Goal: Task Accomplishment & Management: Use online tool/utility

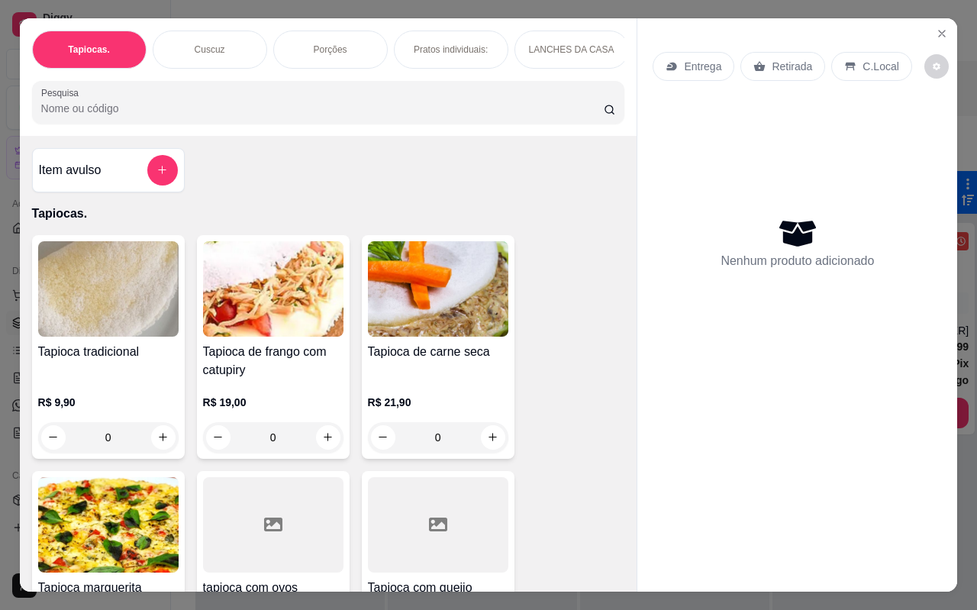
scroll to position [229, 0]
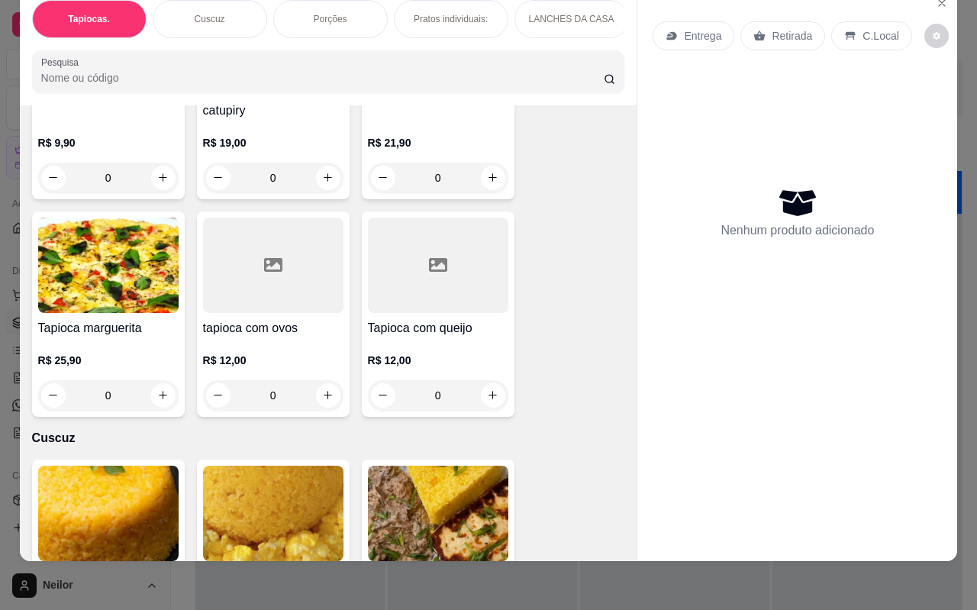
click at [567, 161] on div "Tapioca tradicional R$ 9,90 0 Tapioca de frango com catupiry R$ 19,00 0 Tapioca…" at bounding box center [328, 196] width 593 height 441
click at [563, 153] on div "Tapioca tradicional R$ 9,90 0 Tapioca de frango com catupiry R$ 19,00 0 Tapioca…" at bounding box center [328, 196] width 593 height 441
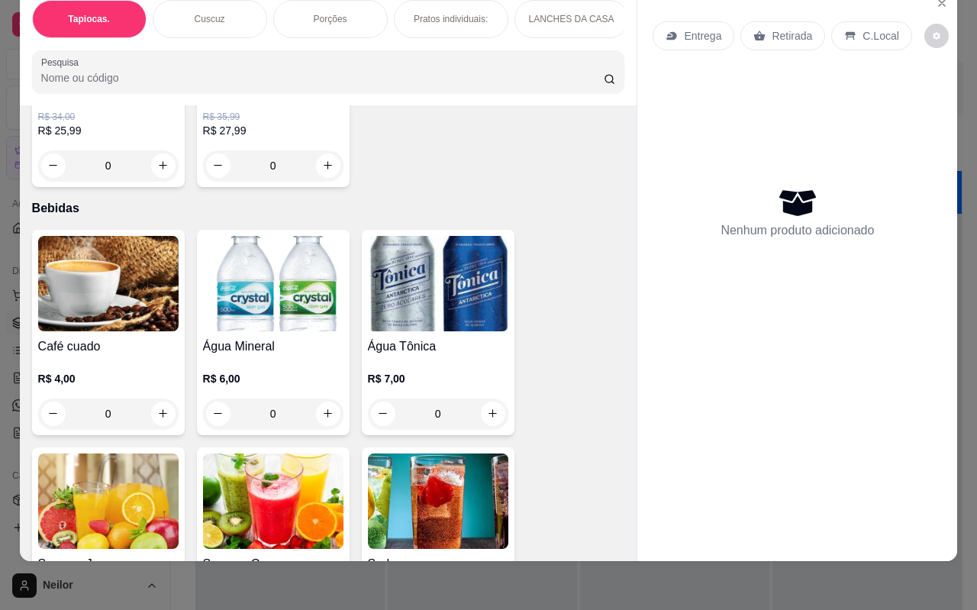
scroll to position [3359, 0]
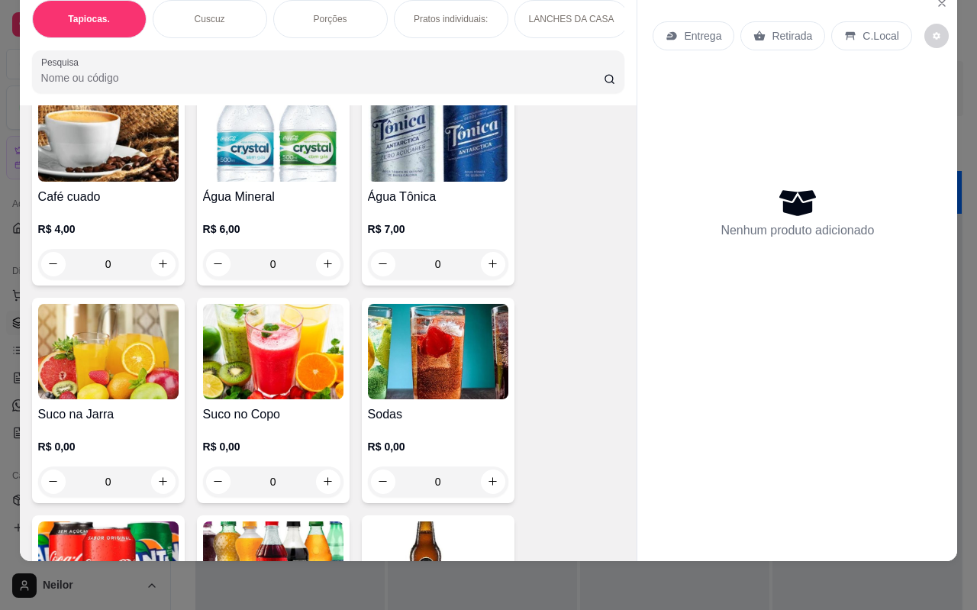
click at [560, 216] on div "Café cuado R$ 4,00 0 Água Mineral R$ 6,00 0 Água Tônica R$ 7,00 0 Suco na Jarra…" at bounding box center [328, 400] width 593 height 641
click at [563, 215] on div "Café cuado R$ 4,00 0 Água Mineral R$ 6,00 0 Água Tônica R$ 7,00 0 Suco na Jarra…" at bounding box center [328, 400] width 593 height 641
click at [563, 211] on div "Café cuado R$ 4,00 0 Água Mineral R$ 6,00 0 Água Tônica R$ 7,00 0 Suco na Jarra…" at bounding box center [328, 400] width 593 height 641
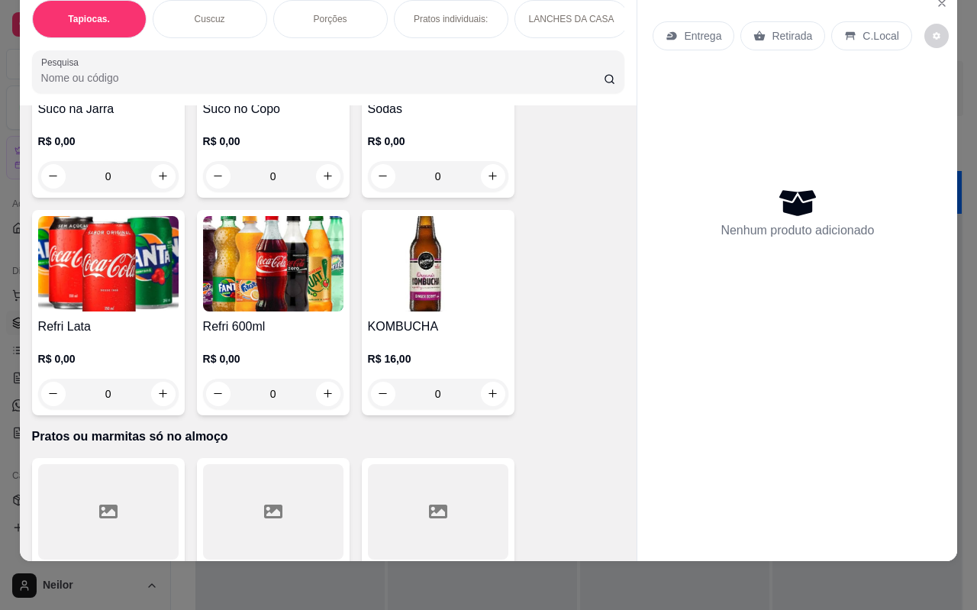
click at [563, 211] on div "Café cuado R$ 4,00 0 Água Mineral R$ 6,00 0 Água Tônica R$ 7,00 0 Suco na Jarra…" at bounding box center [328, 95] width 593 height 641
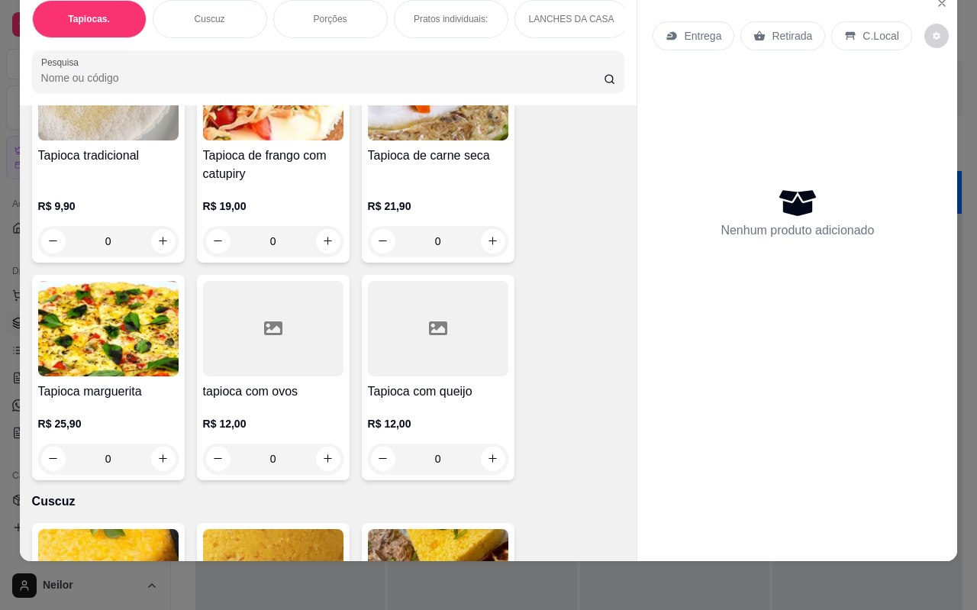
scroll to position [0, 0]
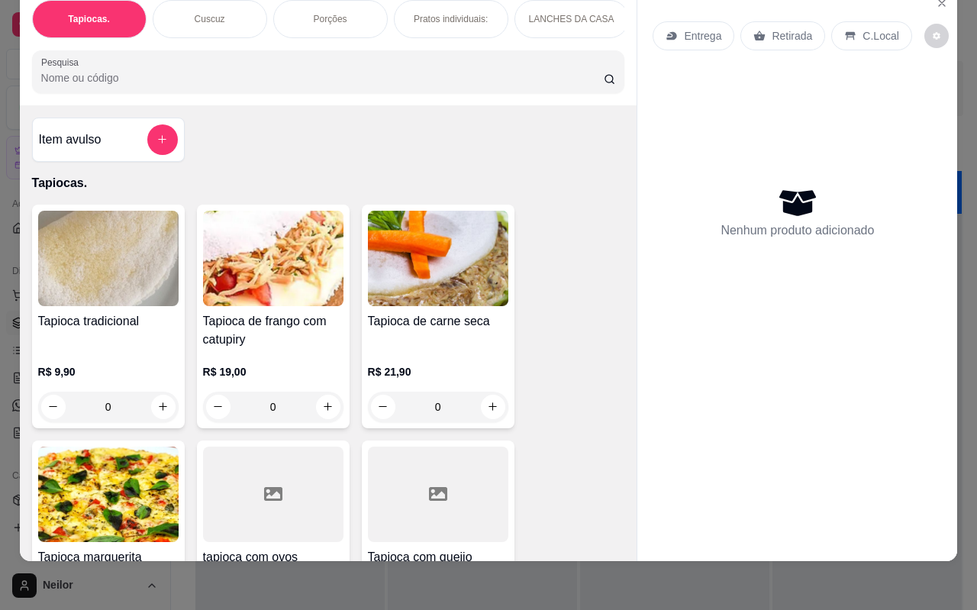
click at [563, 211] on div "Tapioca tradicional R$ 9,90 0 Tapioca de frango com catupiry R$ 19,00 0 Tapioca…" at bounding box center [328, 425] width 593 height 441
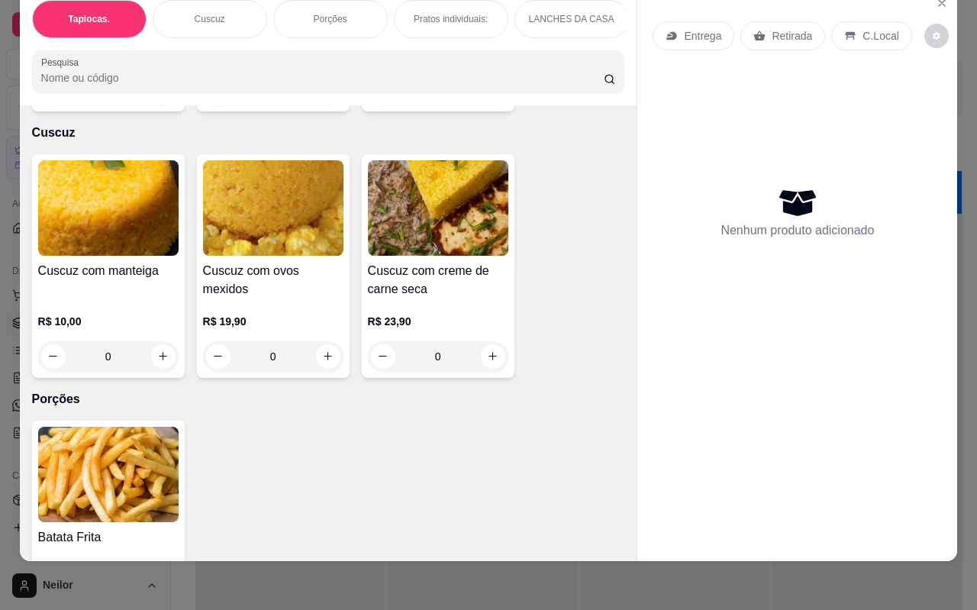
scroll to position [840, 0]
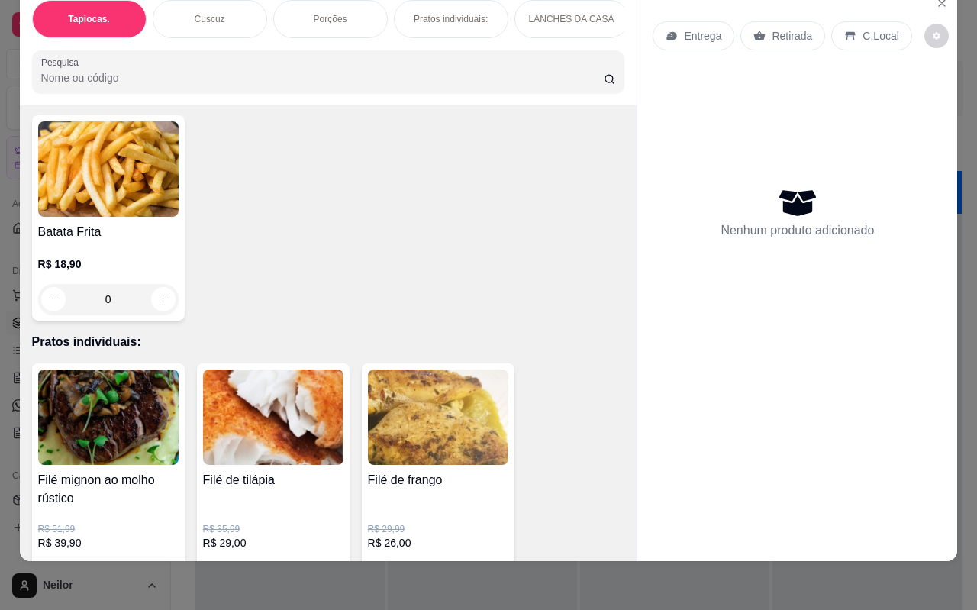
click at [580, 565] on div "Tapiocas. Cuscuz Porções Pratos individuais: LANCHES DA CASA Pizza's Individuai…" at bounding box center [488, 305] width 977 height 610
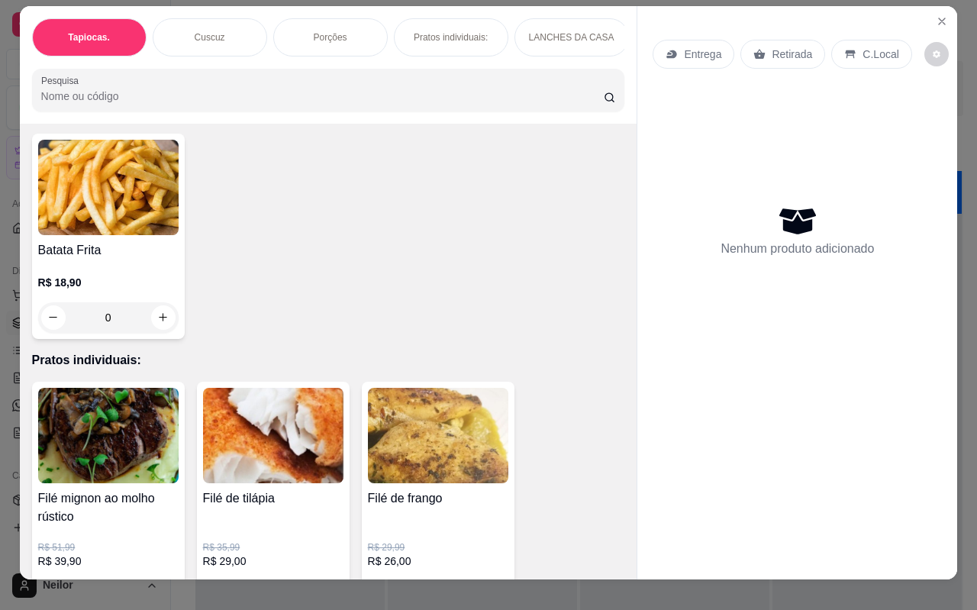
scroll to position [0, 0]
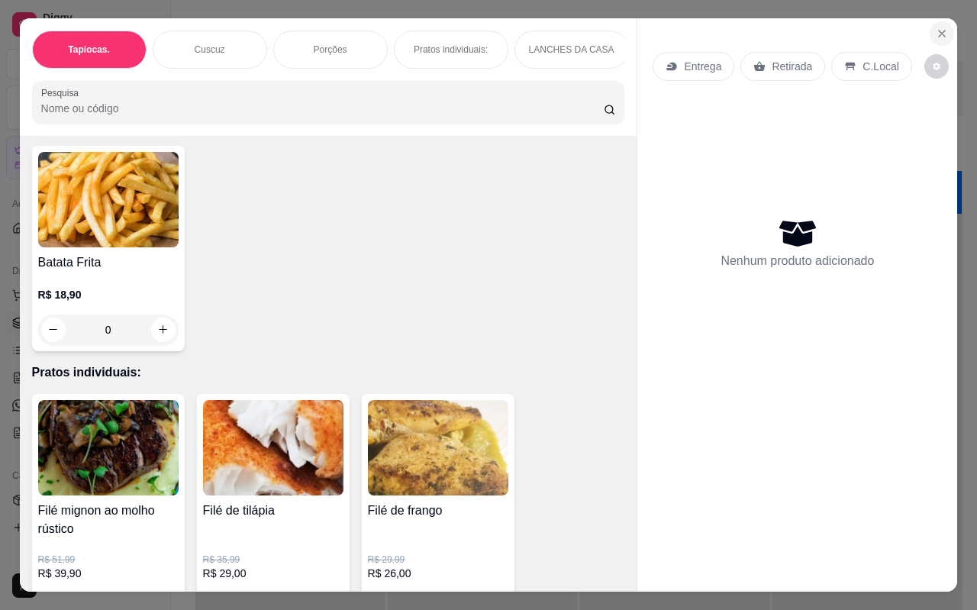
click at [939, 31] on icon "Close" at bounding box center [942, 34] width 6 height 6
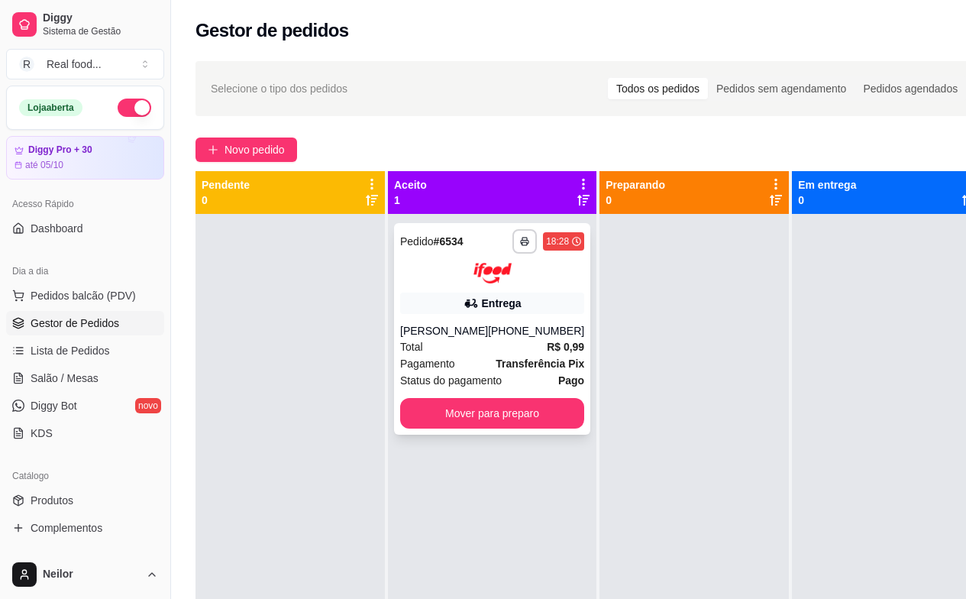
click at [517, 325] on div "[PHONE_NUMBER]" at bounding box center [536, 330] width 96 height 15
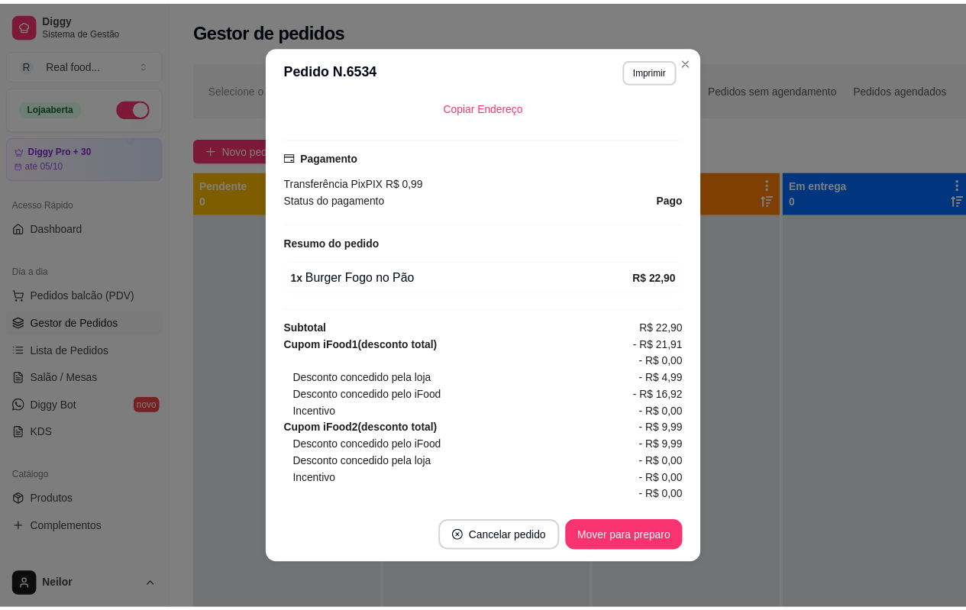
scroll to position [458, 0]
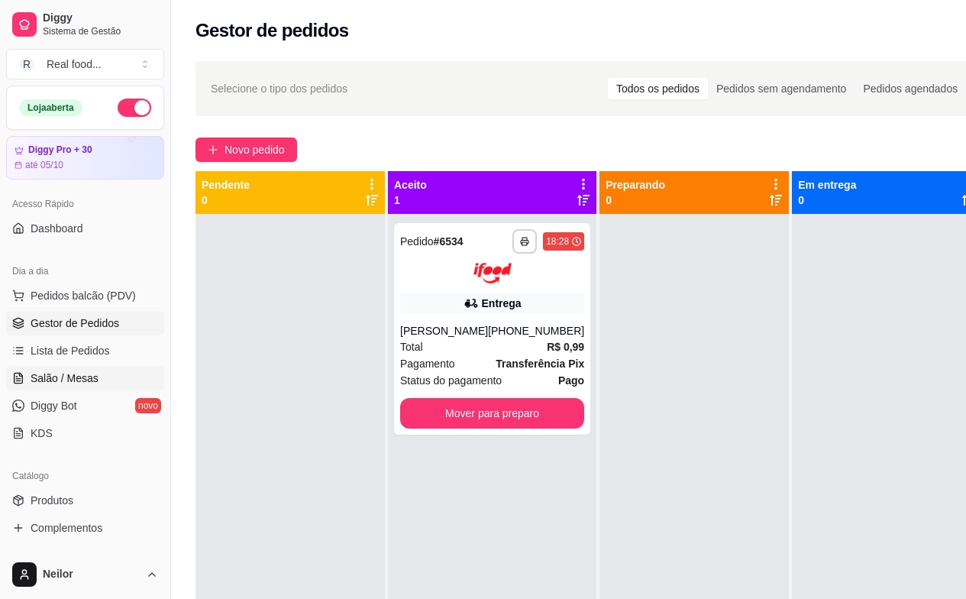
click at [102, 378] on link "Salão / Mesas" at bounding box center [85, 378] width 158 height 24
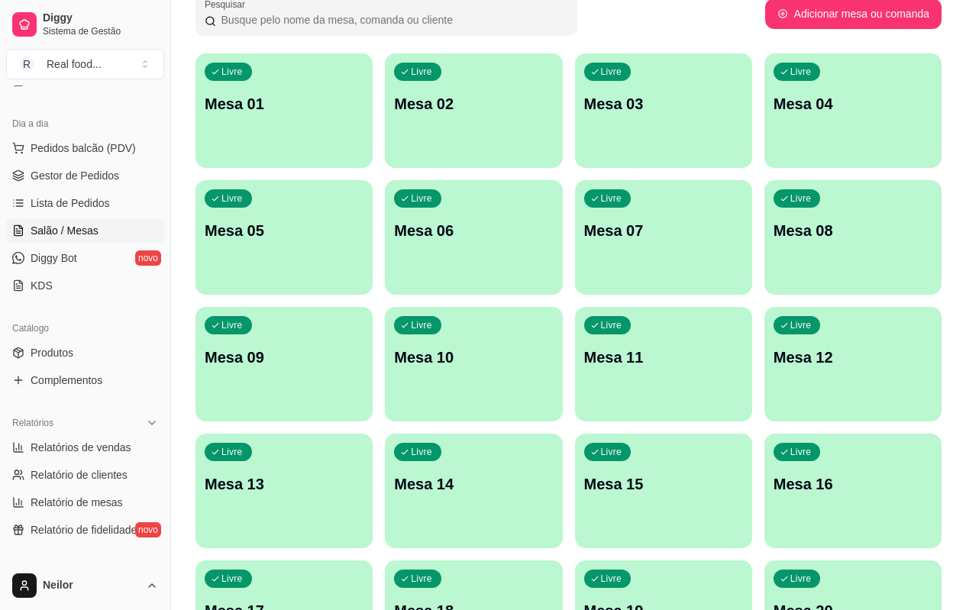
scroll to position [153, 0]
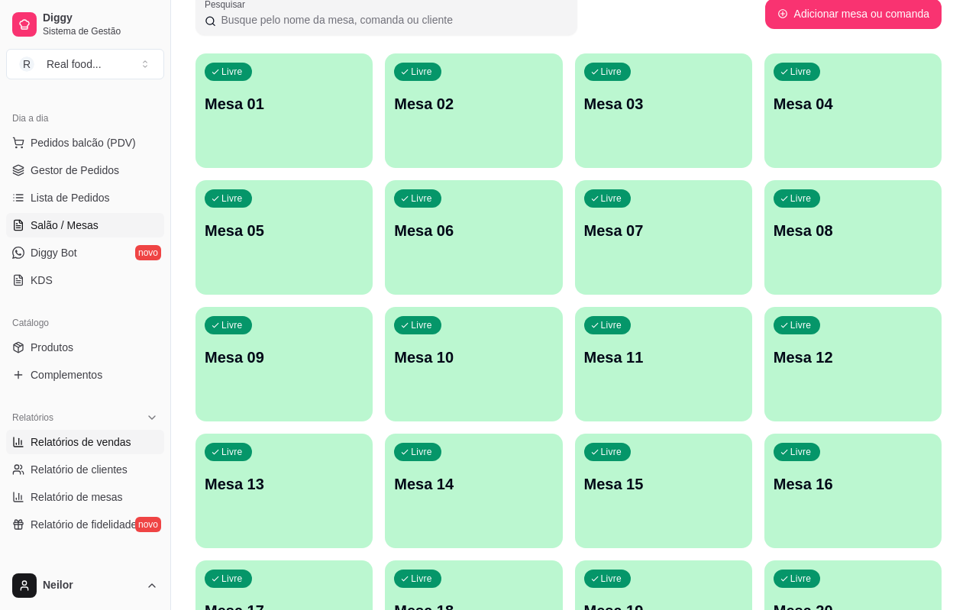
click at [98, 435] on span "Relatórios de vendas" at bounding box center [81, 441] width 101 height 15
select select "ALL"
select select "0"
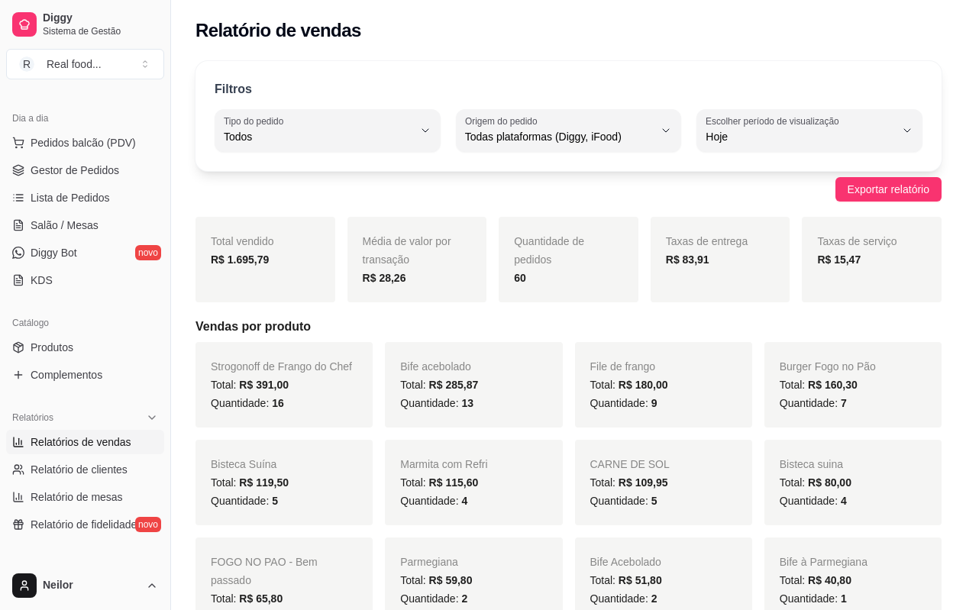
scroll to position [76, 0]
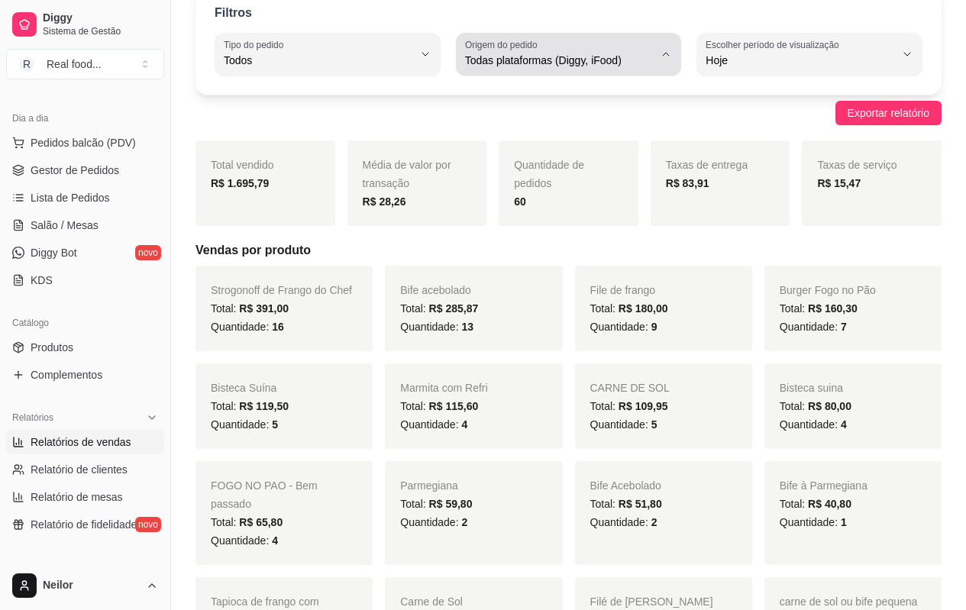
click at [663, 55] on icon "button" at bounding box center [666, 54] width 12 height 12
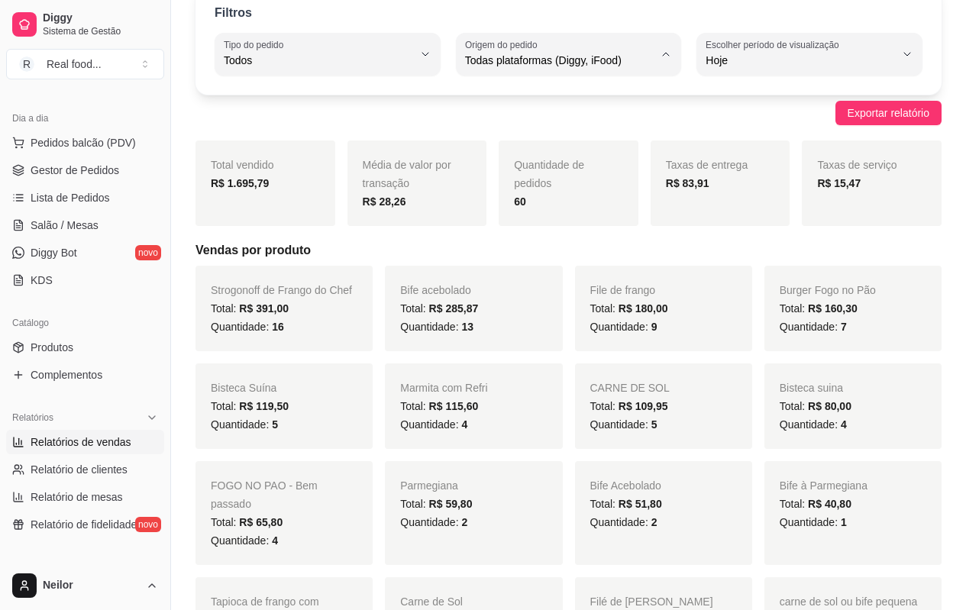
click at [547, 149] on span "iFood" at bounding box center [561, 147] width 179 height 15
type input "IFOOD"
select select "IFOOD"
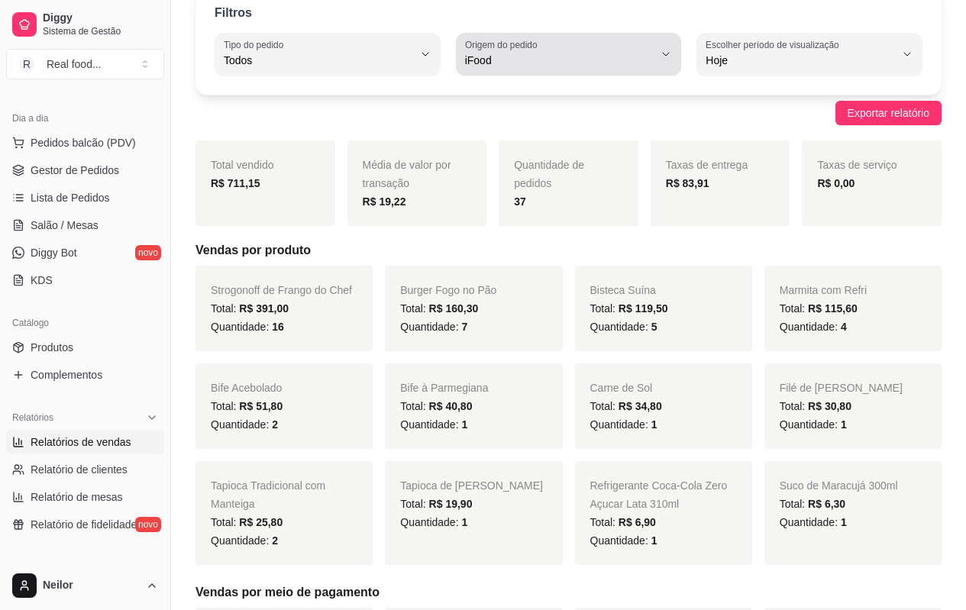
click at [537, 45] on label "Origem do pedido" at bounding box center [503, 44] width 77 height 13
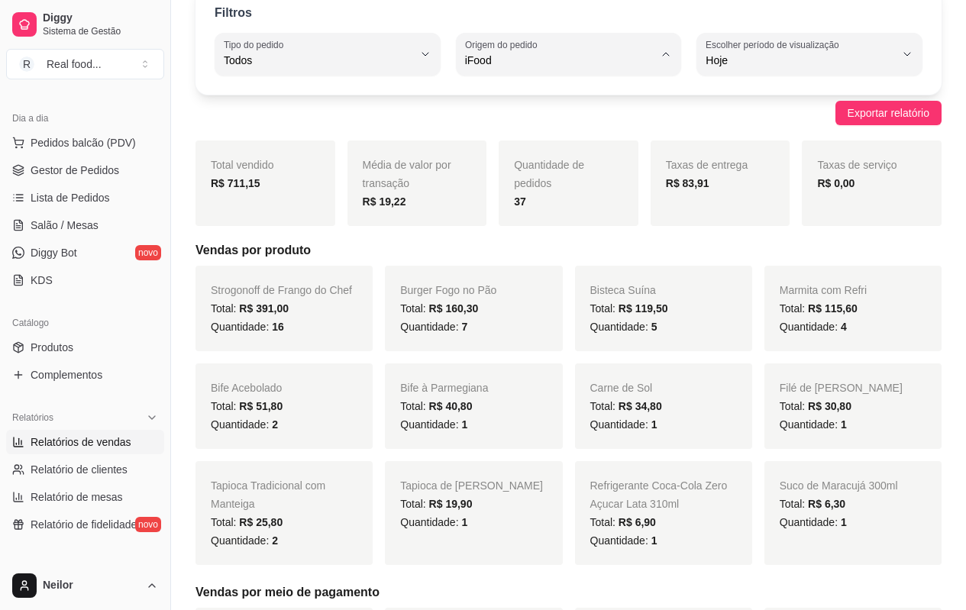
click at [521, 124] on span "Diggy" at bounding box center [561, 122] width 179 height 15
type input "DIGGY"
select select "DIGGY"
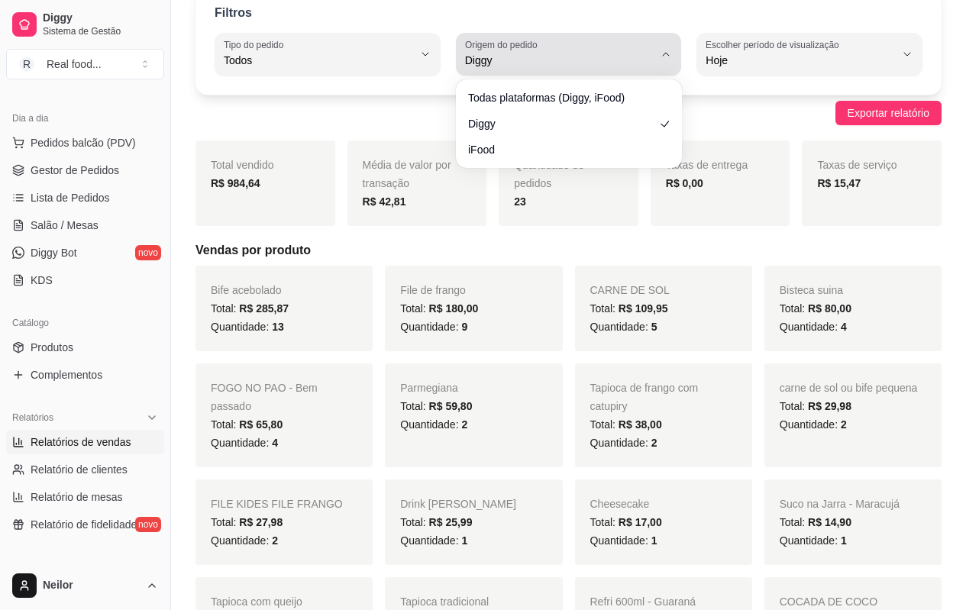
click at [556, 55] on span "Diggy" at bounding box center [559, 60] width 189 height 15
click at [554, 55] on span "Diggy" at bounding box center [559, 60] width 189 height 15
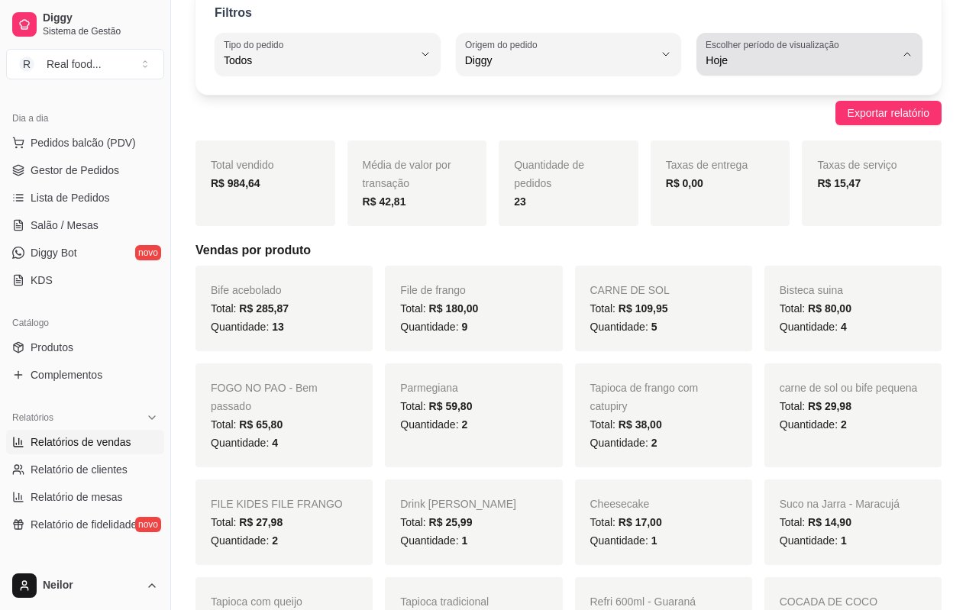
click at [779, 38] on label "Escolher período de visualização" at bounding box center [774, 44] width 138 height 13
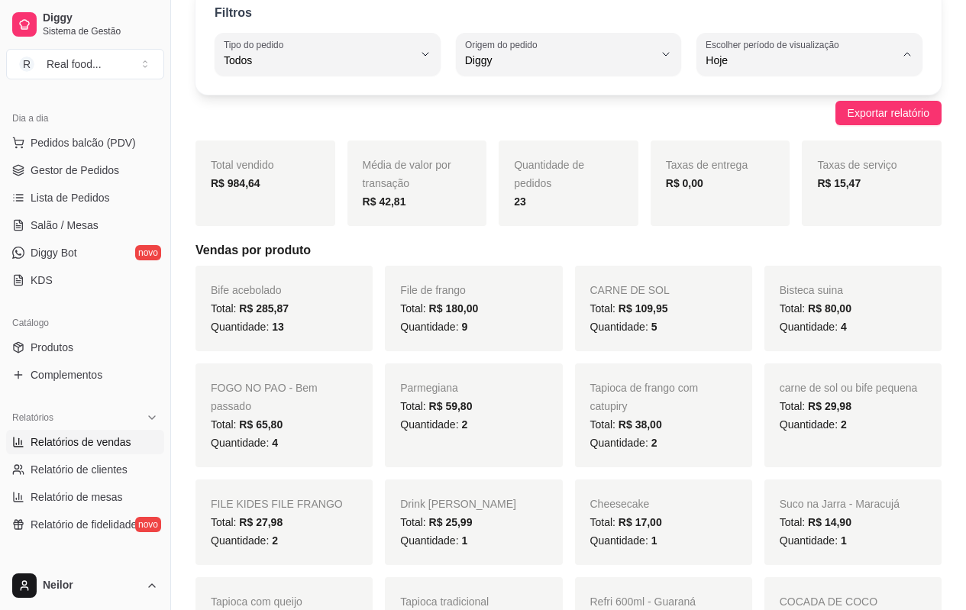
click at [739, 127] on span "Ontem" at bounding box center [802, 122] width 179 height 15
type input "1"
select select "1"
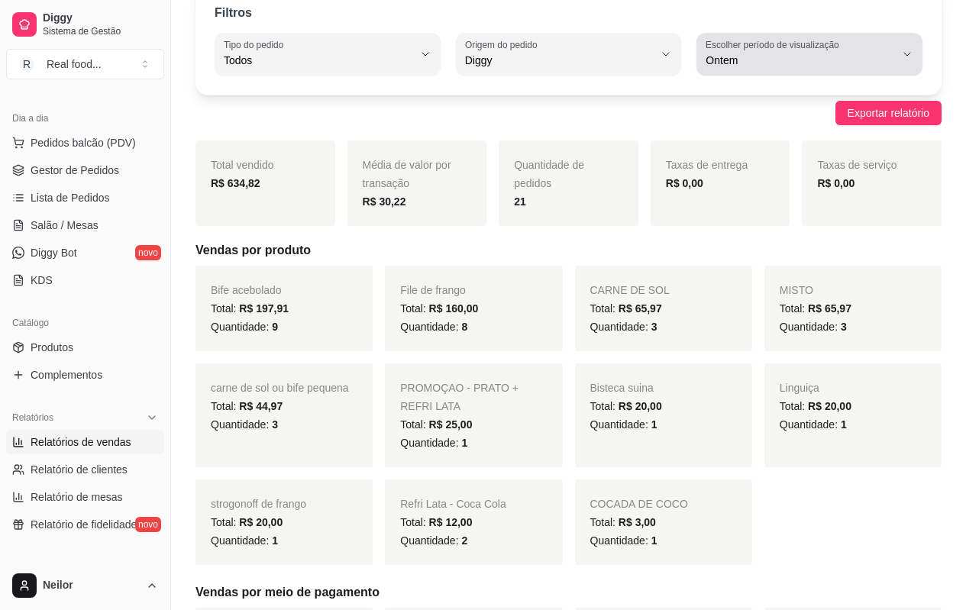
click at [771, 52] on div "Ontem" at bounding box center [799, 54] width 189 height 31
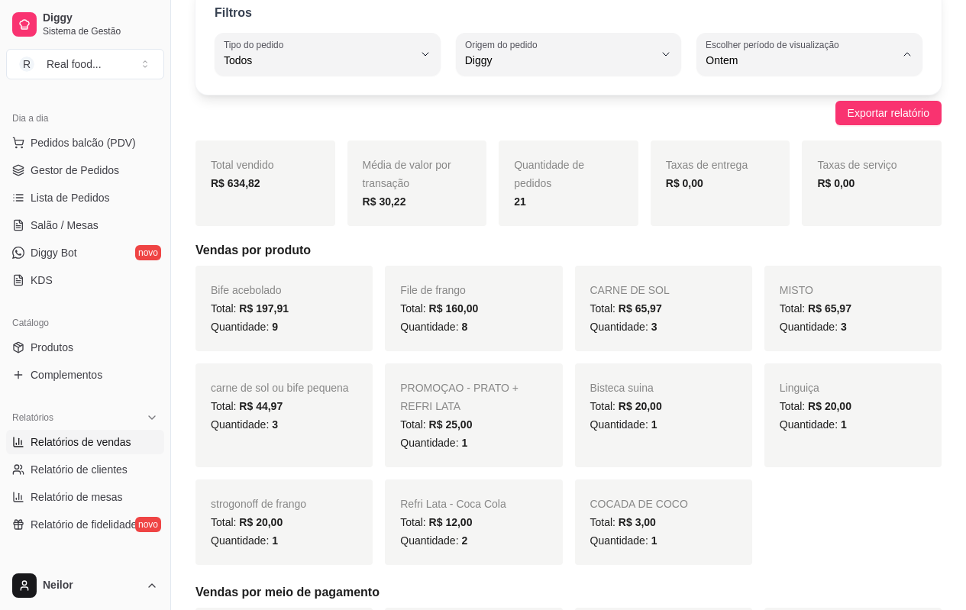
click at [748, 144] on span "7 dias" at bounding box center [802, 147] width 179 height 15
type input "7"
select select "7"
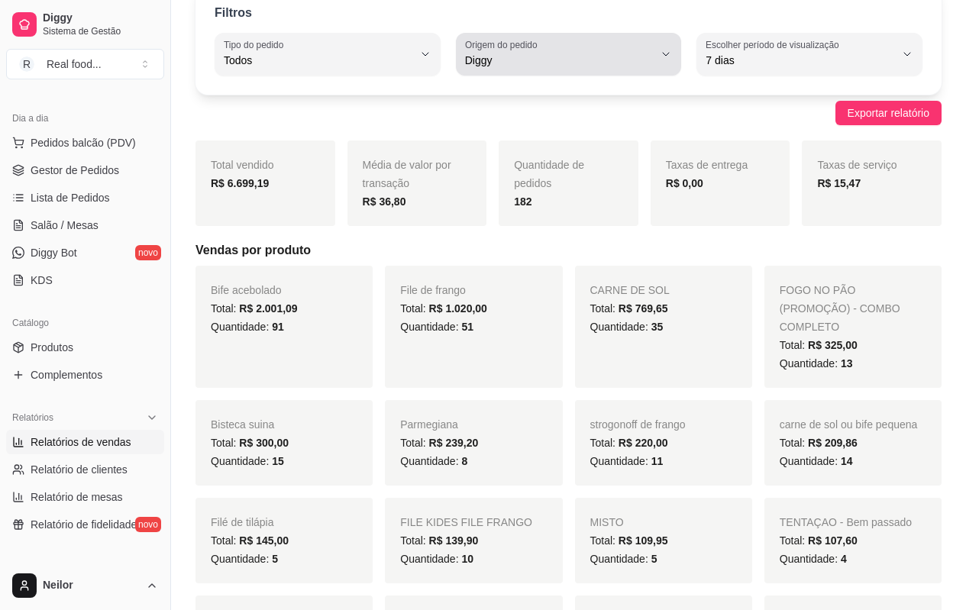
click at [569, 57] on span "Diggy" at bounding box center [559, 60] width 189 height 15
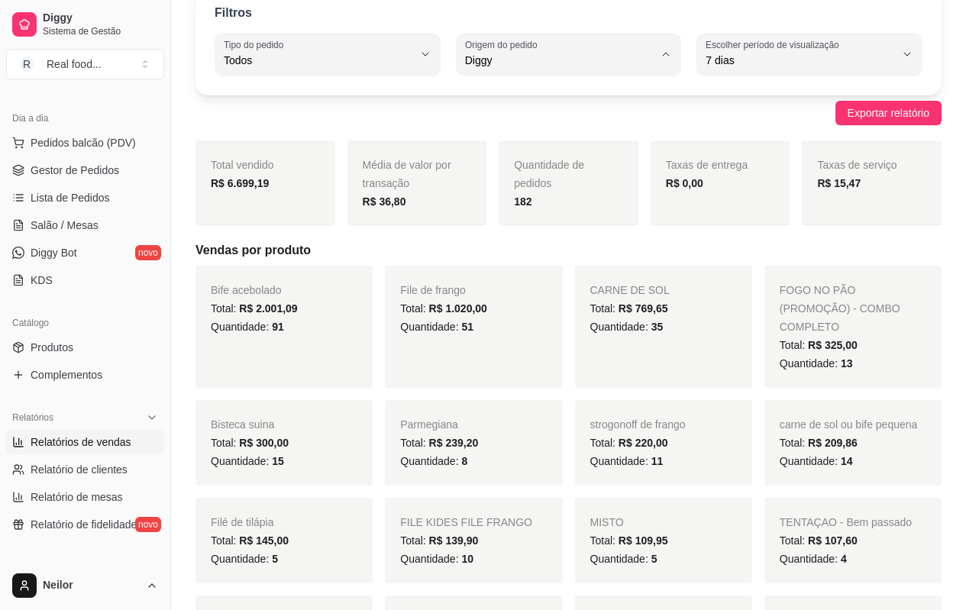
click at [515, 103] on span "Todas plataformas (Diggy, iFood)" at bounding box center [561, 96] width 179 height 15
type input "ALL"
select select "ALL"
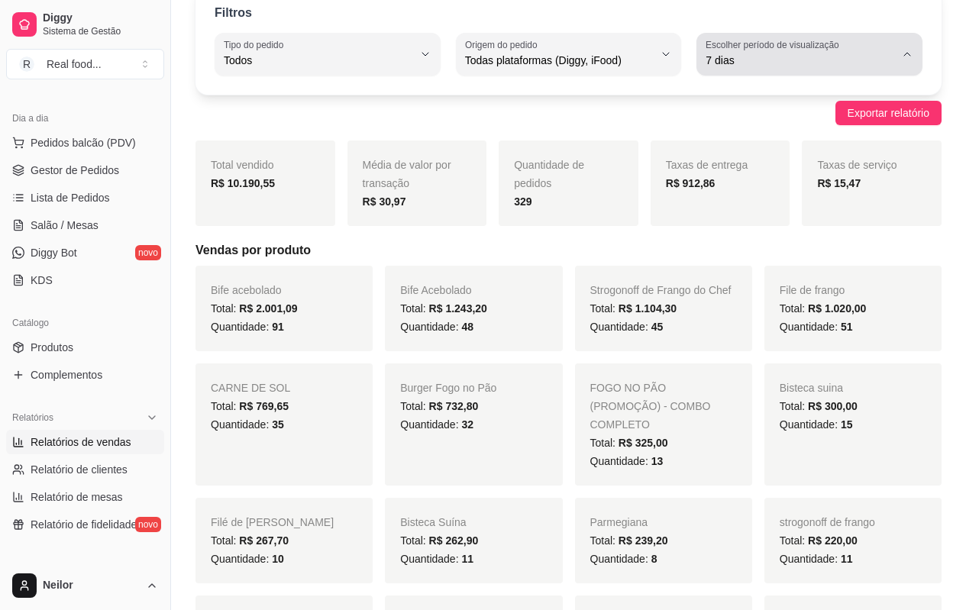
click at [774, 66] on span "7 dias" at bounding box center [799, 60] width 189 height 15
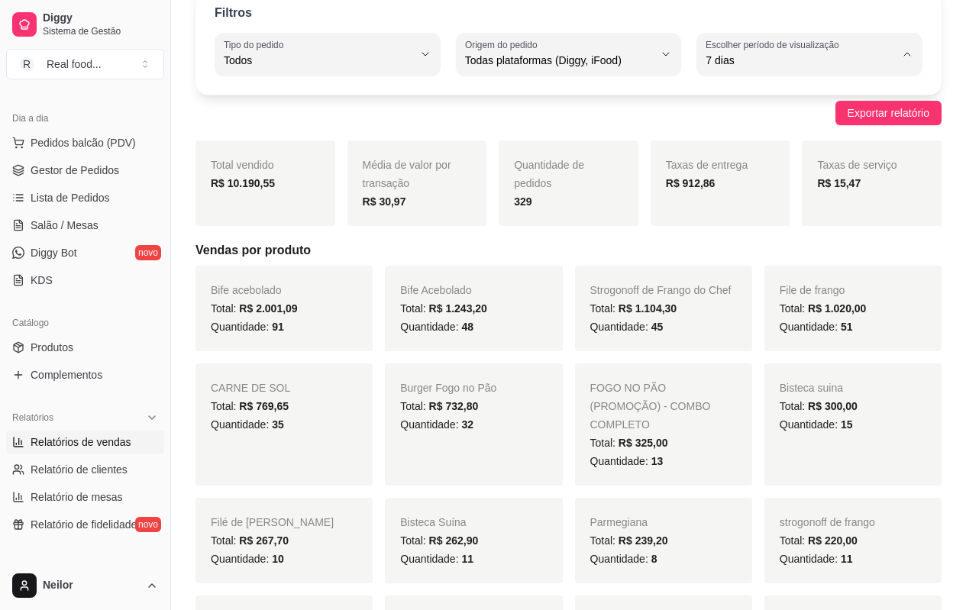
click at [741, 204] on span "30 dias" at bounding box center [802, 196] width 179 height 15
type input "30"
select select "30"
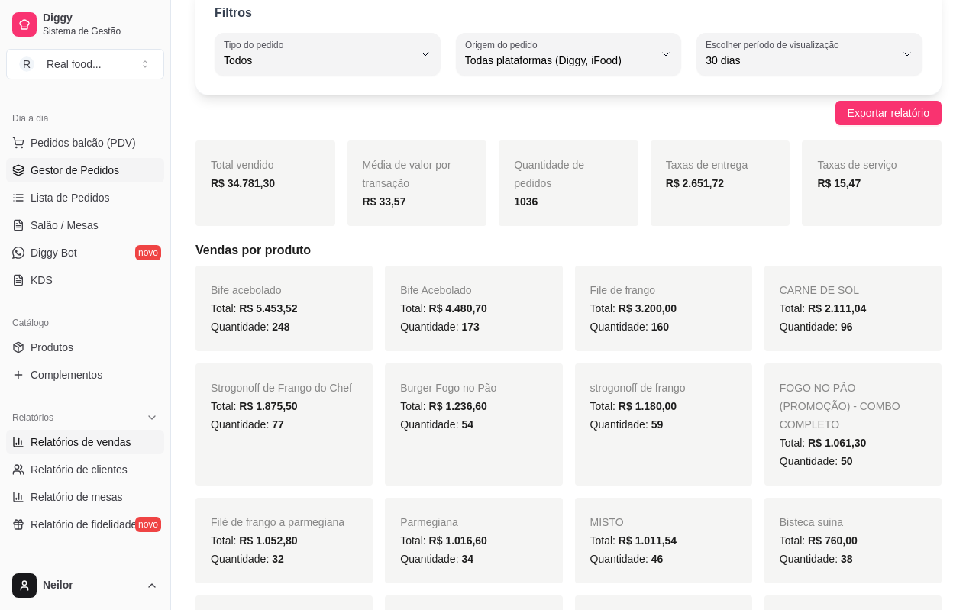
click at [89, 169] on span "Gestor de Pedidos" at bounding box center [75, 170] width 89 height 15
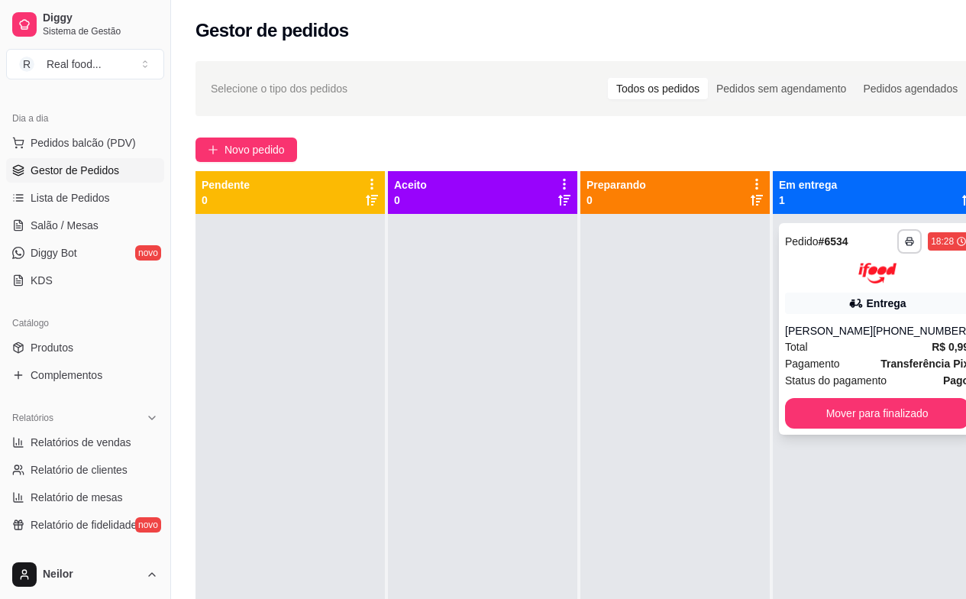
click at [883, 353] on div "Total R$ 0,99" at bounding box center [877, 346] width 184 height 17
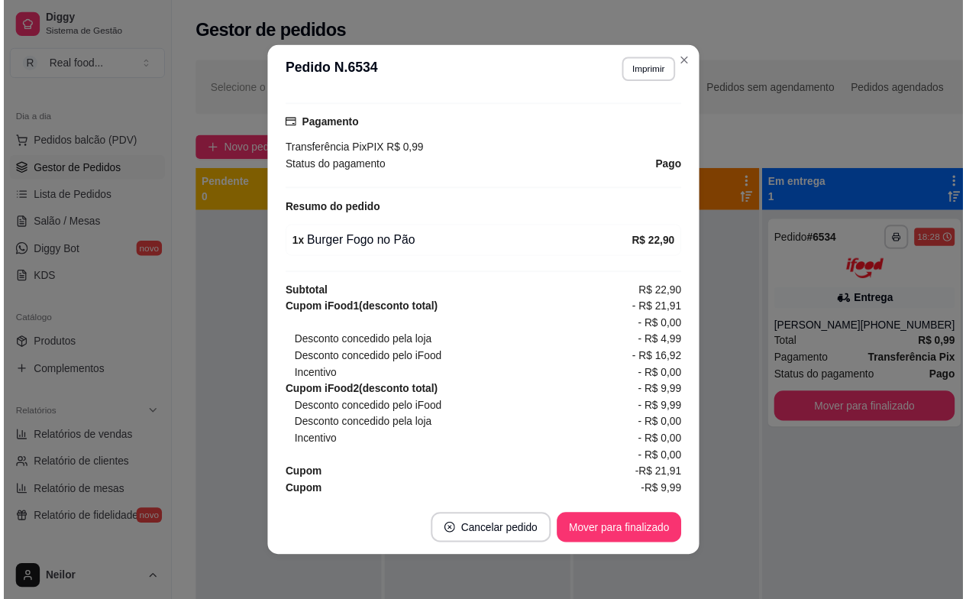
scroll to position [3, 0]
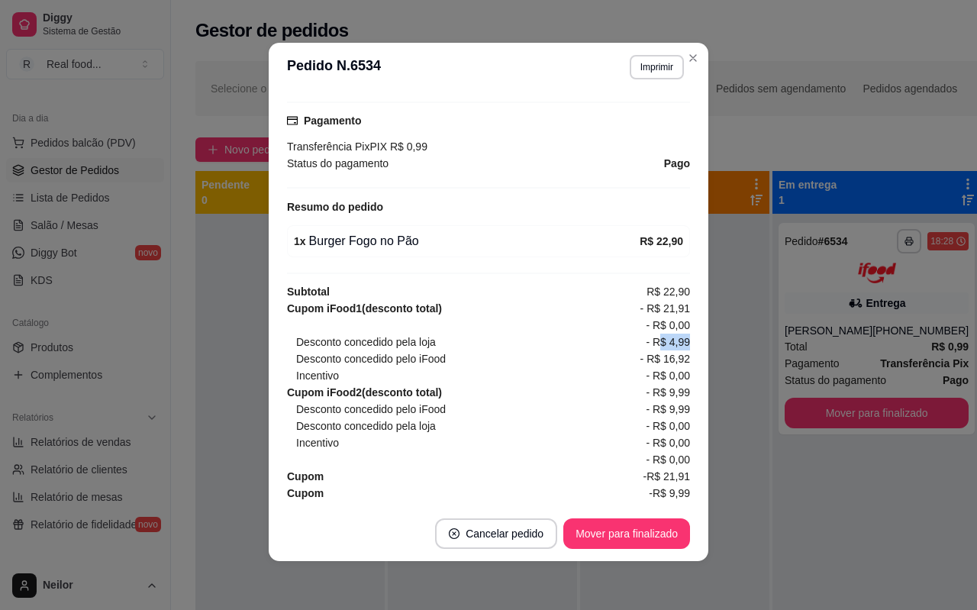
drag, startPoint x: 643, startPoint y: 319, endPoint x: 676, endPoint y: 322, distance: 33.7
click at [676, 322] on div "feito há 21 minutos Horário do pedido [DATE] 18:28 Status do pedido SAIU PARA E…" at bounding box center [488, 299] width 403 height 402
click at [665, 350] on span "- R$ 16,92" at bounding box center [666, 358] width 50 height 17
click at [647, 350] on span "- R$ 16,92" at bounding box center [666, 358] width 50 height 17
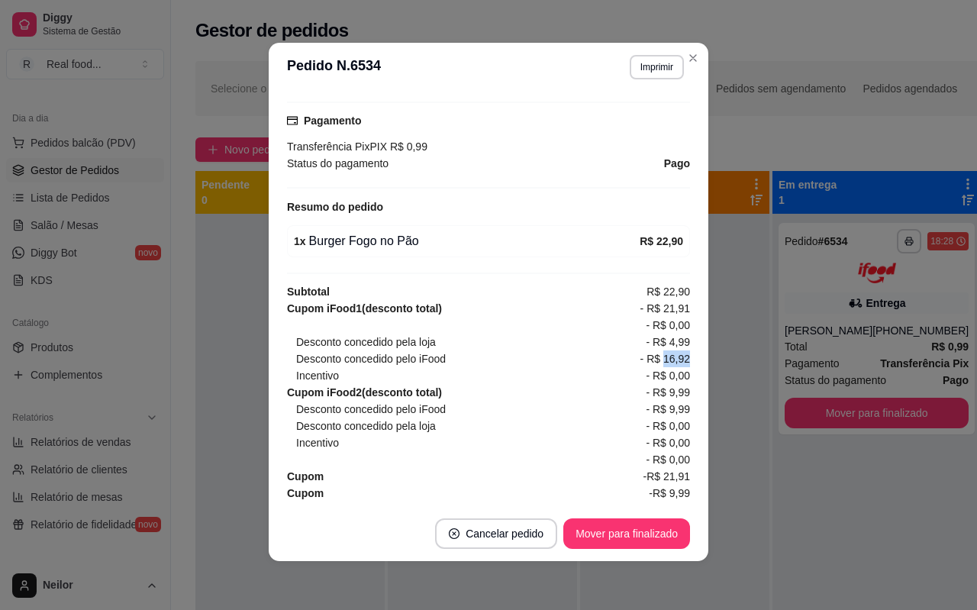
click at [647, 350] on span "- R$ 16,92" at bounding box center [666, 358] width 50 height 17
click at [663, 350] on span "- R$ 16,92" at bounding box center [666, 358] width 50 height 17
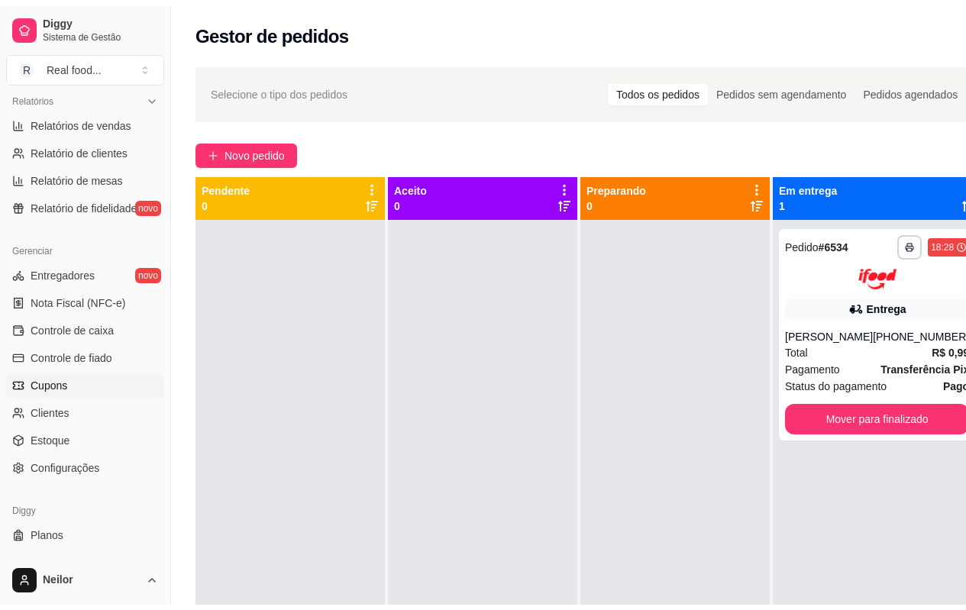
scroll to position [489, 0]
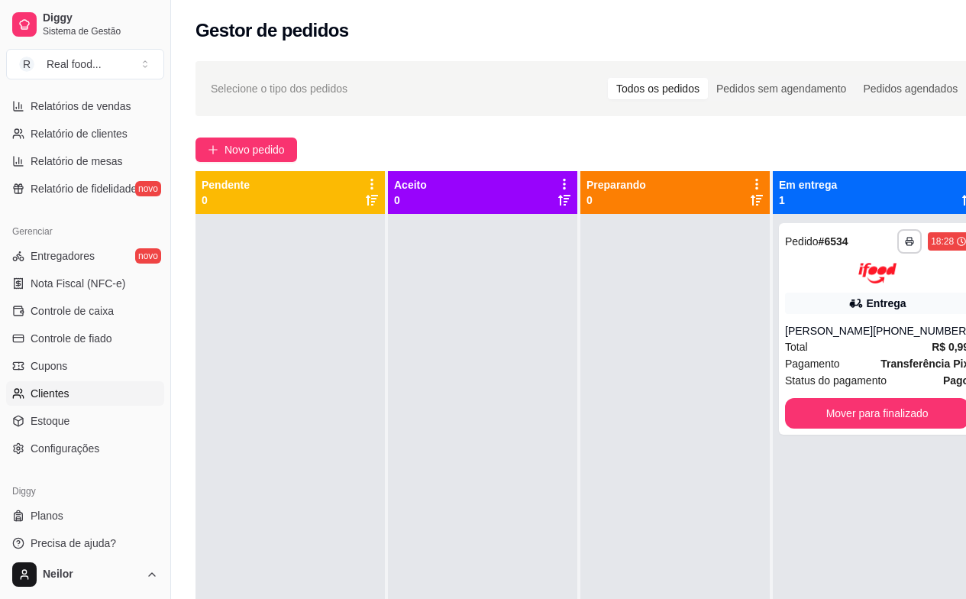
click at [78, 390] on link "Clientes" at bounding box center [85, 393] width 158 height 24
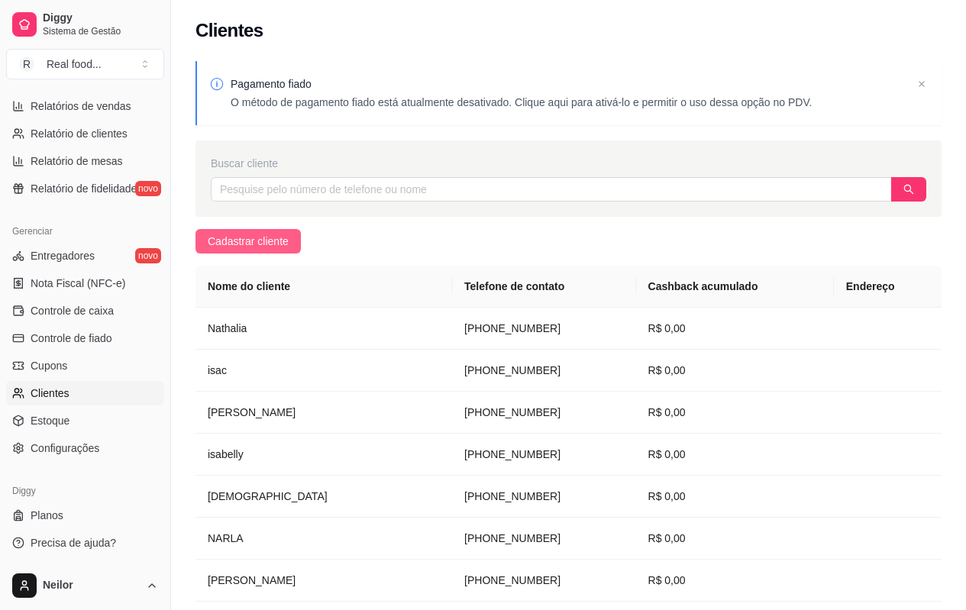
click at [298, 244] on button "Cadastrar cliente" at bounding box center [247, 241] width 105 height 24
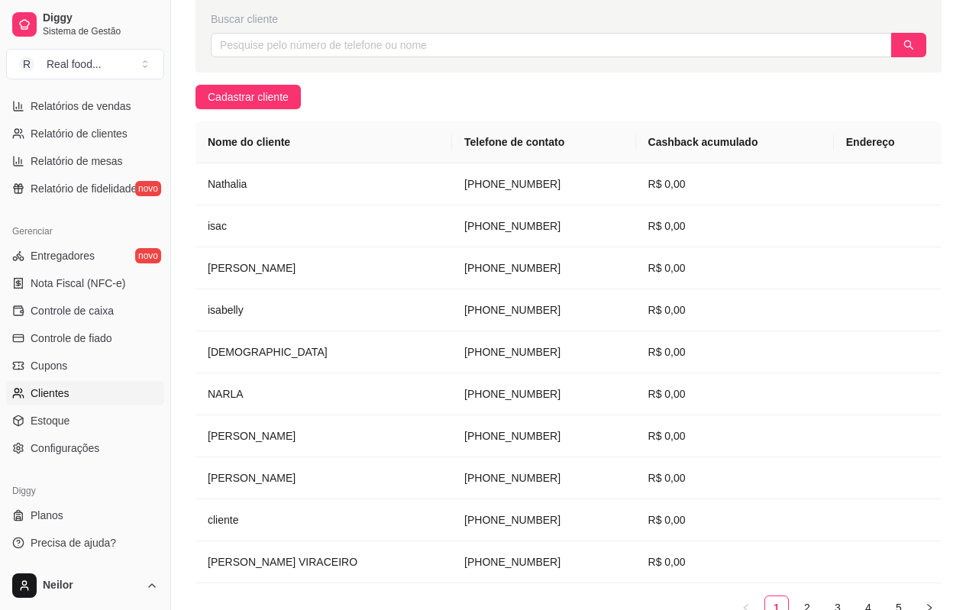
scroll to position [228, 0]
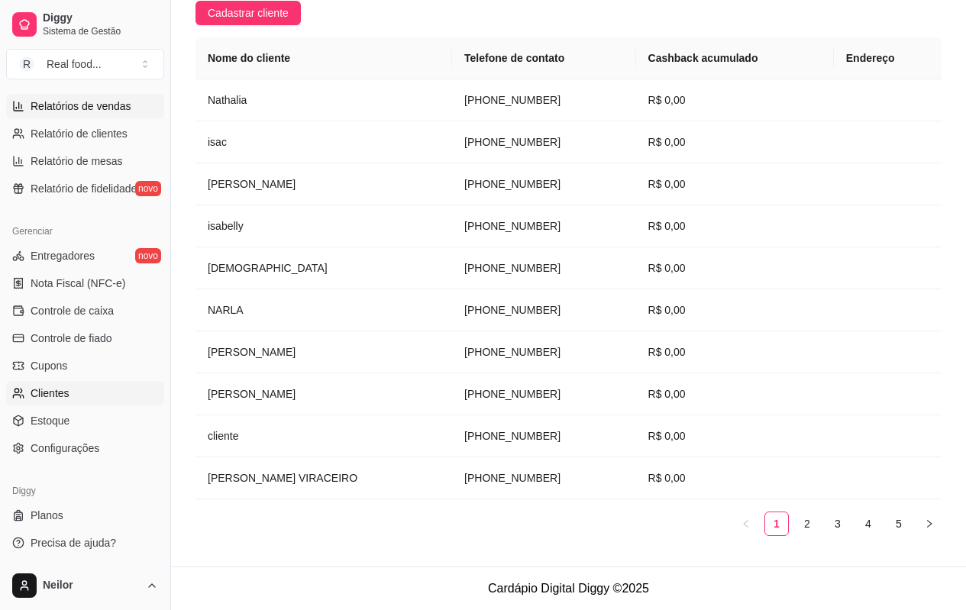
click at [95, 102] on span "Relatórios de vendas" at bounding box center [81, 105] width 101 height 15
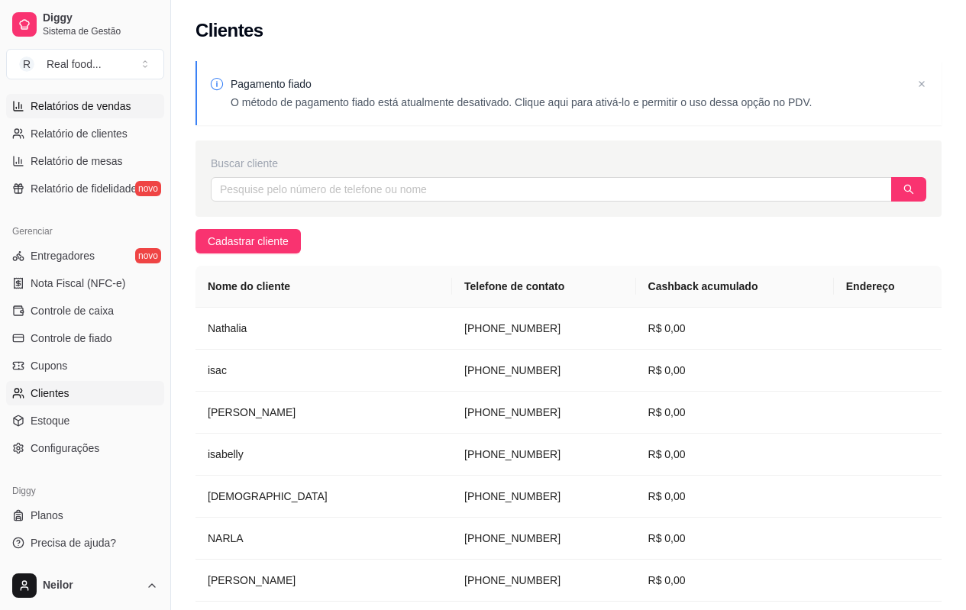
select select "ALL"
select select "0"
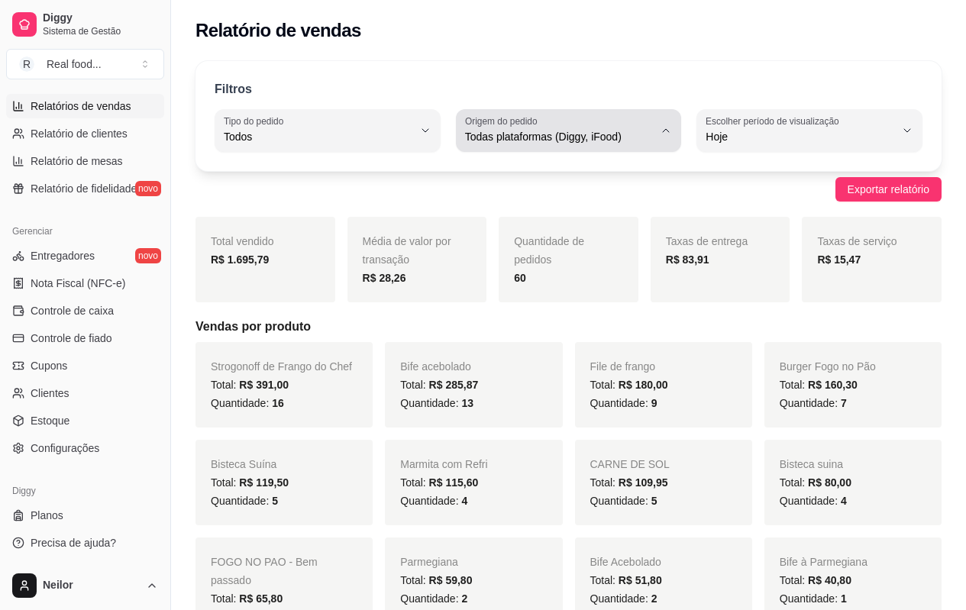
click at [570, 133] on span "Todas plataformas (Diggy, iFood)" at bounding box center [559, 136] width 189 height 15
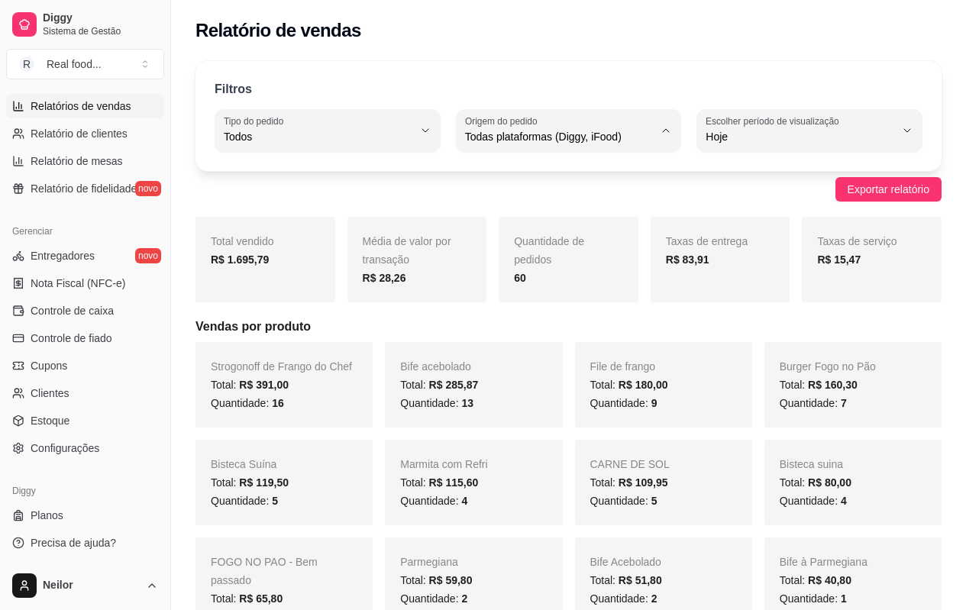
click at [501, 221] on span "iFood" at bounding box center [561, 223] width 179 height 15
type input "IFOOD"
select select "IFOOD"
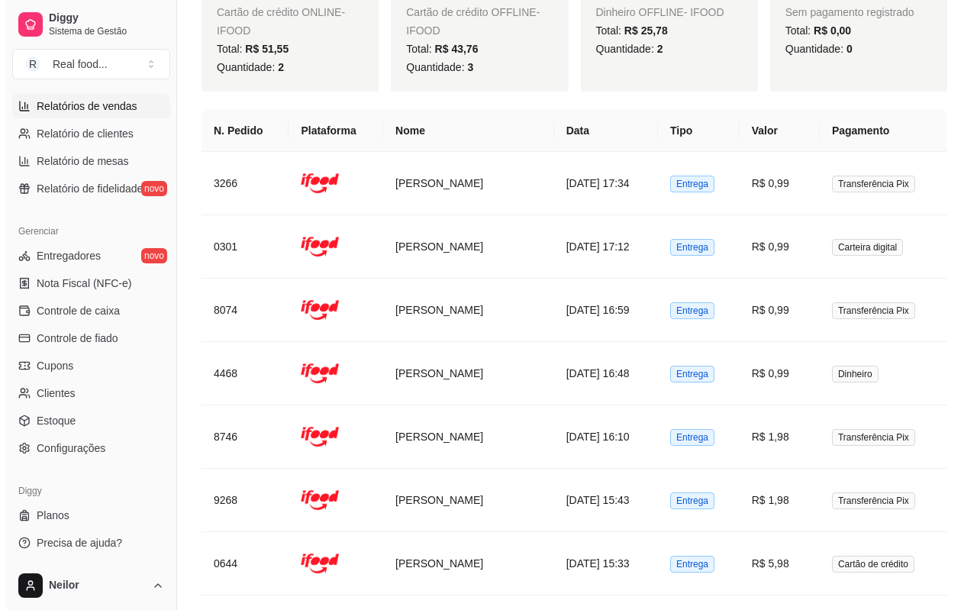
scroll to position [840, 0]
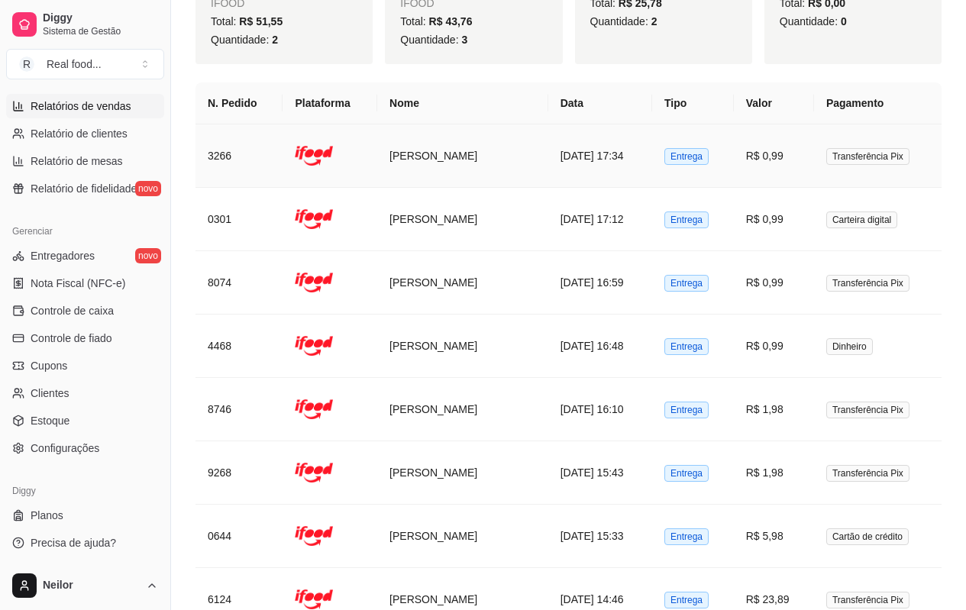
click at [436, 163] on td "[PERSON_NAME]" at bounding box center [462, 155] width 171 height 63
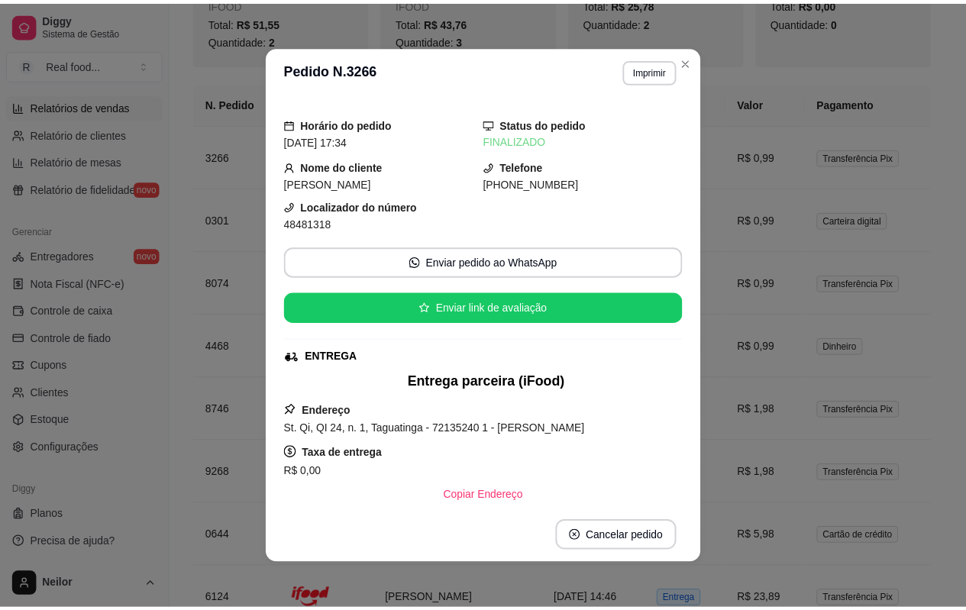
scroll to position [0, 0]
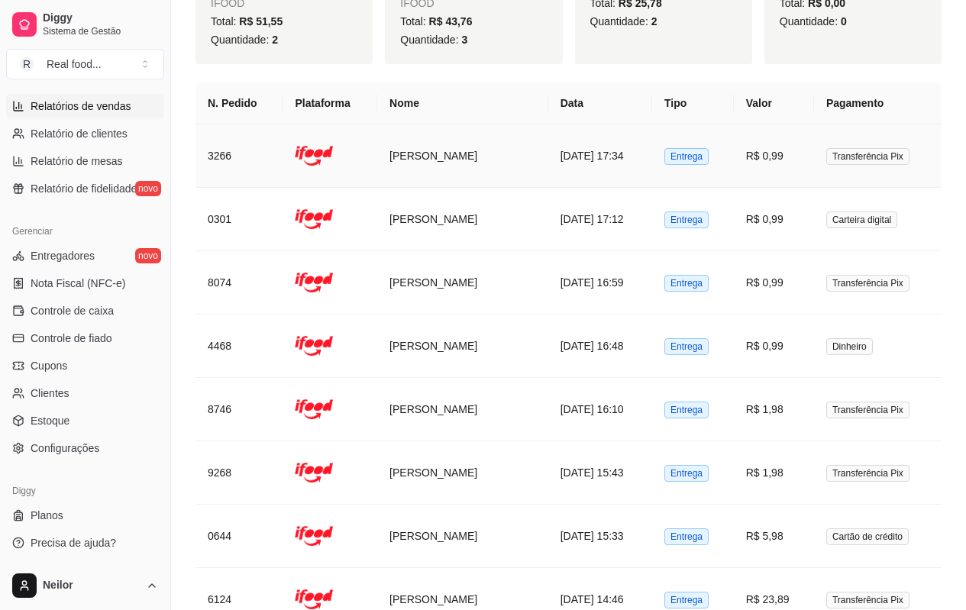
click at [415, 156] on td "[PERSON_NAME]" at bounding box center [462, 155] width 171 height 63
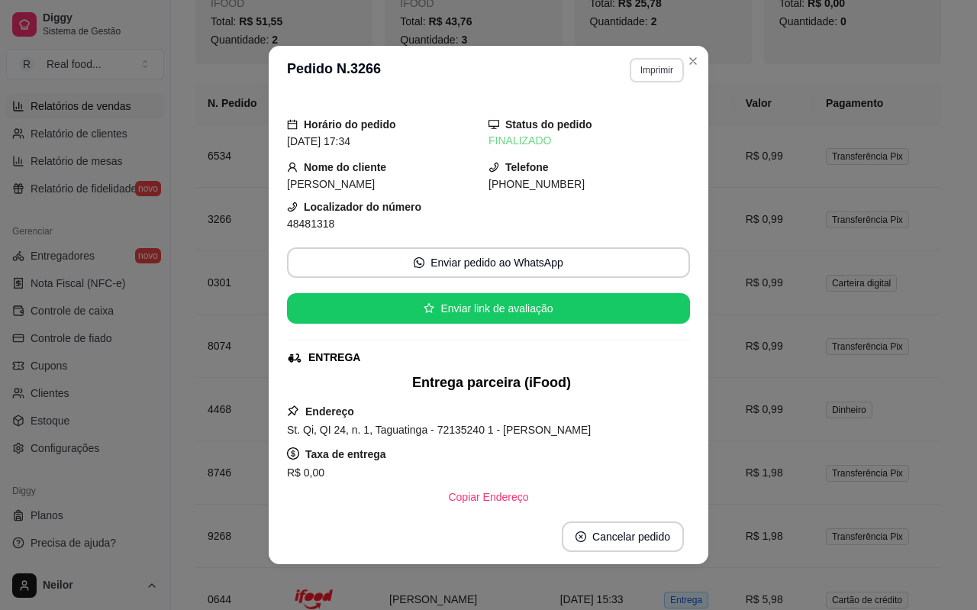
click at [642, 63] on button "Imprimir" at bounding box center [657, 70] width 54 height 24
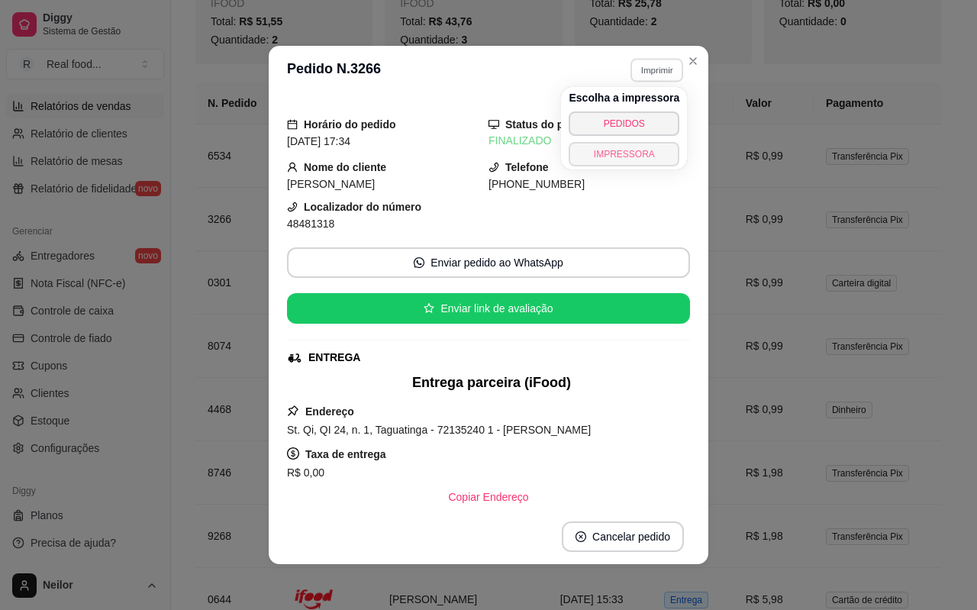
click at [616, 150] on button "IMPRESSORA" at bounding box center [624, 154] width 111 height 24
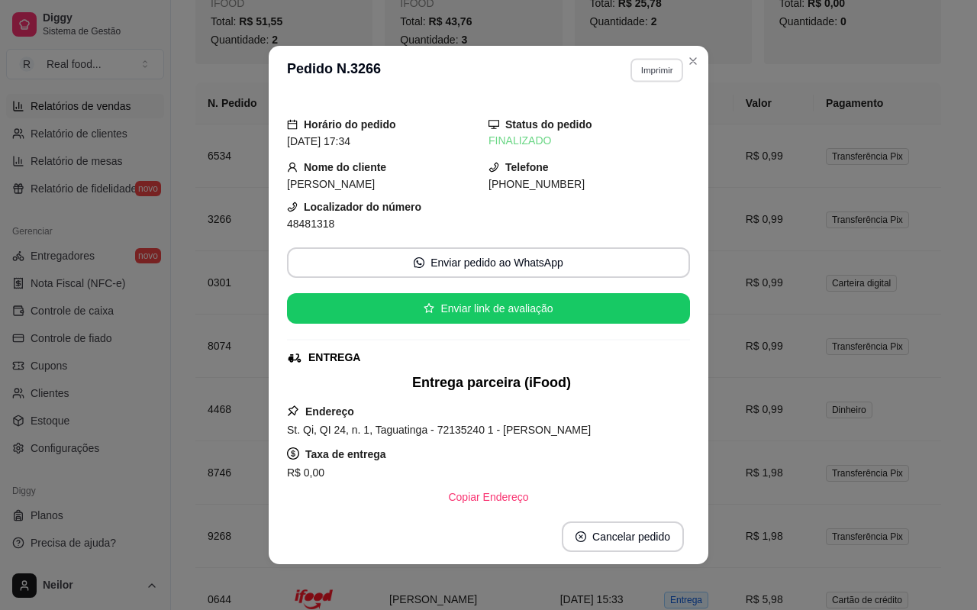
click at [644, 70] on button "Imprimir" at bounding box center [657, 70] width 53 height 24
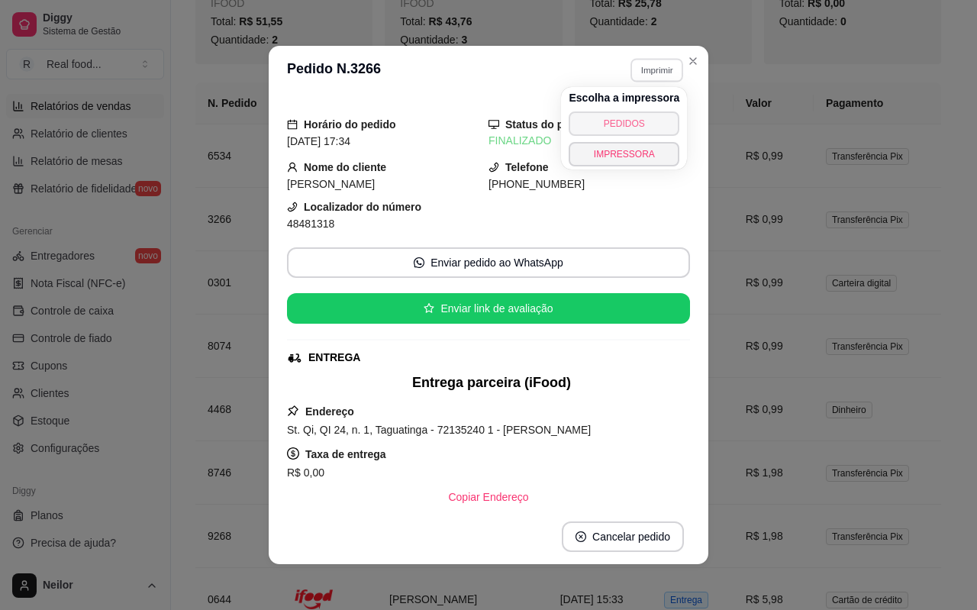
click at [616, 131] on button "PEDIDOS" at bounding box center [624, 123] width 111 height 24
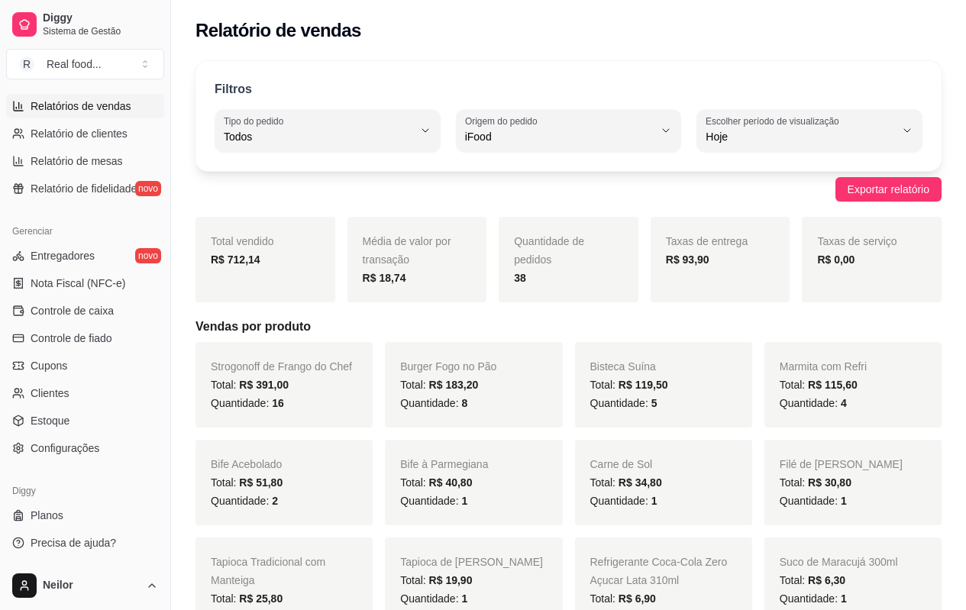
click at [570, 377] on div "Strogonoff de Frango do Chef Total: R$ 391,00 Quantidade: 16 Burger Fogo no Pão…" at bounding box center [568, 491] width 746 height 299
click at [569, 376] on div "Strogonoff de Frango do Chef Total: R$ 391,00 Quantidade: 16 Burger Fogo no Pão…" at bounding box center [568, 491] width 746 height 299
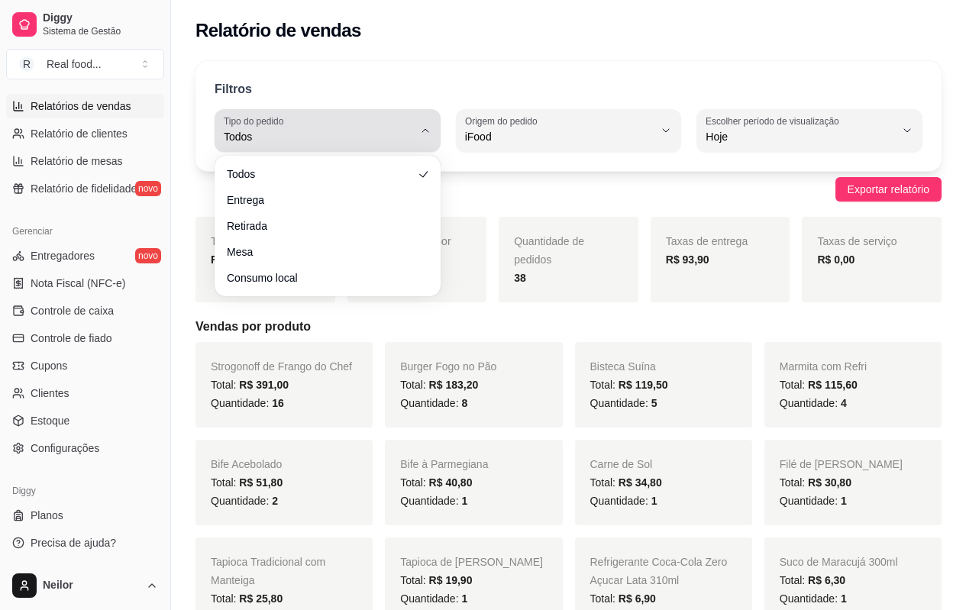
click at [419, 129] on icon "button" at bounding box center [425, 130] width 12 height 12
click at [424, 132] on icon "button" at bounding box center [425, 130] width 12 height 12
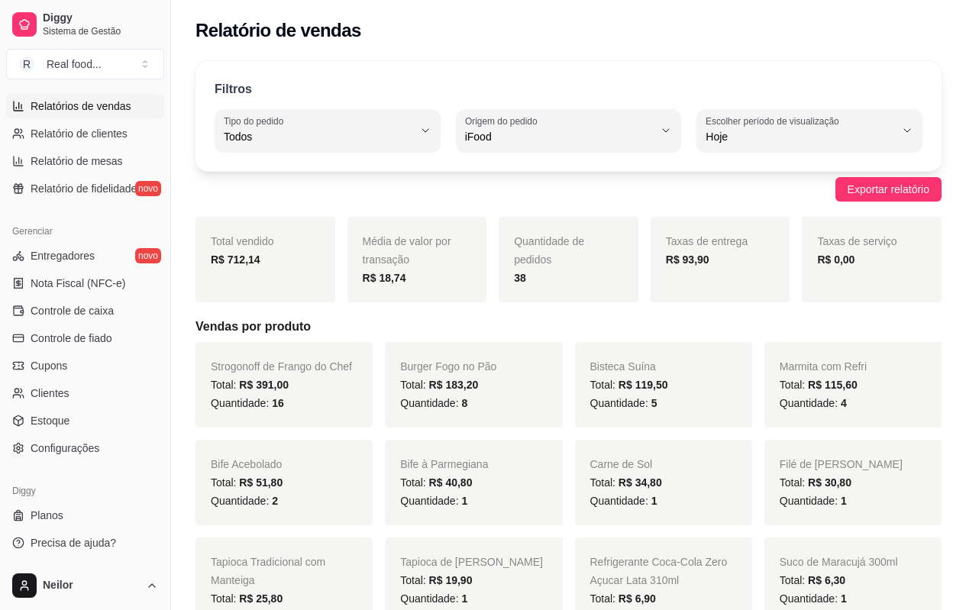
click at [485, 64] on div "Filtros ALL Tipo do pedido Todos Entrega Retirada Mesa Consumo local Tipo do pe…" at bounding box center [568, 116] width 746 height 110
click at [496, 195] on div "Exportar relatório" at bounding box center [568, 189] width 746 height 24
drag, startPoint x: 492, startPoint y: 219, endPoint x: 501, endPoint y: 285, distance: 66.3
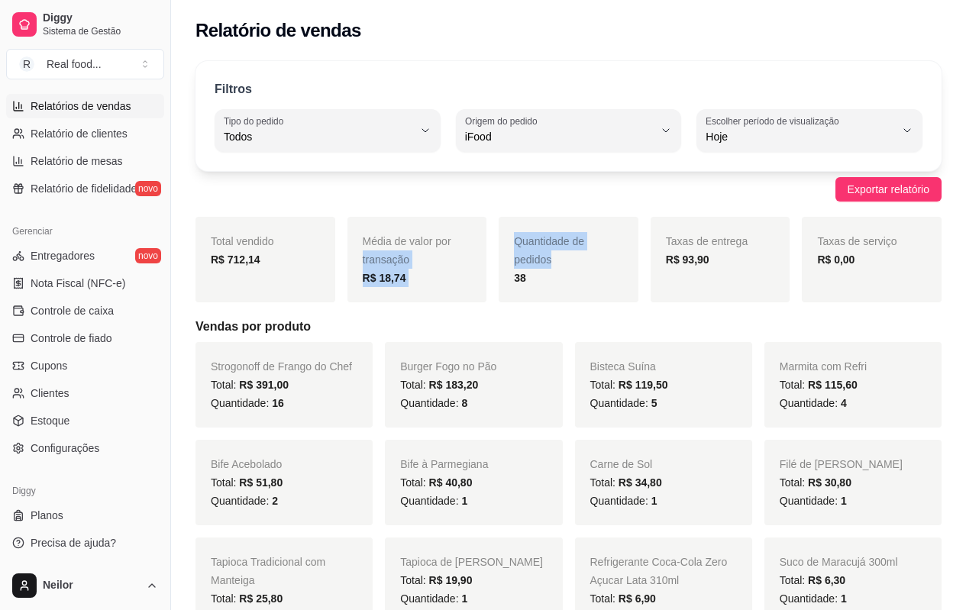
click at [501, 285] on div "Total vendido R$ 712,14 Média de valor por transação R$ 18,74 Quantidade de ped…" at bounding box center [568, 260] width 746 height 86
click at [533, 276] on div "38" at bounding box center [568, 278] width 109 height 18
drag, startPoint x: 531, startPoint y: 281, endPoint x: 521, endPoint y: 244, distance: 38.7
click at [521, 244] on div "Quantidade de pedidos 38" at bounding box center [569, 260] width 140 height 86
click at [516, 241] on span "Quantidade de pedidos" at bounding box center [549, 250] width 70 height 31
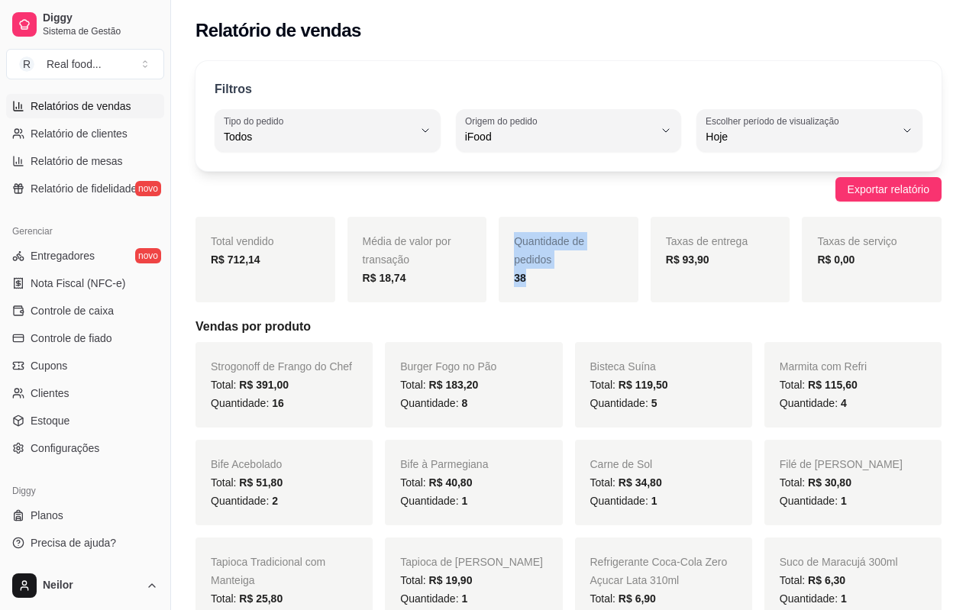
drag, startPoint x: 515, startPoint y: 240, endPoint x: 536, endPoint y: 283, distance: 47.8
click at [536, 283] on div "Quantidade de pedidos 38" at bounding box center [569, 260] width 140 height 86
click at [536, 283] on div "38" at bounding box center [568, 278] width 109 height 18
drag, startPoint x: 556, startPoint y: 296, endPoint x: 510, endPoint y: 240, distance: 72.7
click at [510, 240] on div "Quantidade de pedidos 38" at bounding box center [569, 260] width 140 height 86
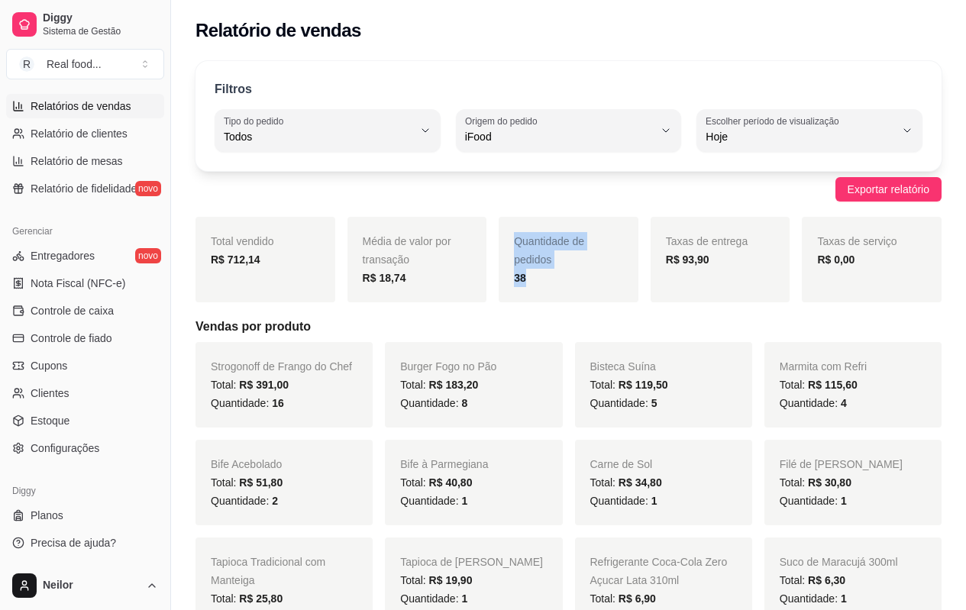
click at [510, 239] on div "Quantidade de pedidos 38" at bounding box center [569, 260] width 140 height 86
click at [515, 240] on span "Quantidade de pedidos" at bounding box center [549, 250] width 70 height 31
drag, startPoint x: 512, startPoint y: 241, endPoint x: 561, endPoint y: 291, distance: 70.2
click at [561, 291] on div "Quantidade de pedidos 38" at bounding box center [569, 260] width 140 height 86
click at [553, 286] on div "38" at bounding box center [568, 278] width 109 height 18
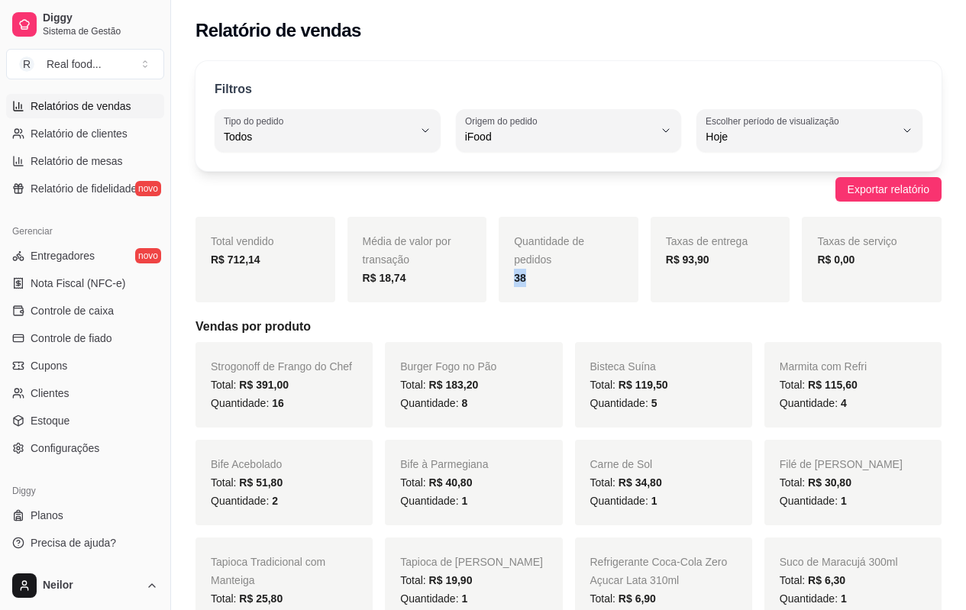
drag, startPoint x: 557, startPoint y: 269, endPoint x: 566, endPoint y: 259, distance: 14.6
click at [566, 259] on div "Quantidade de pedidos 38" at bounding box center [569, 260] width 140 height 86
drag, startPoint x: 554, startPoint y: 260, endPoint x: 532, endPoint y: 272, distance: 24.9
click at [532, 272] on div "Quantidade de pedidos 38" at bounding box center [569, 260] width 140 height 86
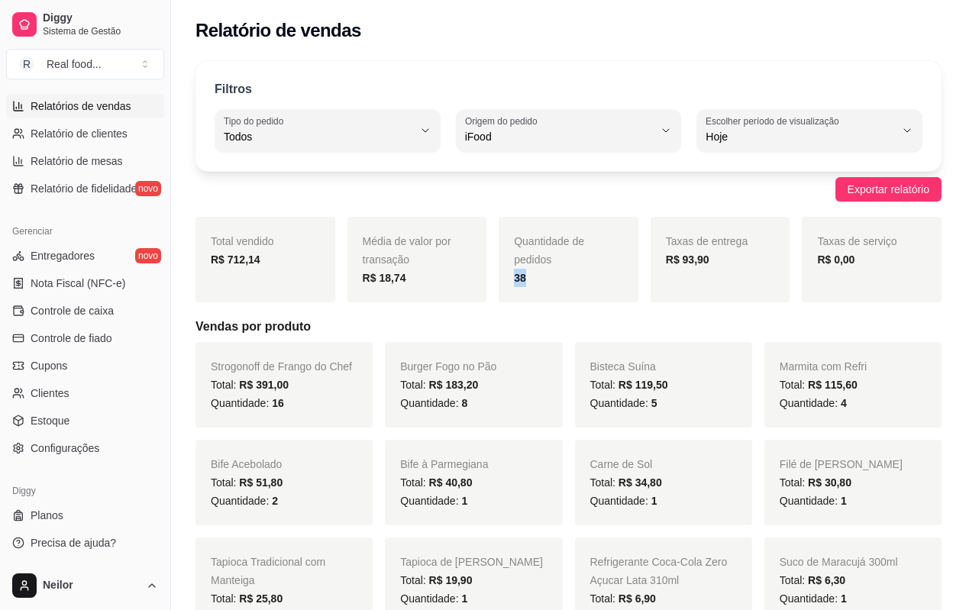
click at [532, 272] on div "38" at bounding box center [568, 278] width 109 height 18
drag, startPoint x: 557, startPoint y: 251, endPoint x: 570, endPoint y: 298, distance: 48.3
click at [570, 290] on div "Quantidade de pedidos 38" at bounding box center [569, 260] width 140 height 86
click at [570, 292] on div "Quantidade de pedidos 38" at bounding box center [569, 260] width 140 height 86
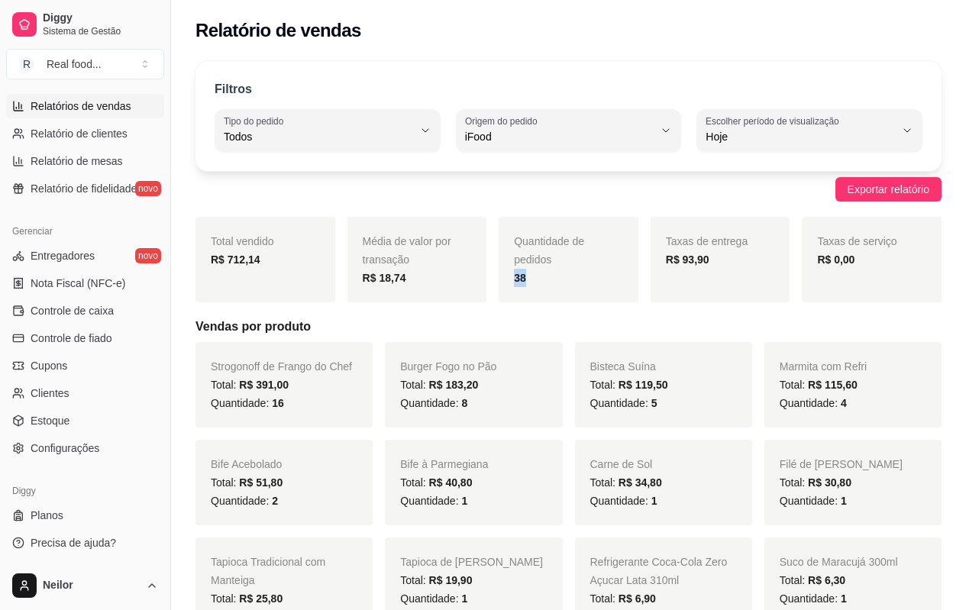
click at [571, 299] on div "Quantidade de pedidos 38" at bounding box center [569, 260] width 140 height 86
click at [544, 280] on div "38" at bounding box center [568, 278] width 109 height 18
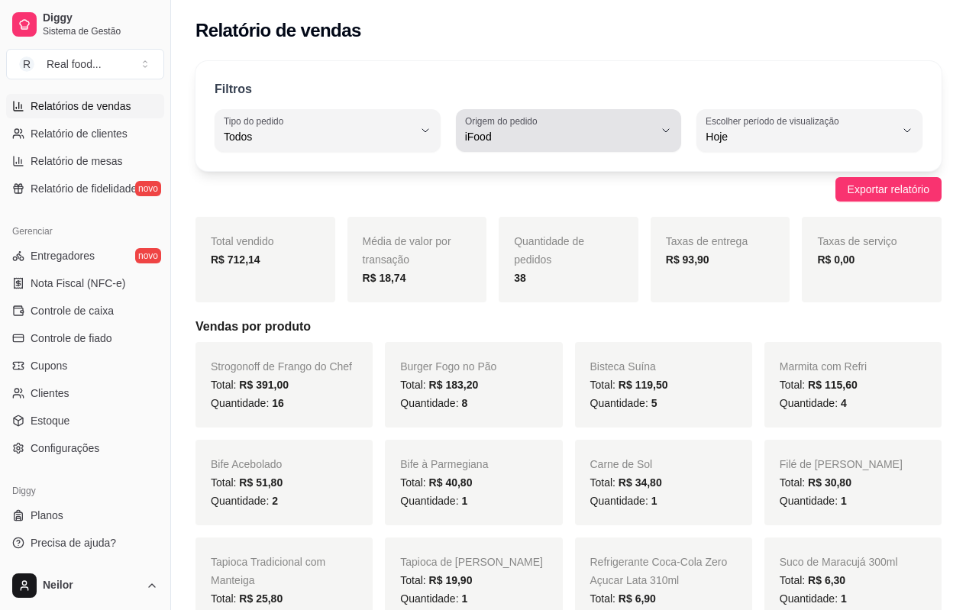
click at [513, 144] on span "iFood" at bounding box center [559, 136] width 189 height 15
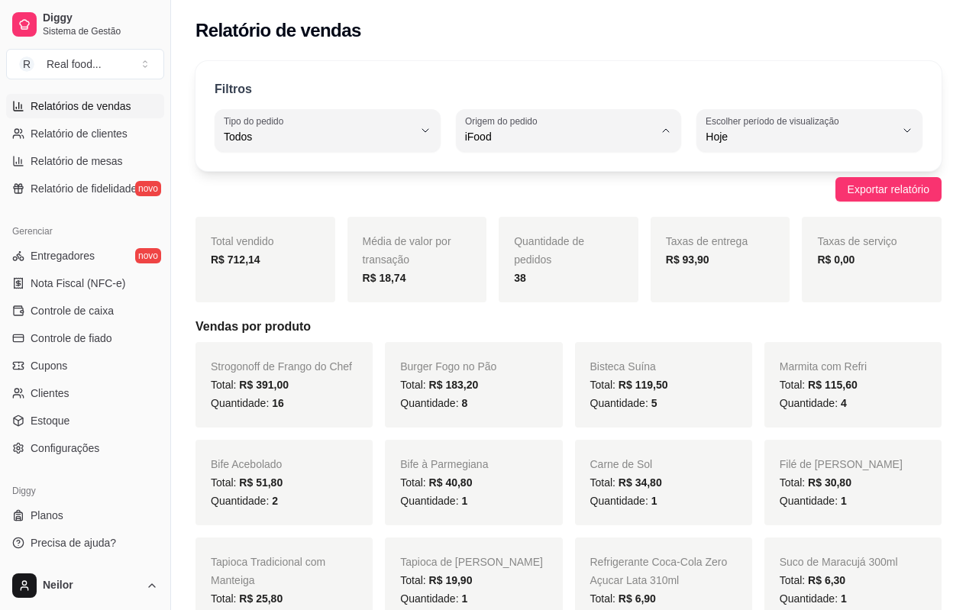
click at [537, 174] on span "Todas plataformas (Diggy, iFood)" at bounding box center [561, 173] width 179 height 15
type input "ALL"
select select "ALL"
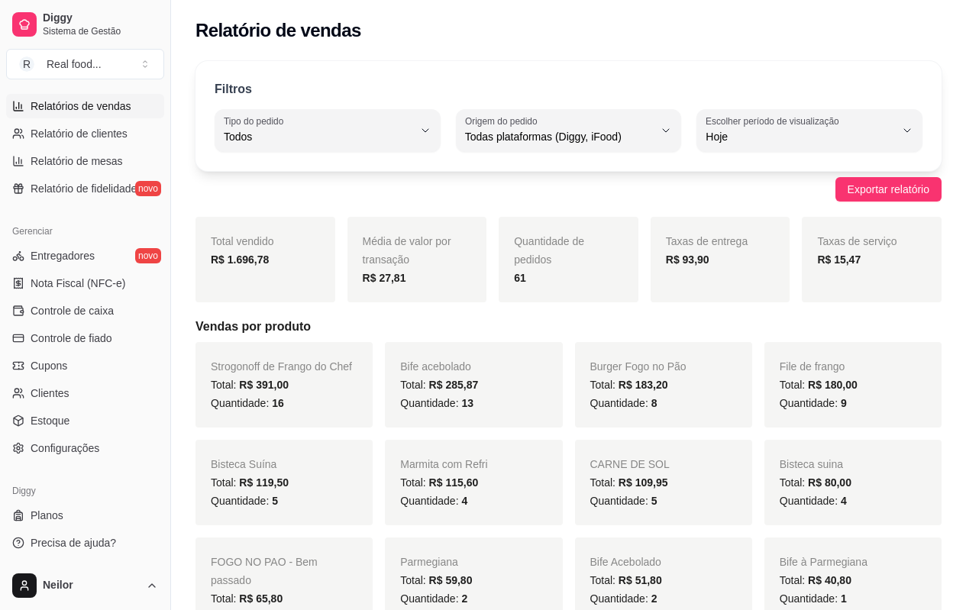
click at [531, 179] on div "Exportar relatório" at bounding box center [568, 189] width 746 height 24
click at [108, 130] on span "Relatório de clientes" at bounding box center [79, 133] width 97 height 15
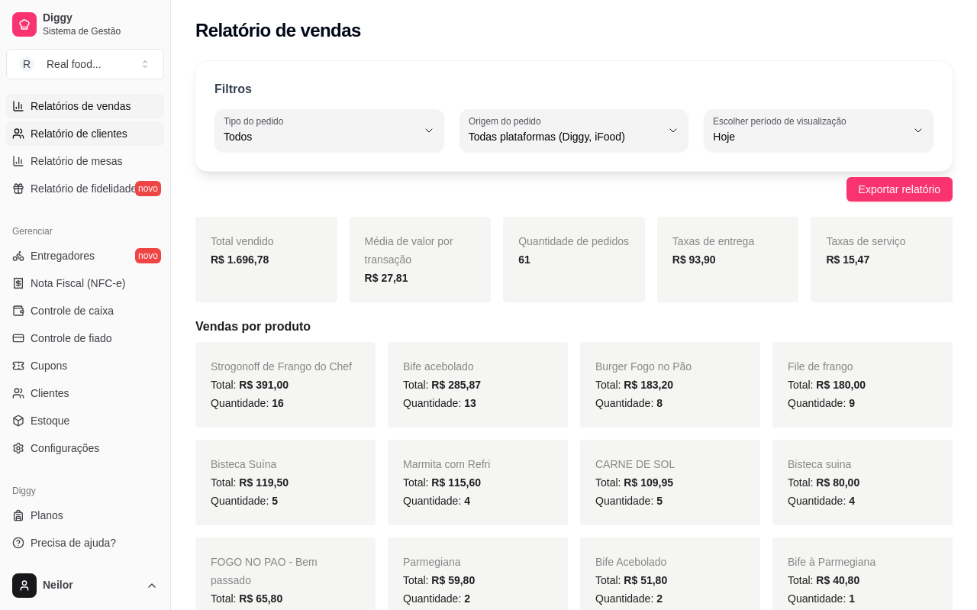
select select "30"
select select "HIGHEST_TOTAL_SPENT_WITH_ORDERS"
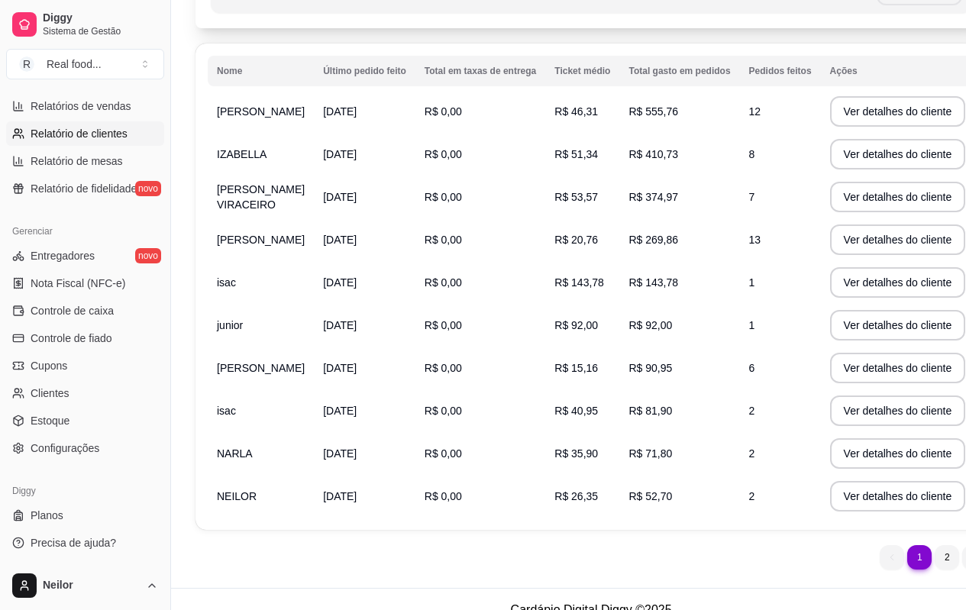
scroll to position [213, 0]
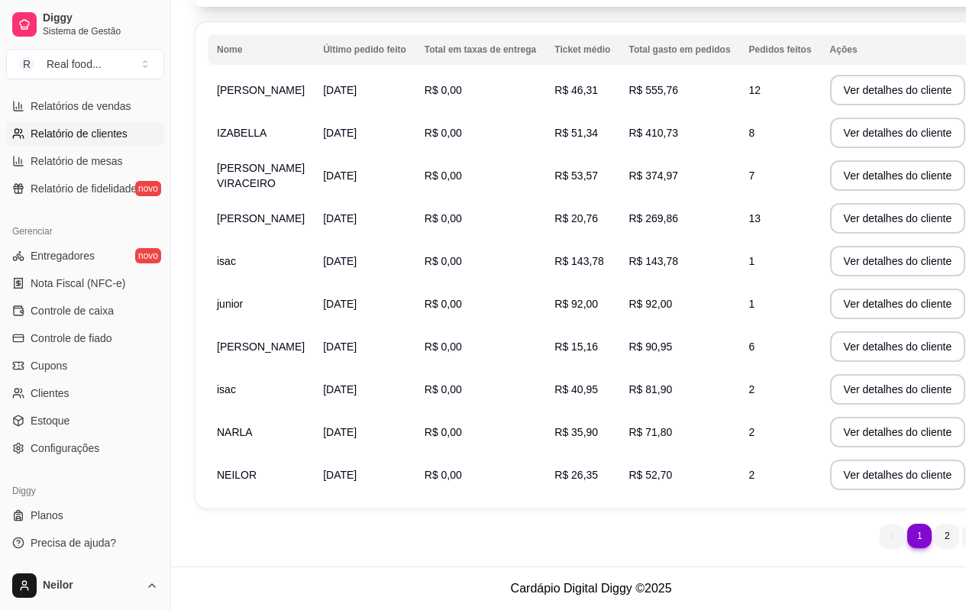
click at [749, 221] on span "13" at bounding box center [755, 218] width 12 height 12
click at [740, 218] on td "13" at bounding box center [780, 218] width 81 height 43
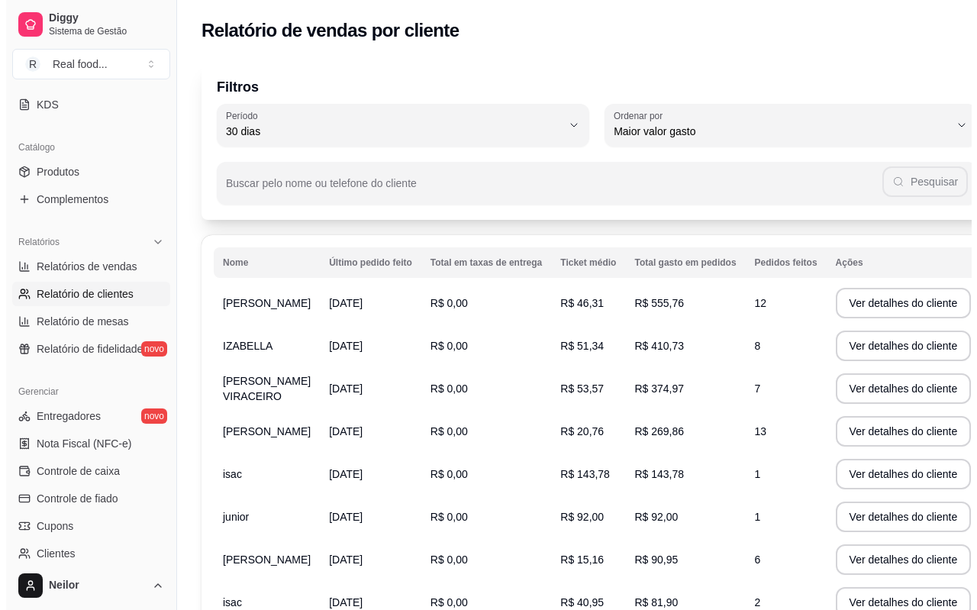
scroll to position [107, 0]
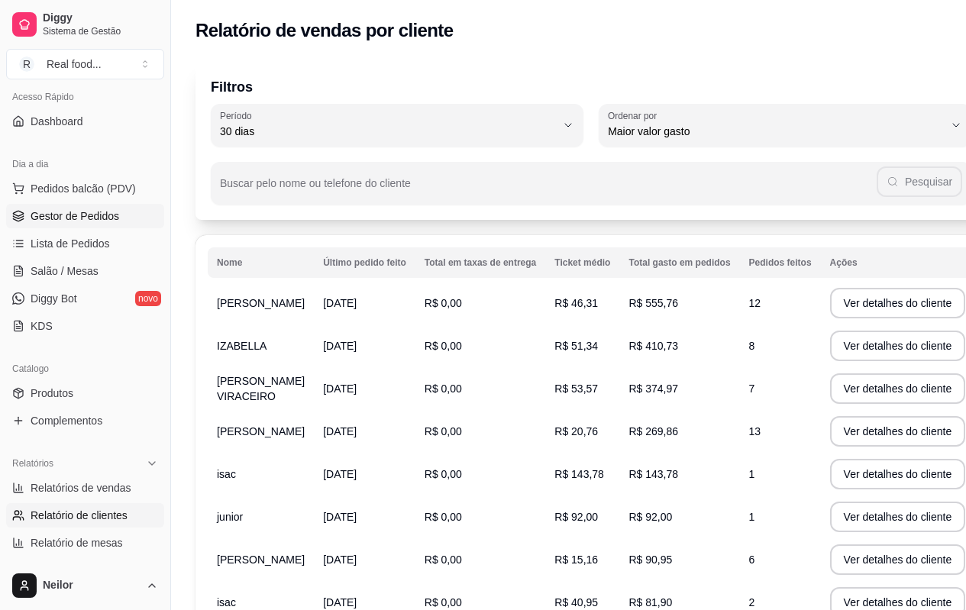
click at [81, 210] on span "Gestor de Pedidos" at bounding box center [75, 215] width 89 height 15
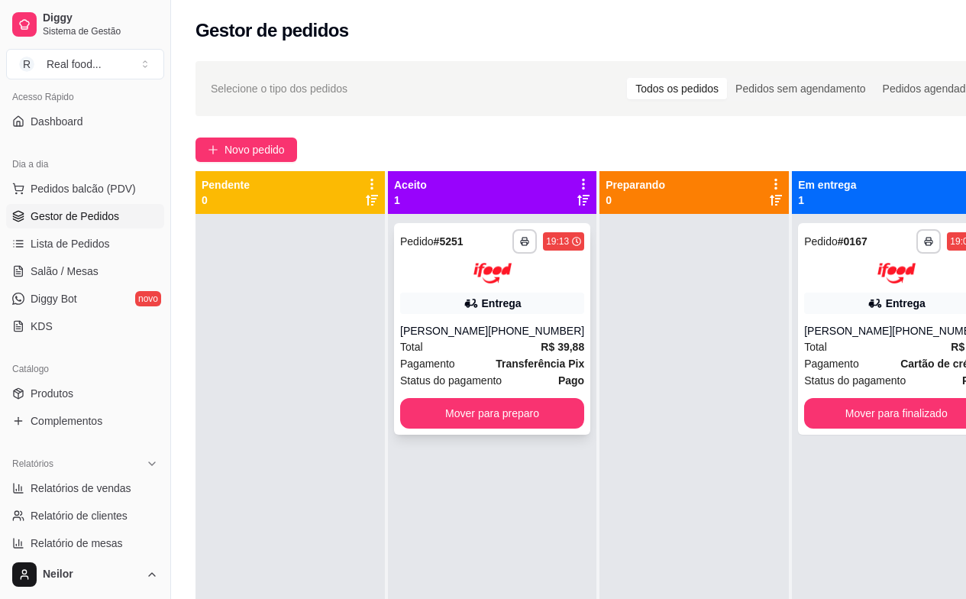
click at [512, 313] on div "Entrega" at bounding box center [492, 302] width 184 height 21
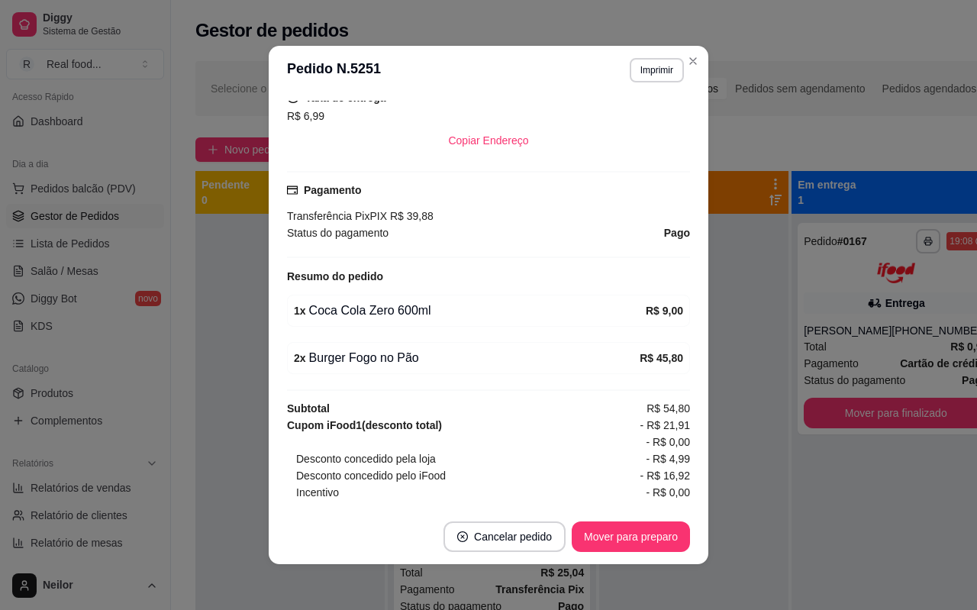
scroll to position [423, 0]
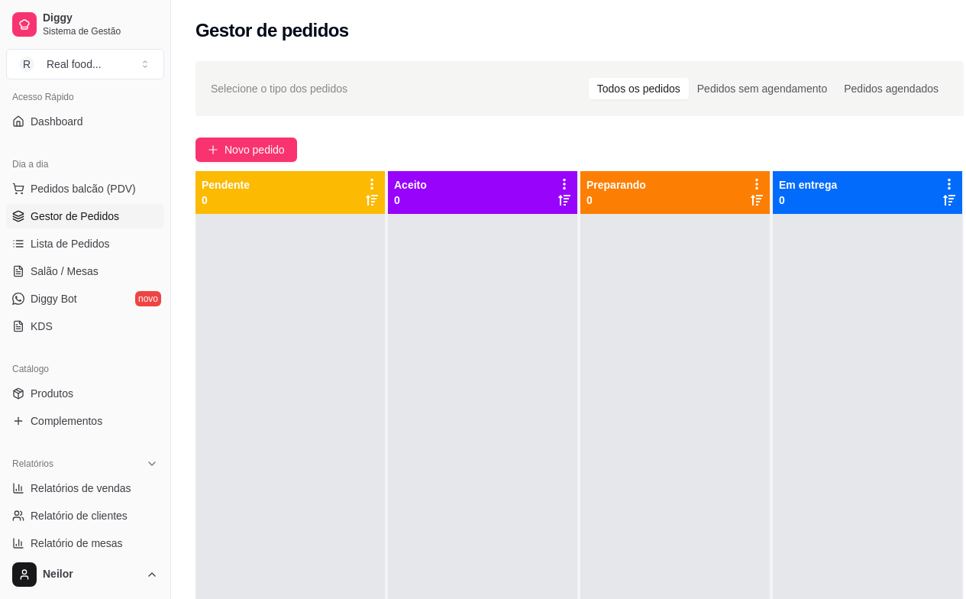
click at [183, 86] on div "Selecione o tipo dos pedidos Todos os pedidos Pedidos sem agendamento Pedidos a…" at bounding box center [579, 420] width 817 height 736
click at [228, 87] on span "Selecione o tipo dos pedidos" at bounding box center [279, 88] width 137 height 17
click at [194, 98] on div "Selecione o tipo dos pedidos Todos os pedidos Pedidos sem agendamento Pedidos a…" at bounding box center [579, 420] width 817 height 736
click at [186, 91] on div "Selecione o tipo dos pedidos Todos os pedidos Pedidos sem agendamento Pedidos a…" at bounding box center [579, 420] width 817 height 736
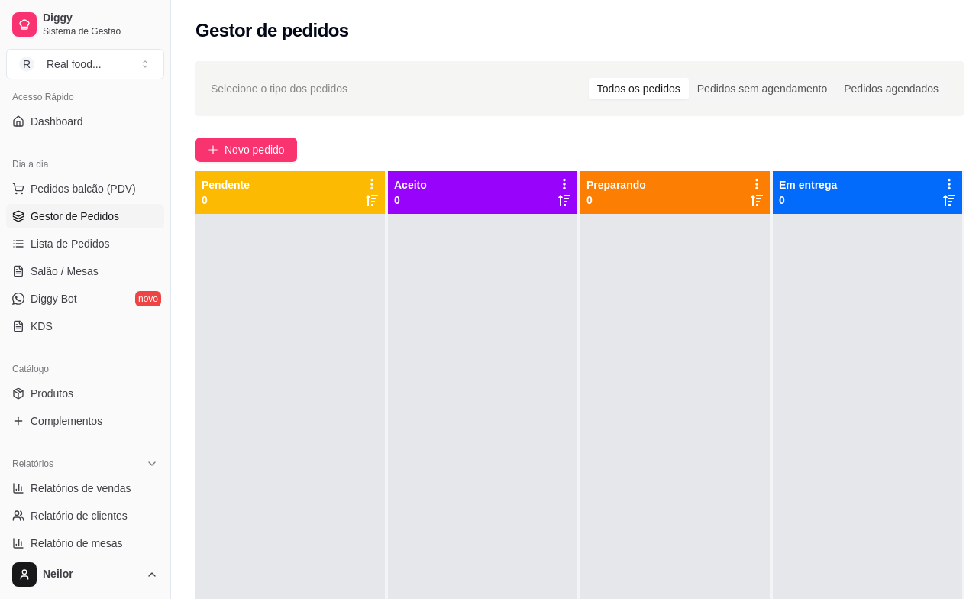
click at [184, 89] on div "Selecione o tipo dos pedidos Todos os pedidos Pedidos sem agendamento Pedidos a…" at bounding box center [579, 420] width 817 height 736
click at [182, 89] on div "Selecione o tipo dos pedidos Todos os pedidos Pedidos sem agendamento Pedidos a…" at bounding box center [579, 420] width 817 height 736
click at [183, 86] on div "Selecione o tipo dos pedidos Todos os pedidos Pedidos sem agendamento Pedidos a…" at bounding box center [579, 420] width 817 height 736
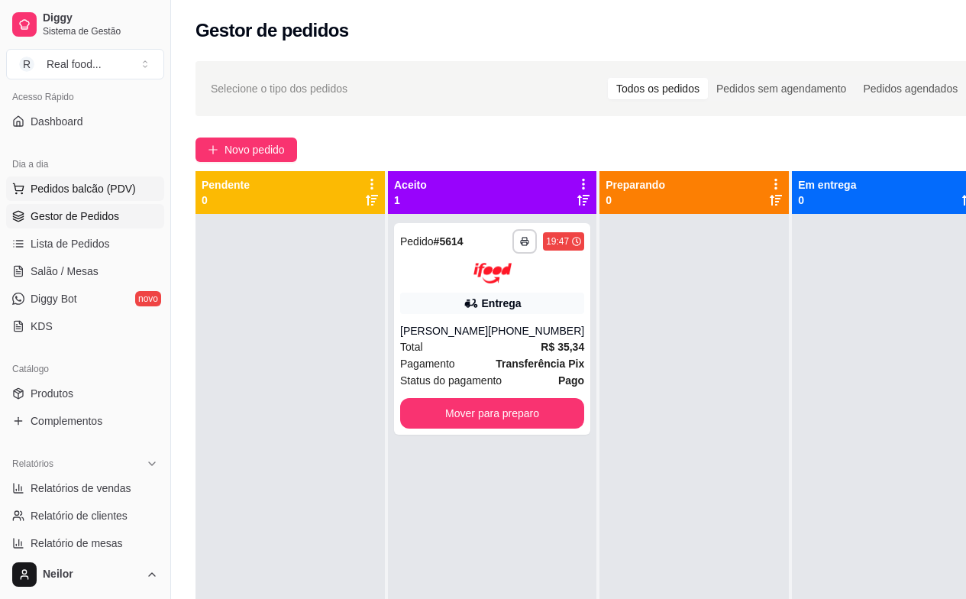
click at [89, 180] on button "Pedidos balcão (PDV)" at bounding box center [85, 188] width 158 height 24
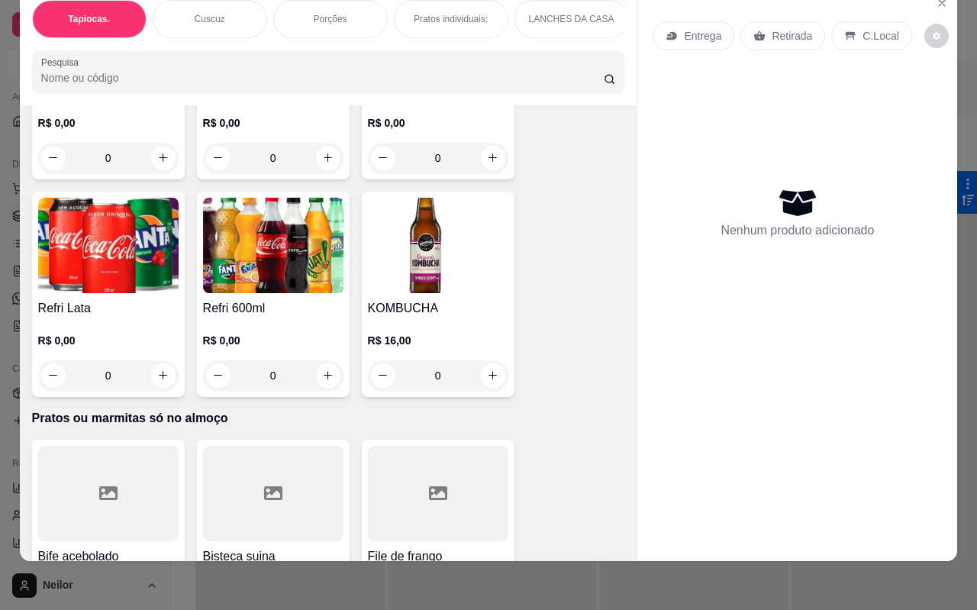
scroll to position [3665, 0]
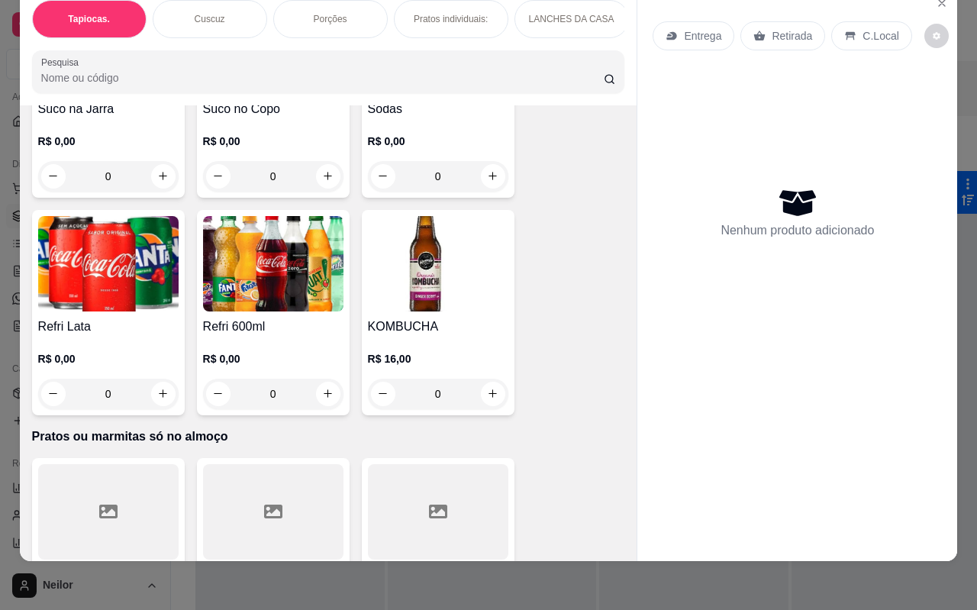
click at [325, 379] on div "0" at bounding box center [273, 394] width 140 height 31
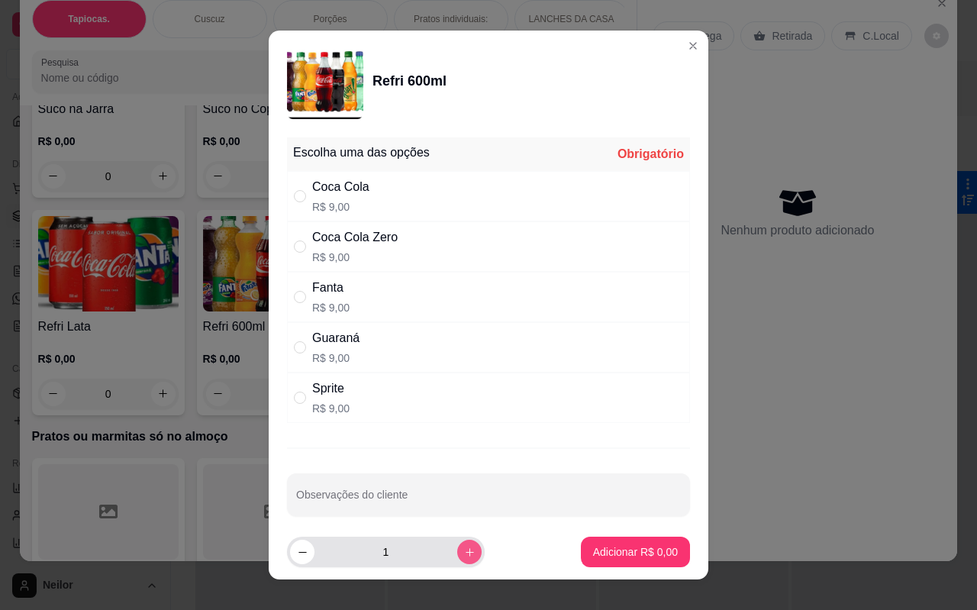
click at [464, 553] on icon "increase-product-quantity" at bounding box center [469, 552] width 11 height 11
type input "2"
click at [297, 198] on input "" at bounding box center [300, 196] width 12 height 12
radio input "true"
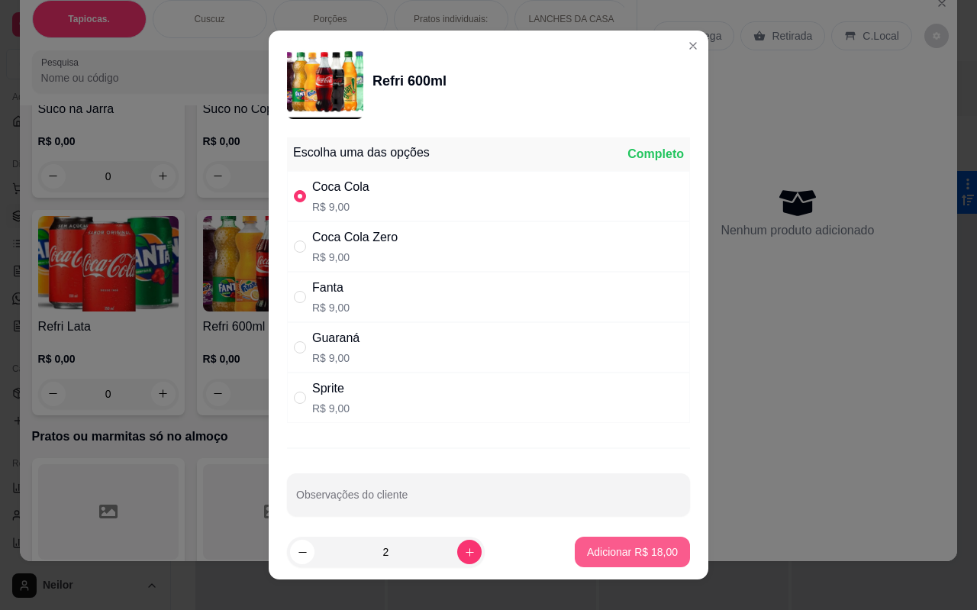
click at [624, 552] on p "Adicionar R$ 18,00" at bounding box center [632, 551] width 91 height 15
type input "2"
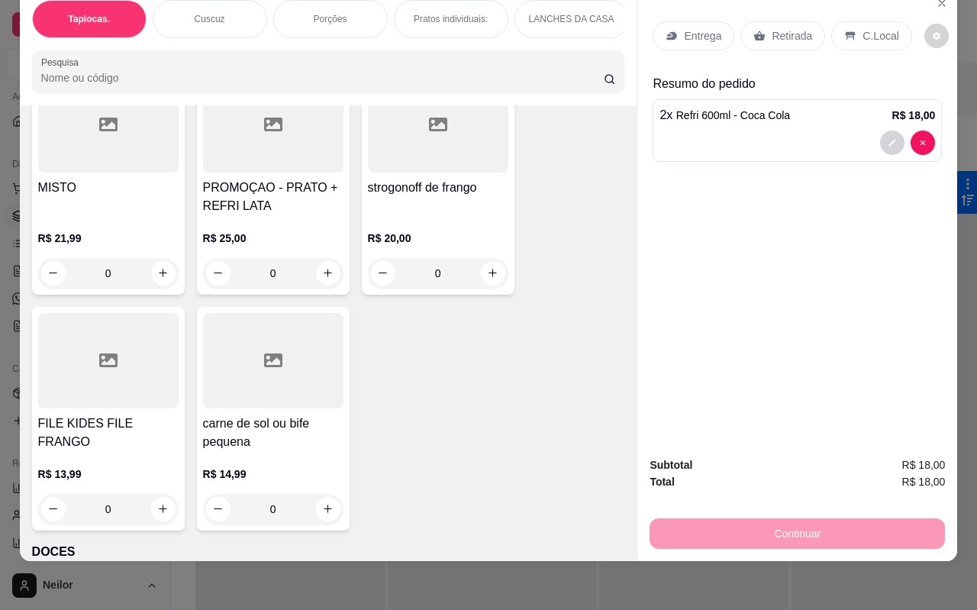
scroll to position [4504, 0]
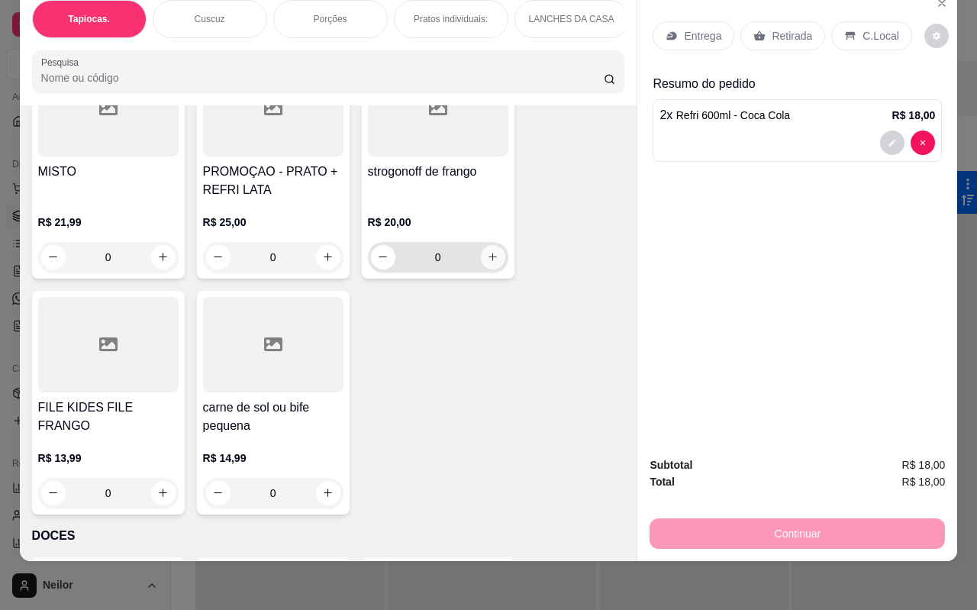
click at [487, 251] on icon "increase-product-quantity" at bounding box center [492, 256] width 11 height 11
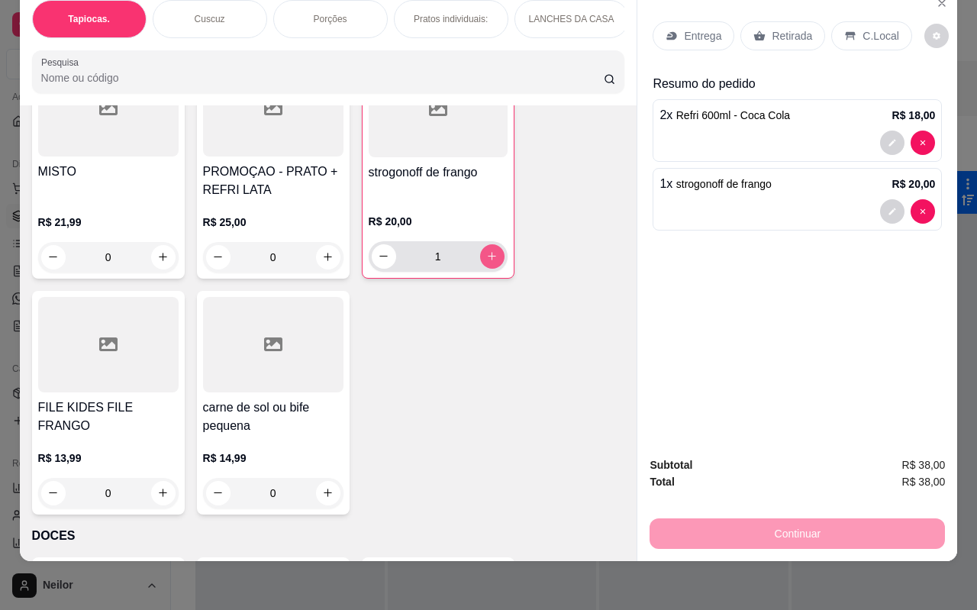
click at [487, 244] on button "increase-product-quantity" at bounding box center [492, 256] width 24 height 24
type input "2"
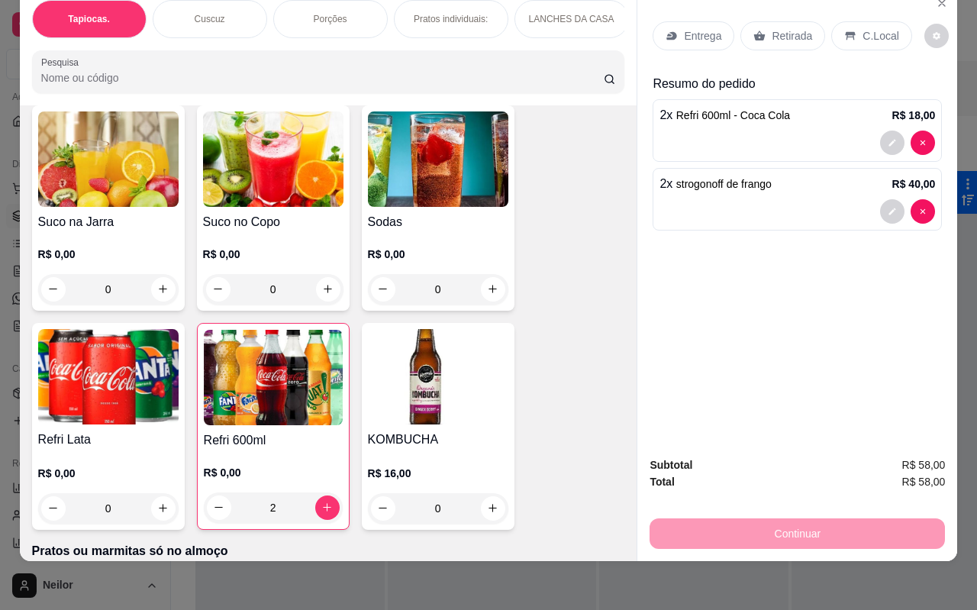
scroll to position [3527, 0]
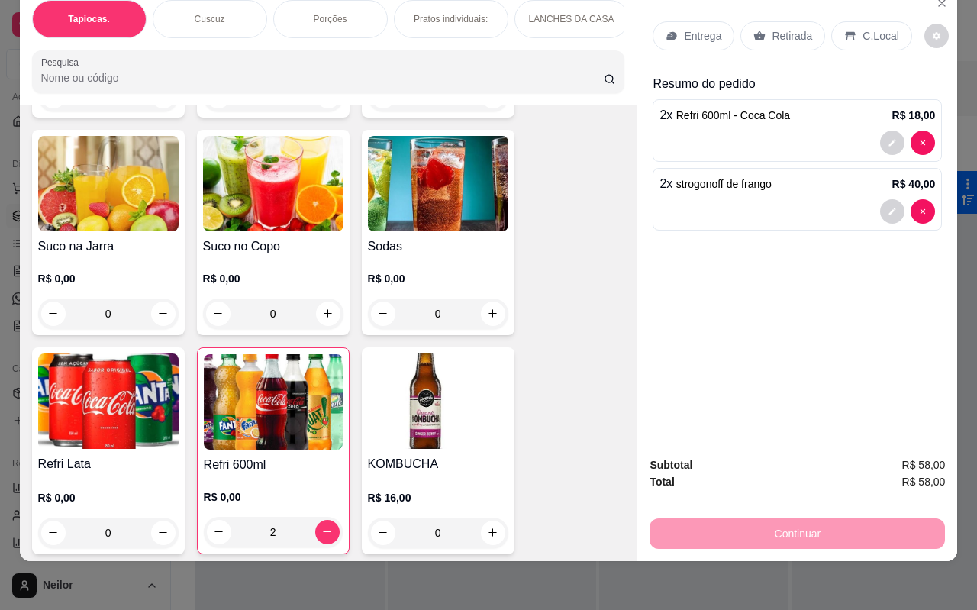
click at [157, 518] on div "0" at bounding box center [108, 533] width 140 height 31
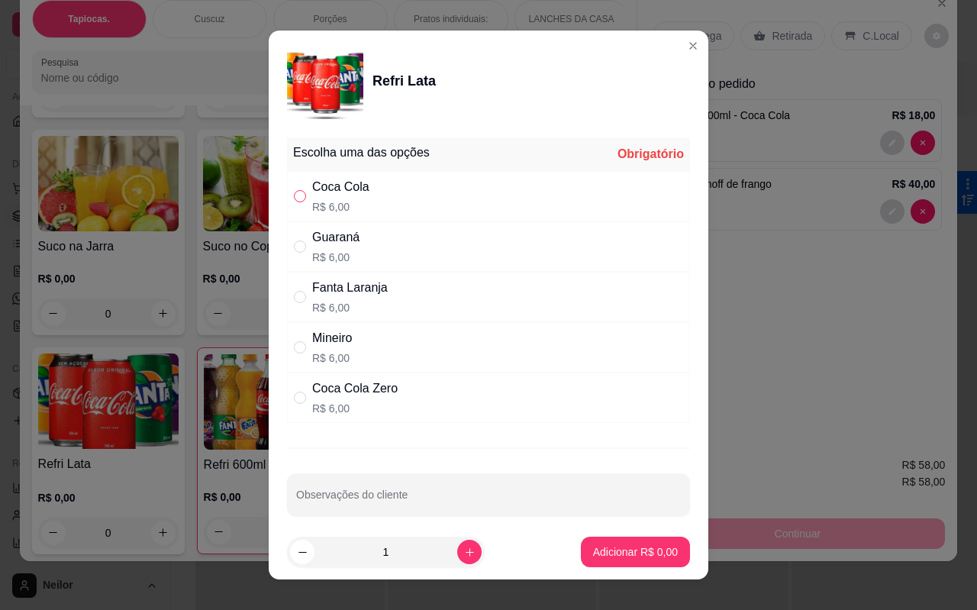
click at [294, 190] on input "" at bounding box center [300, 196] width 12 height 12
radio input "true"
click at [594, 550] on p "Adicionar R$ 6,00" at bounding box center [635, 551] width 82 height 15
type input "1"
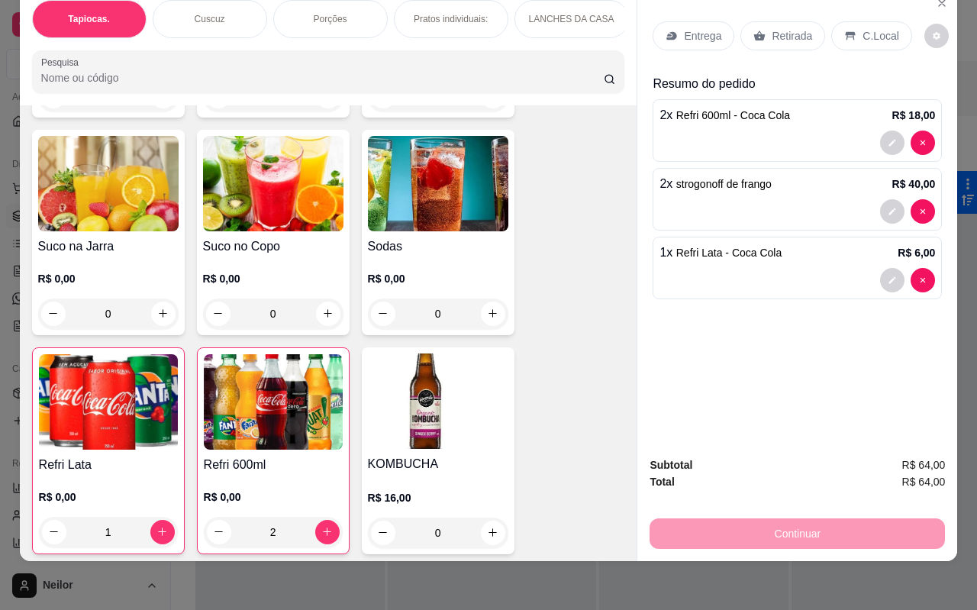
click at [863, 28] on p "C.Local" at bounding box center [881, 35] width 36 height 15
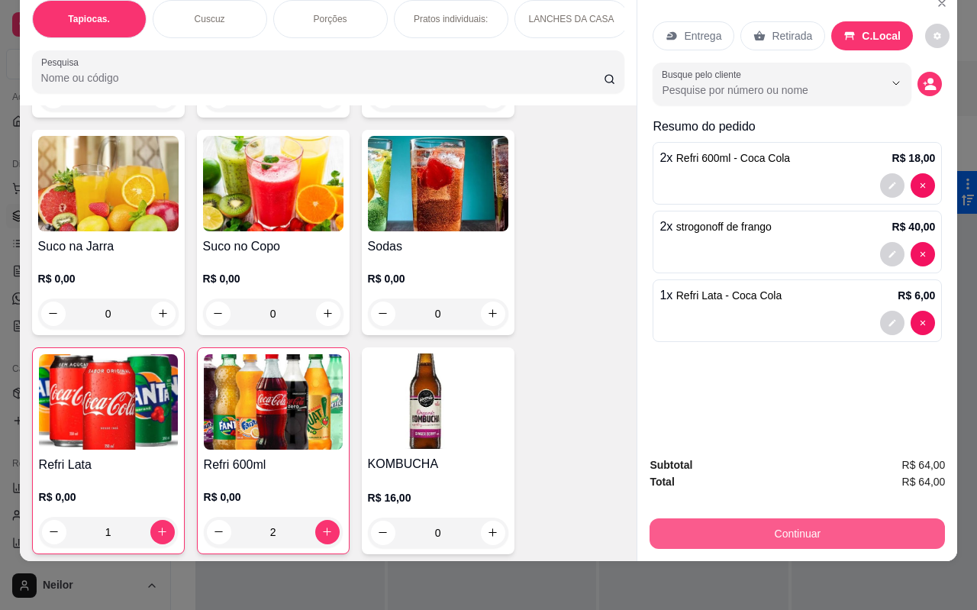
click at [776, 518] on button "Continuar" at bounding box center [797, 533] width 295 height 31
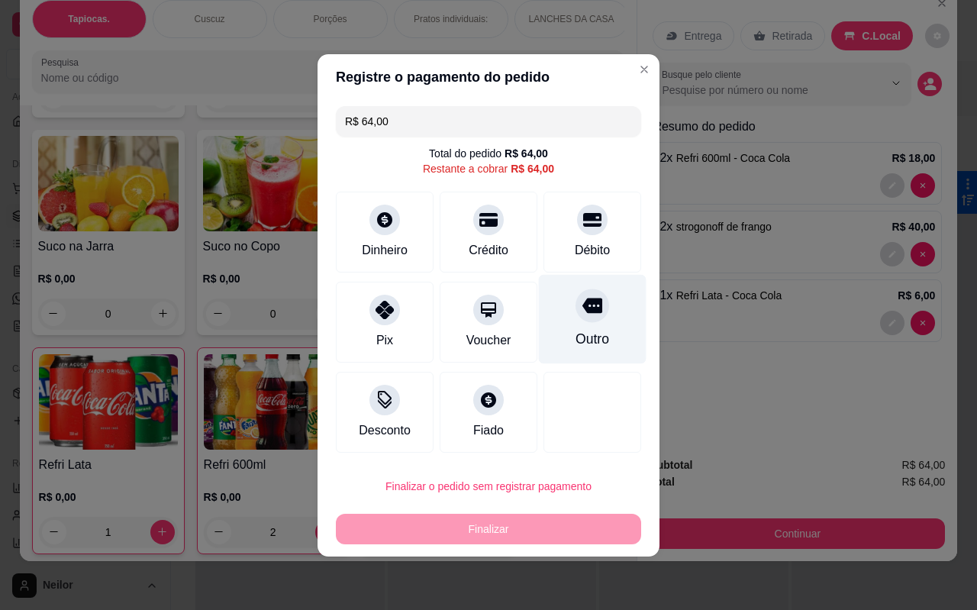
click at [566, 326] on div "Outro" at bounding box center [593, 318] width 108 height 89
type input "R$ 0,00"
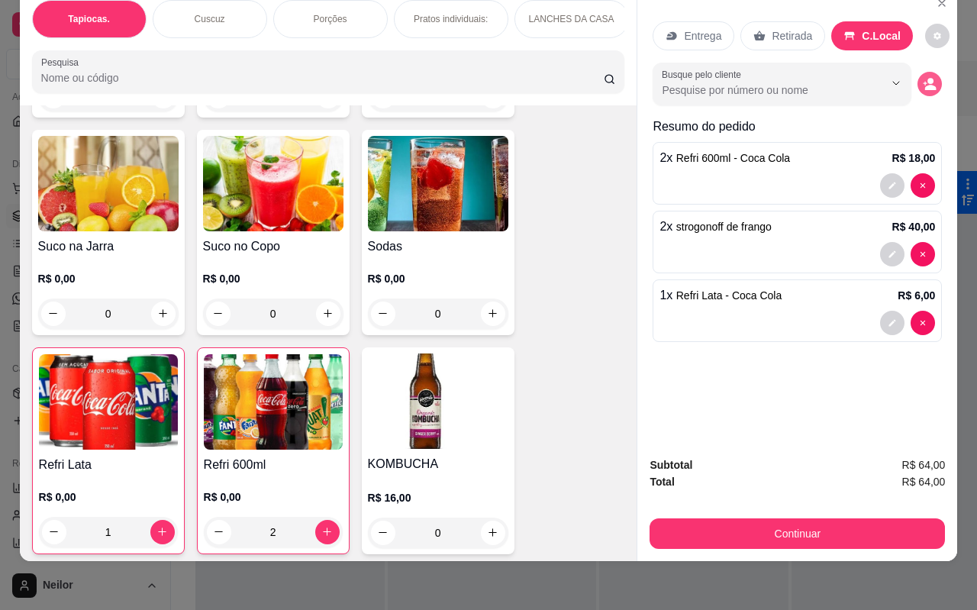
click at [931, 77] on icon "decrease-product-quantity" at bounding box center [930, 84] width 14 height 14
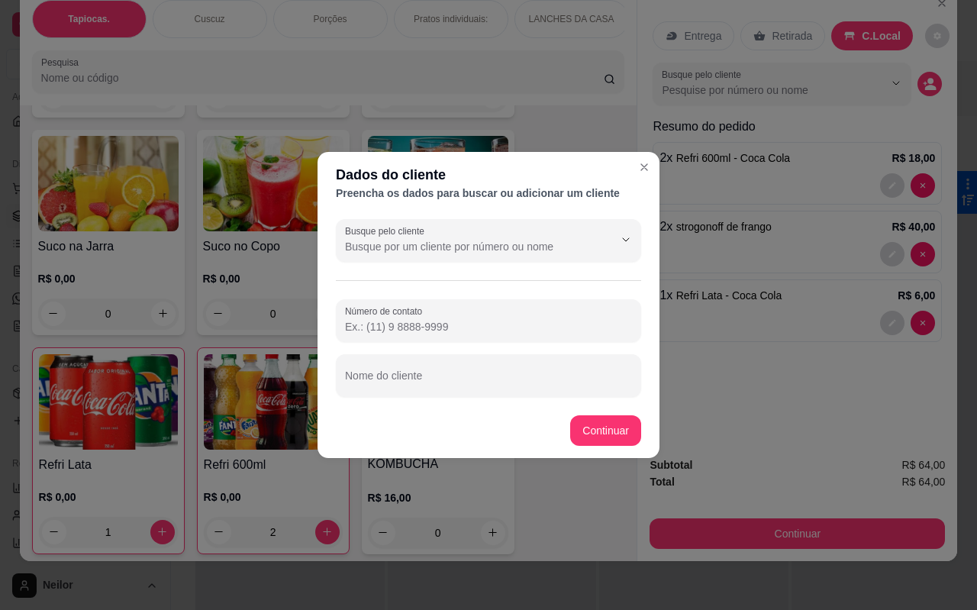
click at [430, 253] on input "Busque pelo cliente" at bounding box center [467, 246] width 244 height 15
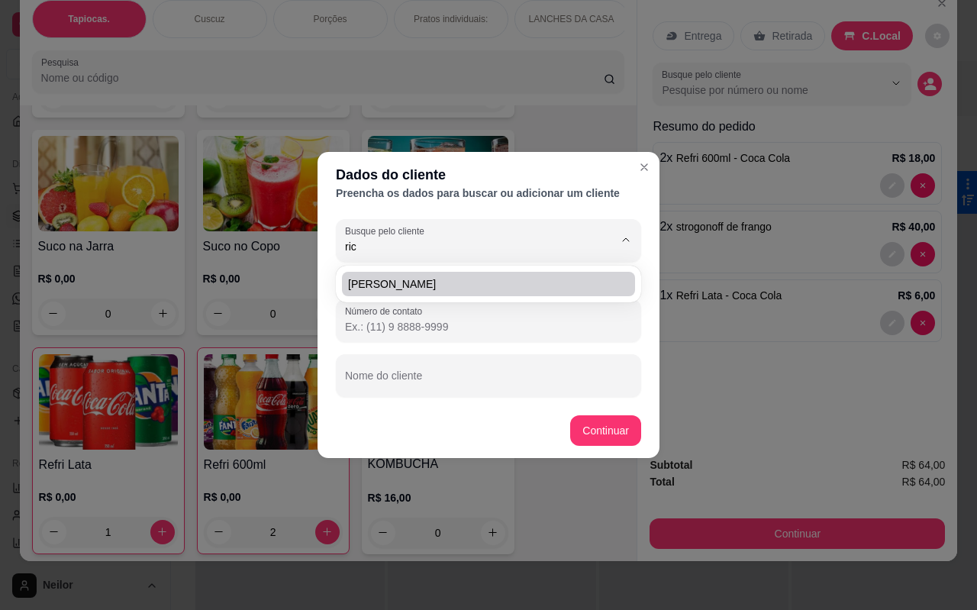
click at [453, 275] on li "[PERSON_NAME]" at bounding box center [488, 284] width 293 height 24
type input "[PERSON_NAME]"
type input "[PHONE_NUMBER]"
type input "[PERSON_NAME]"
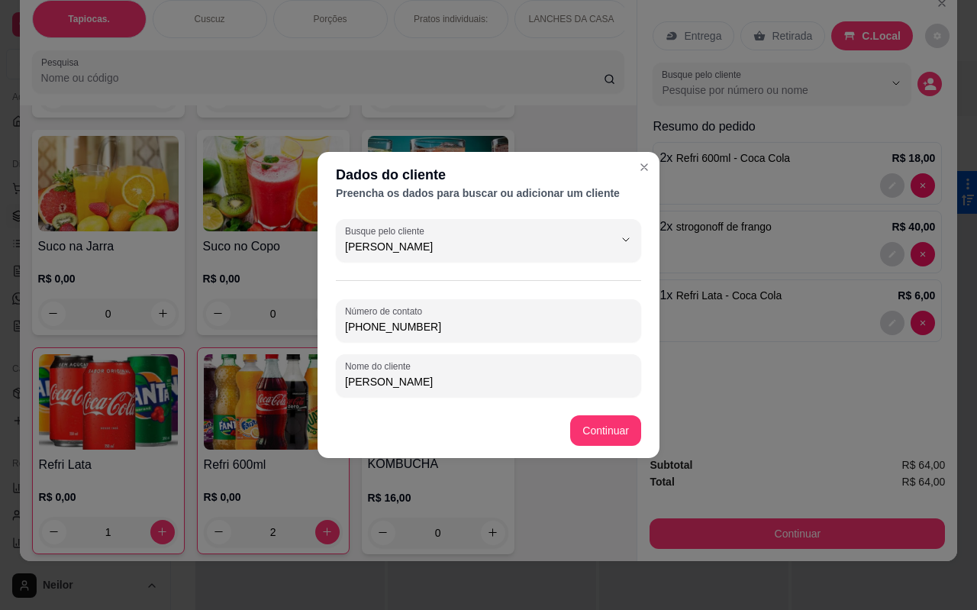
type input "[PERSON_NAME]"
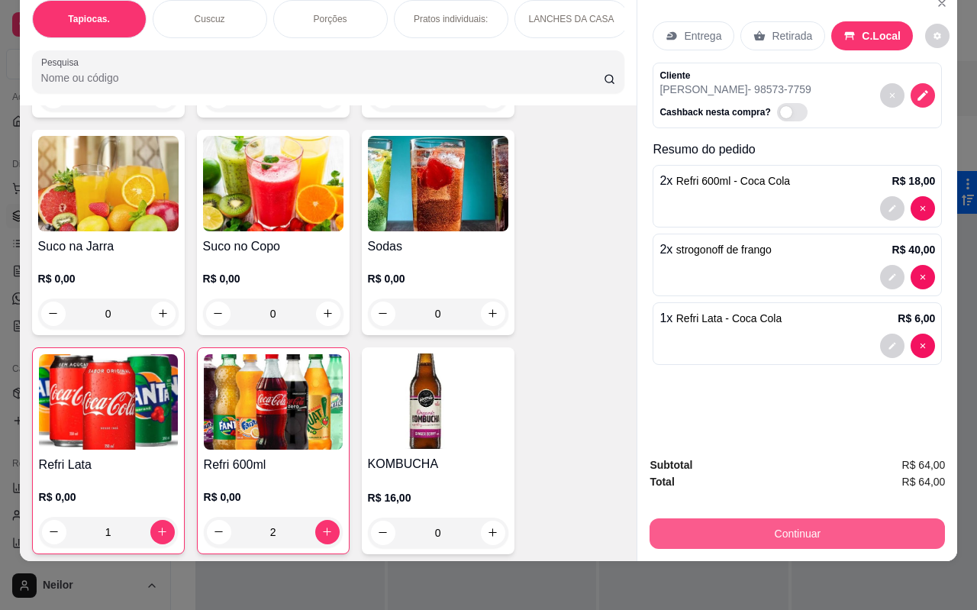
click at [784, 523] on button "Continuar" at bounding box center [797, 533] width 295 height 31
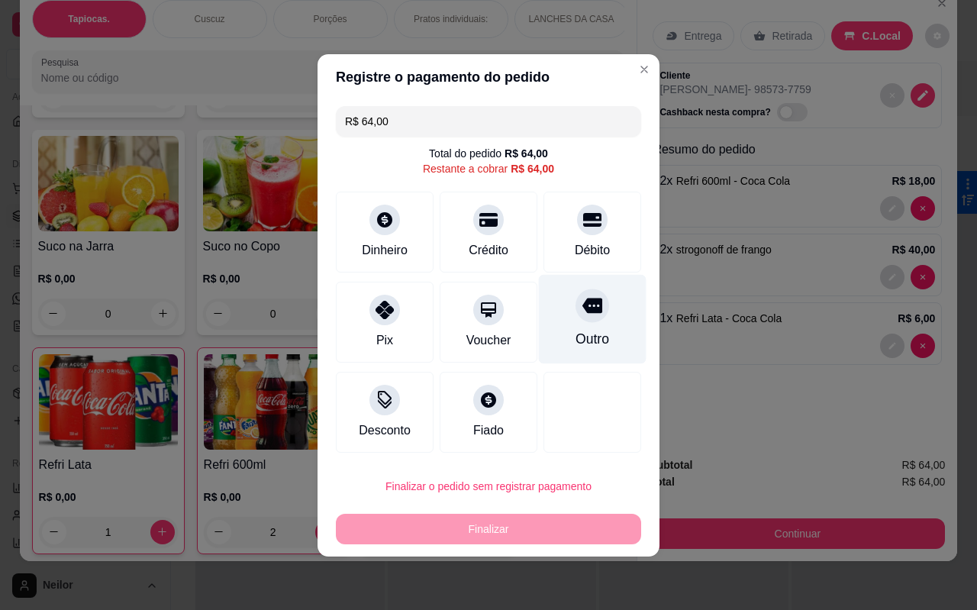
click at [576, 300] on div at bounding box center [593, 306] width 34 height 34
type input "R$ 0,00"
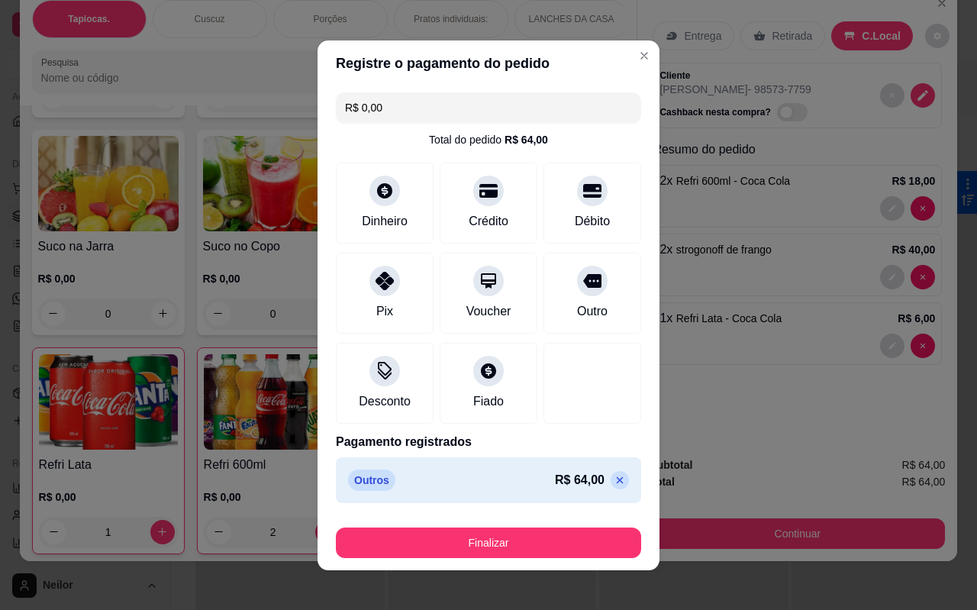
click at [476, 569] on footer "Finalizar" at bounding box center [489, 539] width 342 height 61
click at [492, 547] on button "Finalizar" at bounding box center [488, 543] width 305 height 31
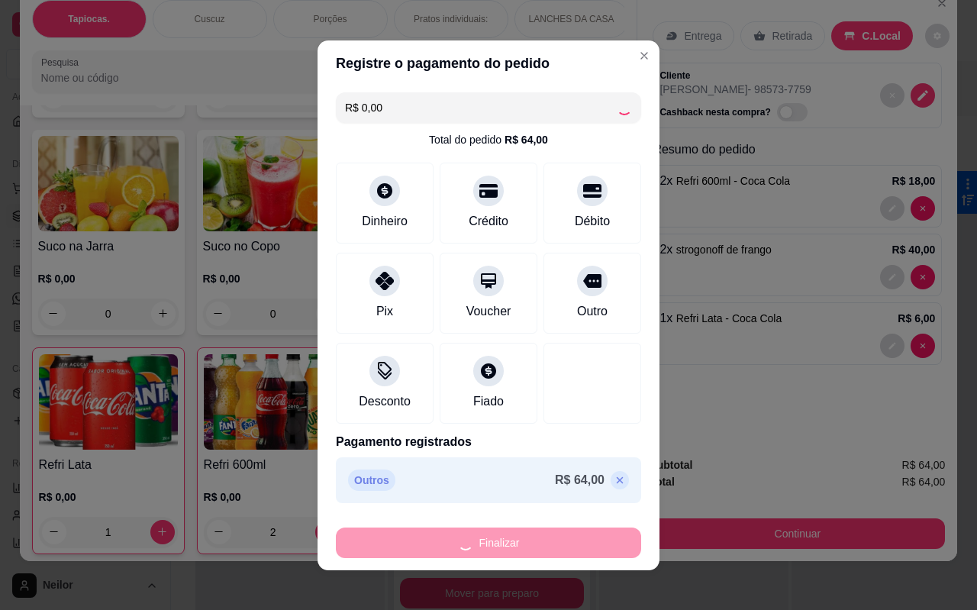
type input "0"
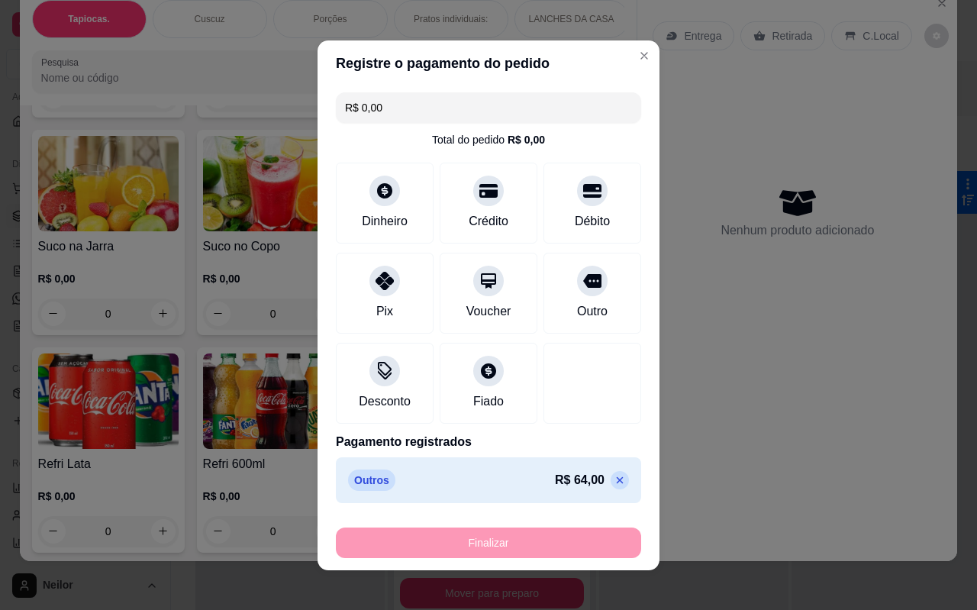
type input "-R$ 64,00"
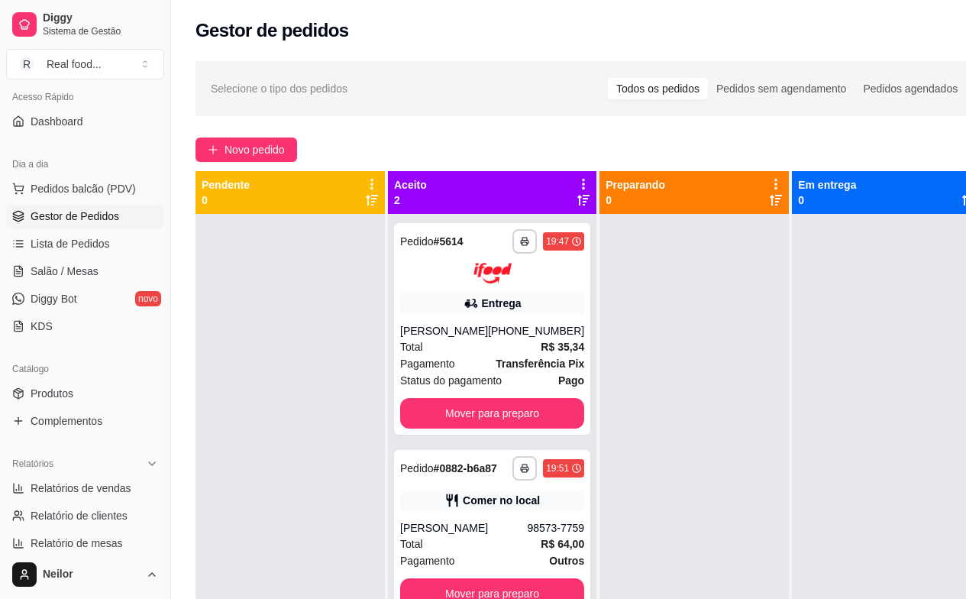
click at [798, 153] on div "Novo pedido" at bounding box center [588, 149] width 787 height 24
click at [491, 316] on div "**********" at bounding box center [492, 328] width 196 height 211
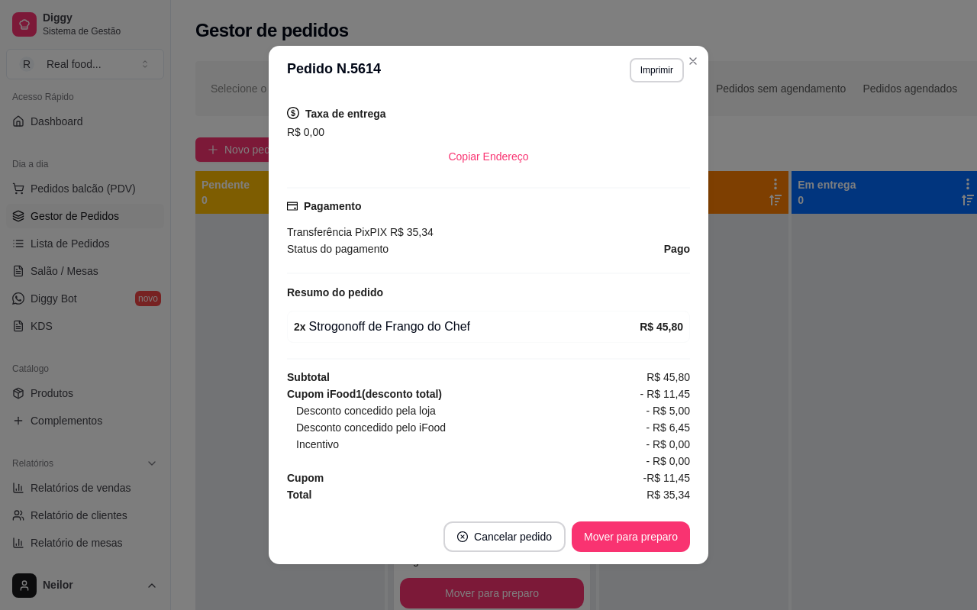
scroll to position [382, 0]
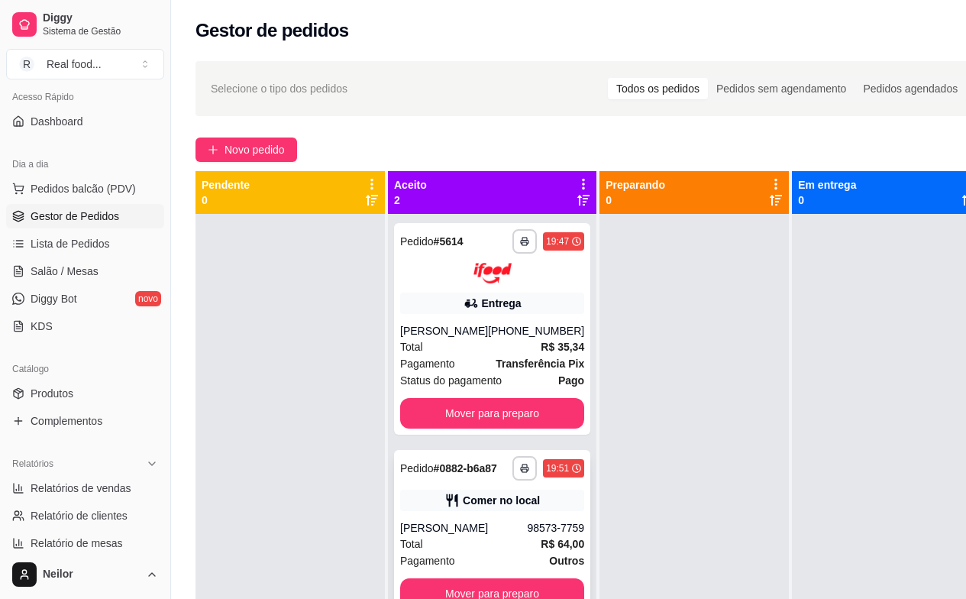
click at [464, 508] on div "Comer no local" at bounding box center [501, 499] width 77 height 15
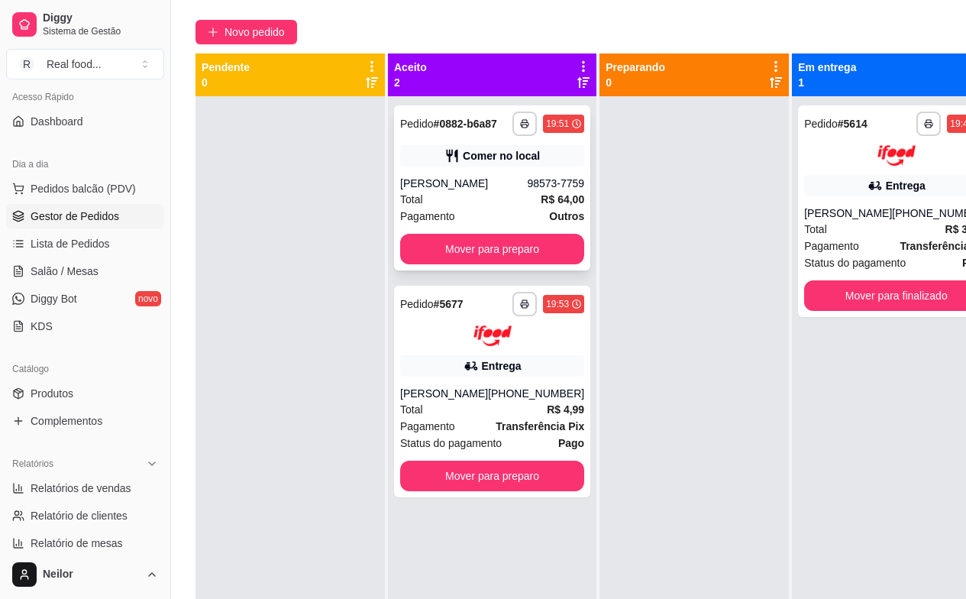
scroll to position [76, 0]
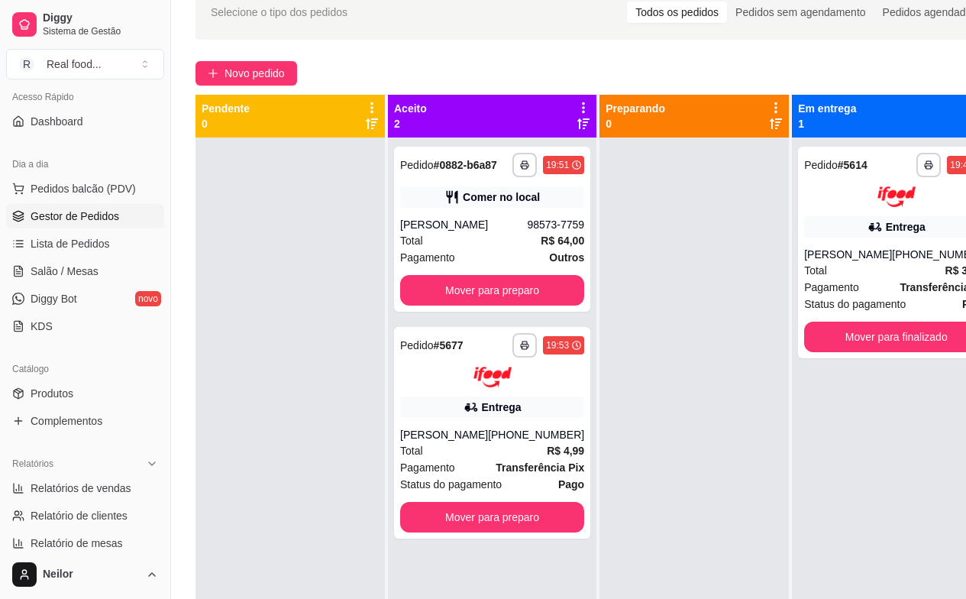
click at [578, 257] on div "**********" at bounding box center [493, 415] width 210 height 641
click at [579, 257] on div "**********" at bounding box center [493, 394] width 211 height 599
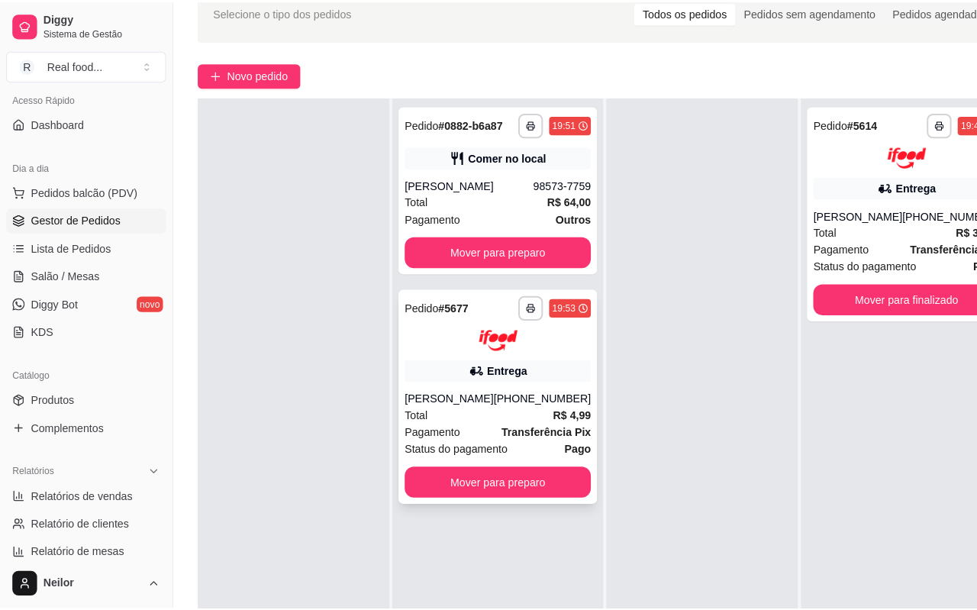
scroll to position [0, 0]
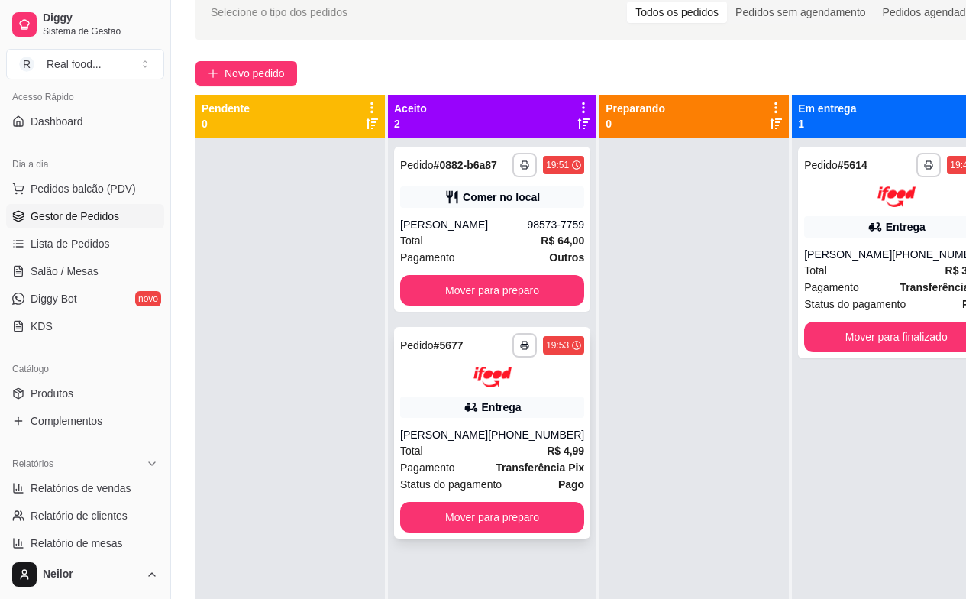
click at [448, 418] on div "Entrega" at bounding box center [492, 406] width 184 height 21
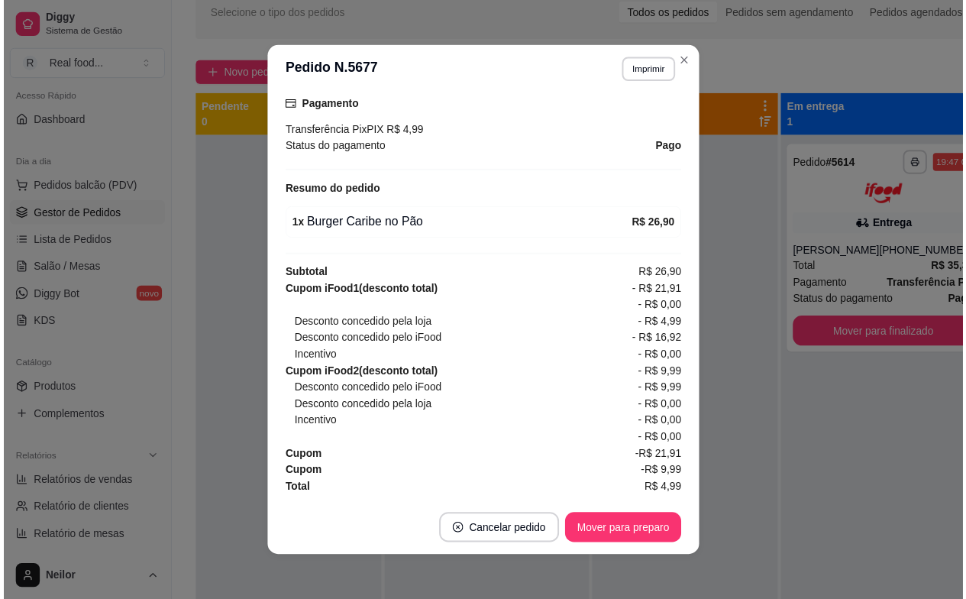
scroll to position [3, 0]
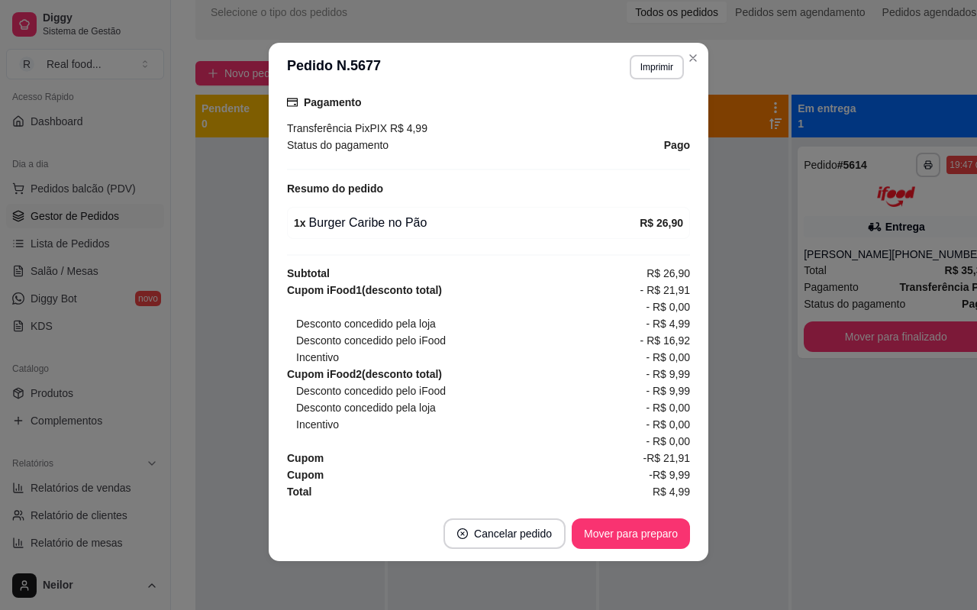
click at [273, 266] on div "feito há 13 minutos Horário do pedido [DATE] 19:53 Status do pedido ACEITO Nome…" at bounding box center [489, 299] width 440 height 415
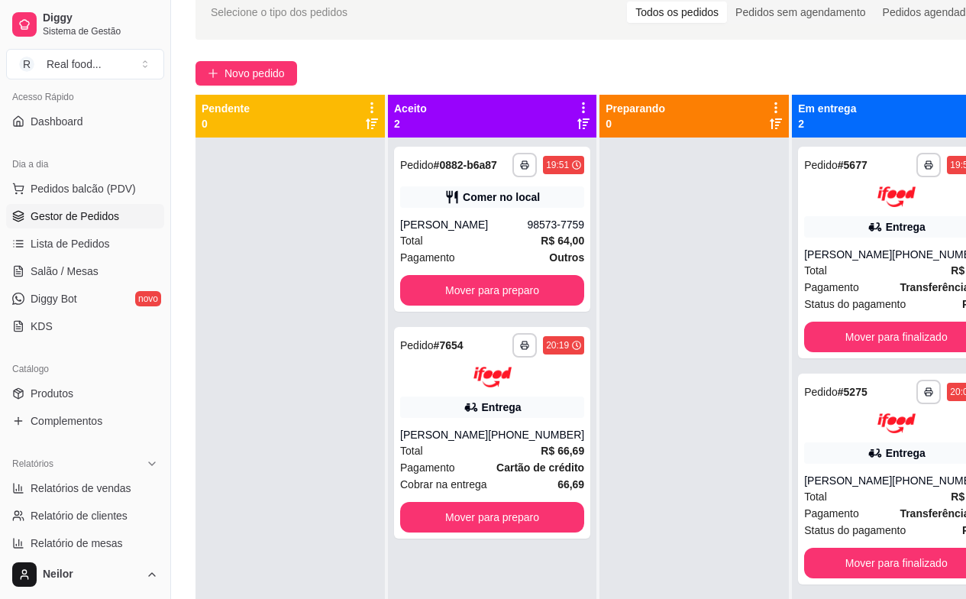
click at [305, 231] on div at bounding box center [289, 436] width 189 height 599
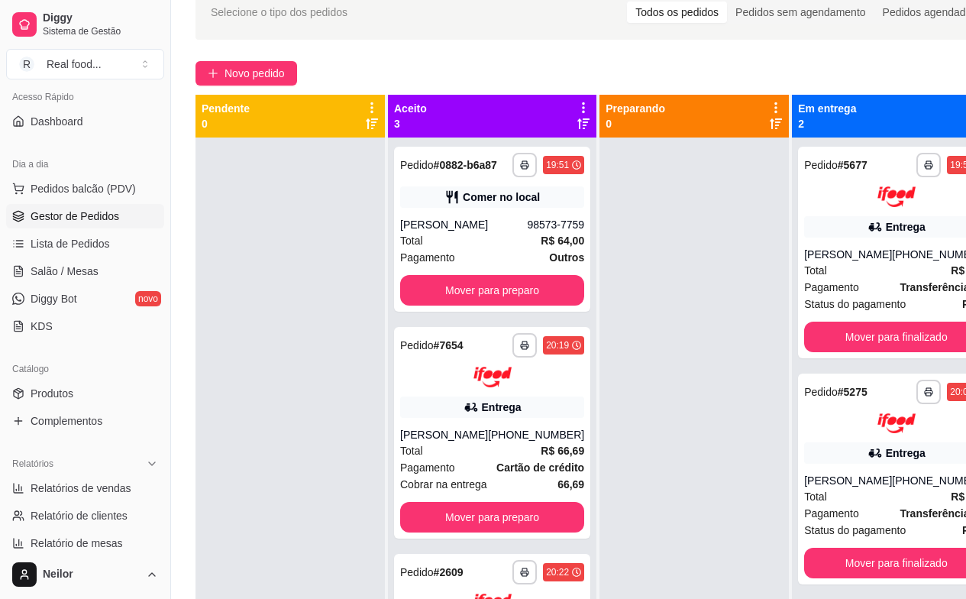
click at [576, 128] on div "Aceito 3" at bounding box center [492, 116] width 208 height 43
click at [599, 126] on div "Preparando 0" at bounding box center [693, 116] width 189 height 43
click at [619, 125] on p "0" at bounding box center [635, 123] width 60 height 15
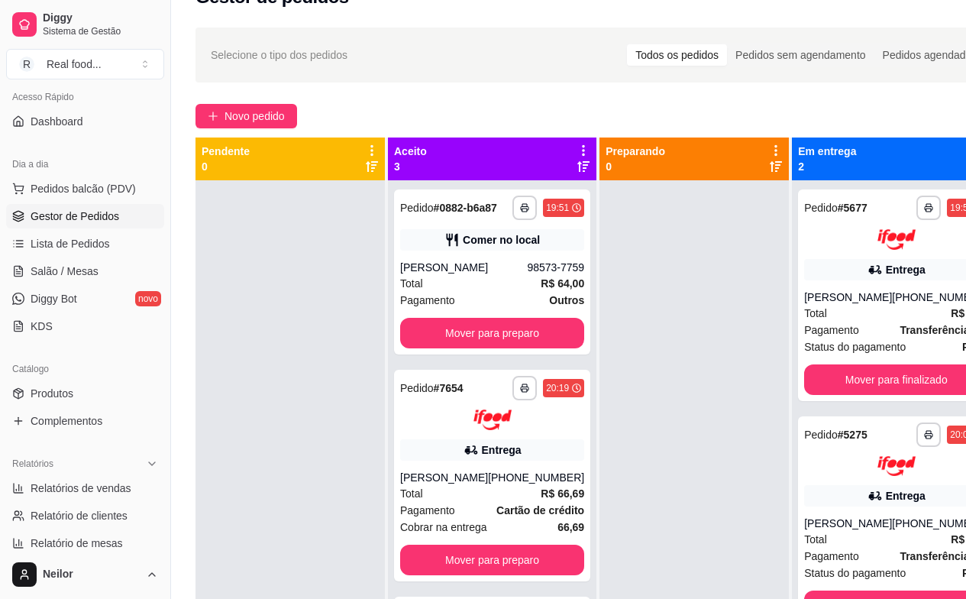
scroll to position [15, 0]
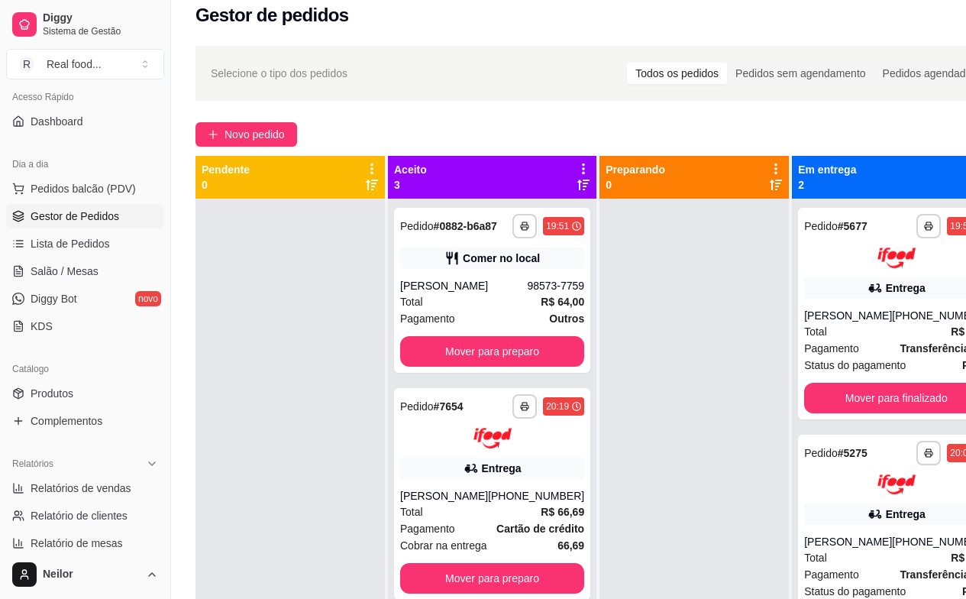
click at [690, 109] on div "**********" at bounding box center [598, 405] width 855 height 736
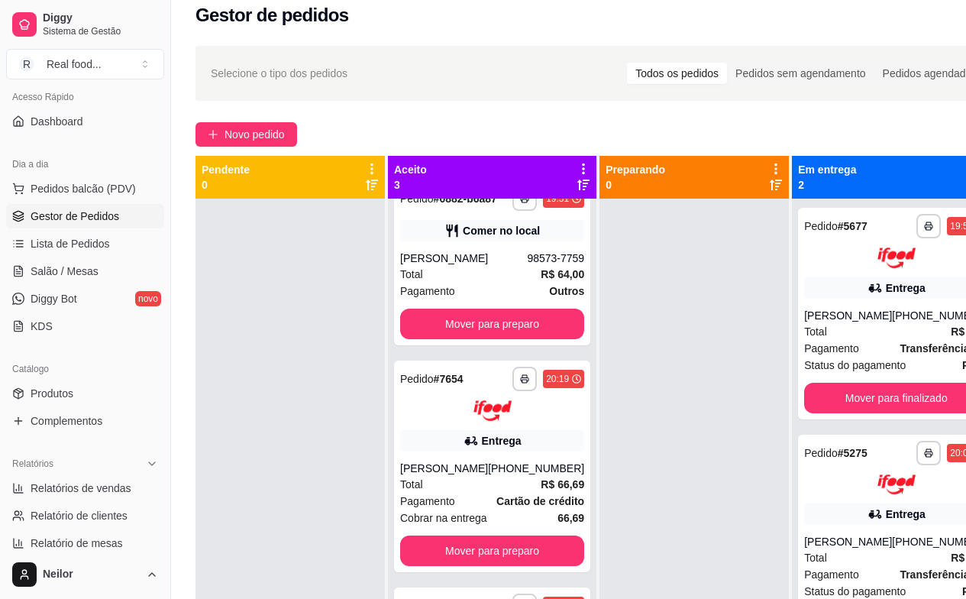
scroll to position [50, 0]
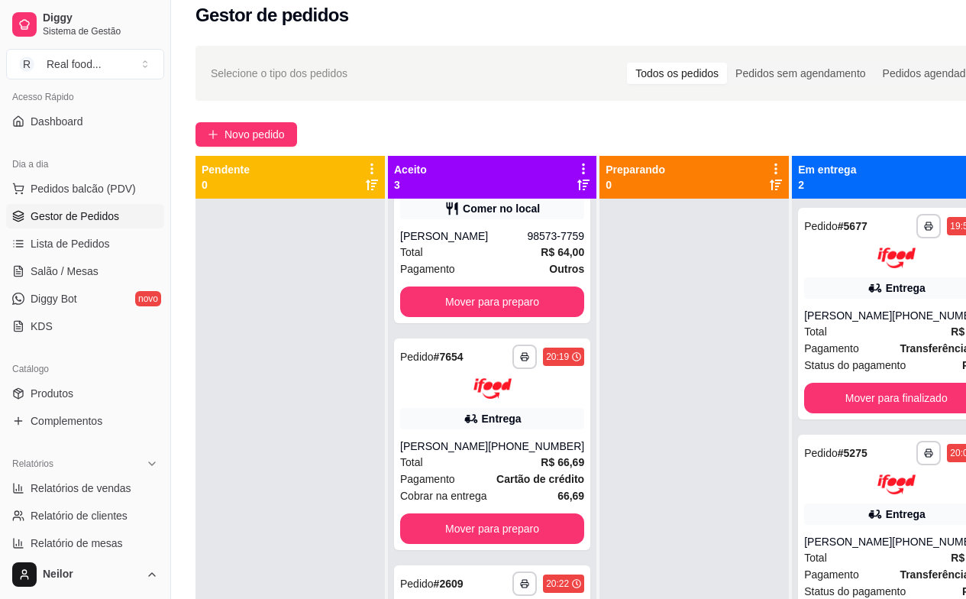
click at [563, 340] on div "**********" at bounding box center [492, 497] width 208 height 599
click at [562, 331] on div "**********" at bounding box center [492, 497] width 208 height 599
click at [863, 423] on div "**********" at bounding box center [896, 497] width 208 height 599
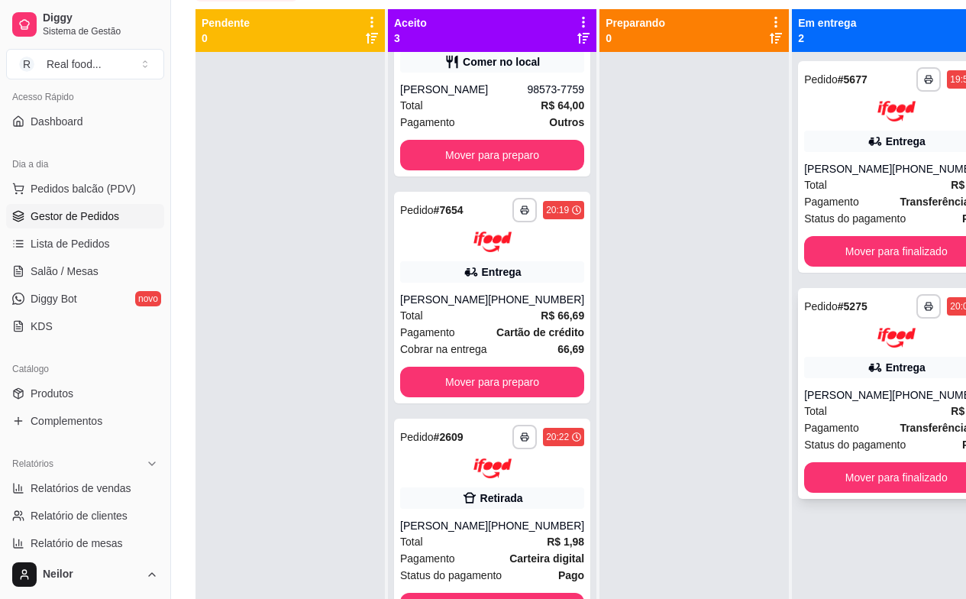
scroll to position [92, 0]
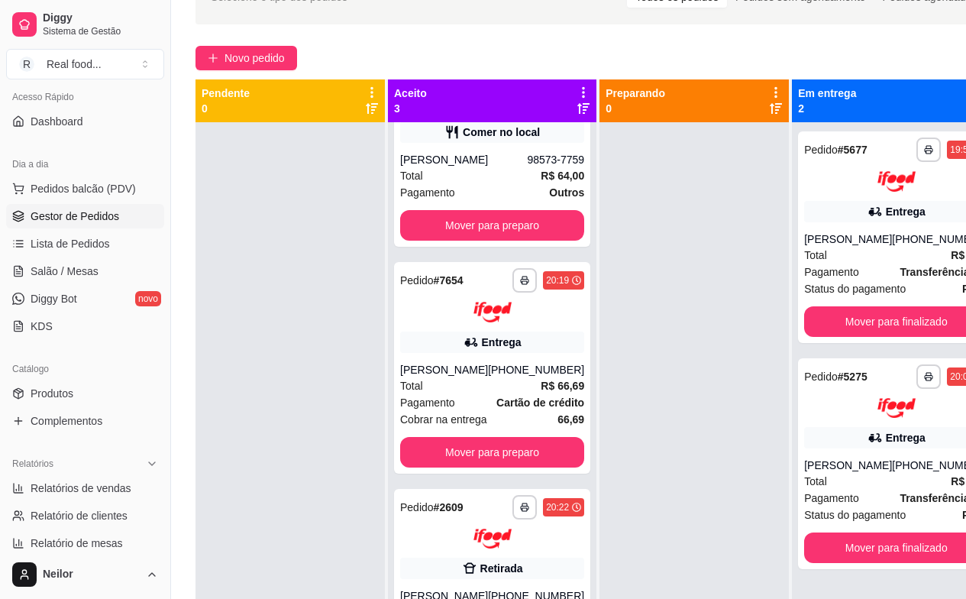
click at [868, 127] on div "**********" at bounding box center [896, 421] width 208 height 599
click at [869, 123] on div "**********" at bounding box center [896, 421] width 208 height 599
click at [867, 123] on div "**********" at bounding box center [896, 421] width 208 height 599
click at [863, 123] on div "**********" at bounding box center [896, 421] width 208 height 599
